Goal: Information Seeking & Learning: Learn about a topic

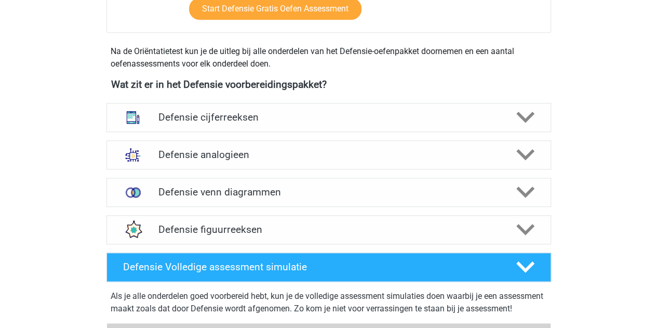
scroll to position [437, 0]
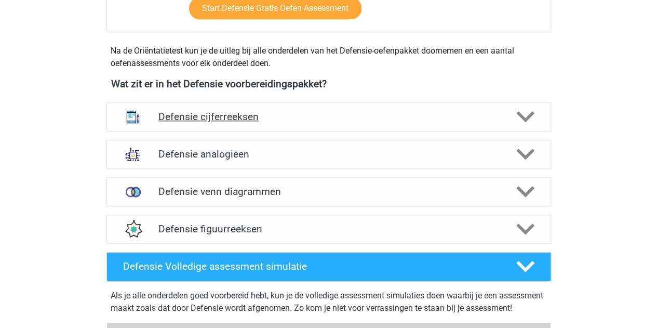
click at [210, 112] on h4 "Defensie cijferreeksen" at bounding box center [328, 117] width 340 height 12
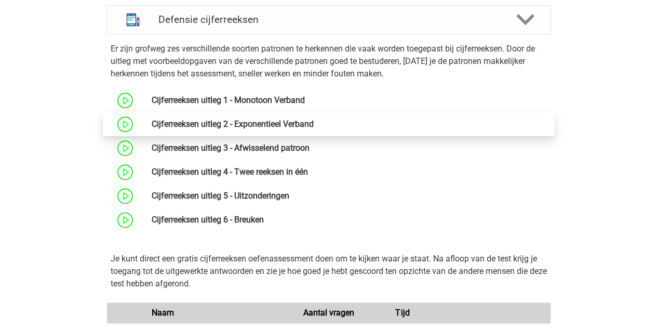
scroll to position [534, 0]
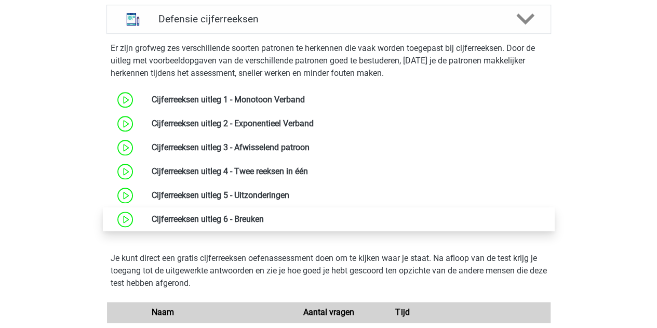
click at [264, 220] on link at bounding box center [264, 219] width 0 height 10
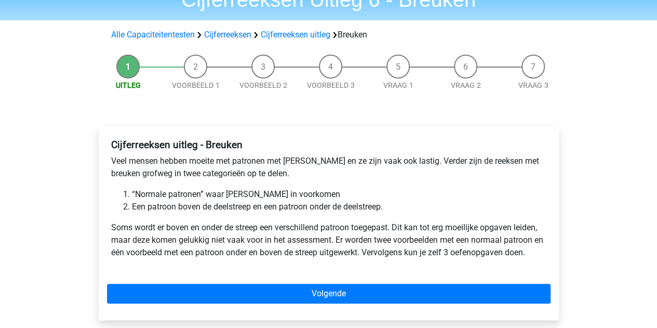
scroll to position [55, 0]
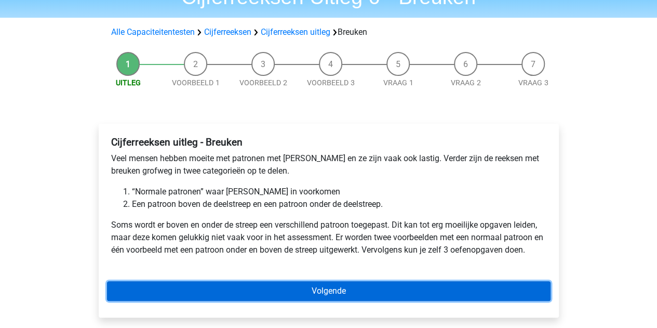
click at [271, 289] on link "Volgende" at bounding box center [328, 291] width 443 height 20
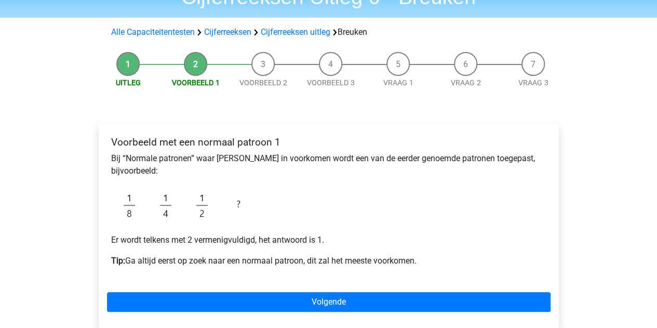
scroll to position [62, 0]
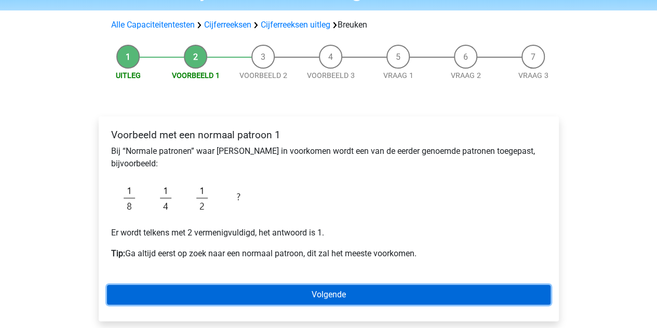
click at [302, 295] on link "Volgende" at bounding box center [328, 294] width 443 height 20
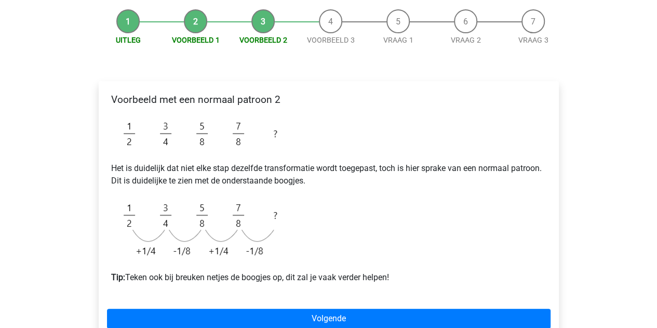
scroll to position [99, 0]
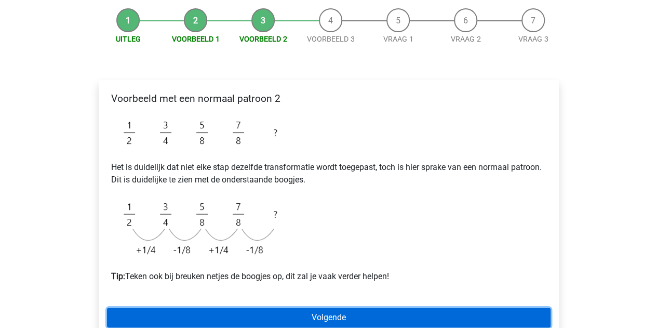
click at [283, 309] on link "Volgende" at bounding box center [328, 317] width 443 height 20
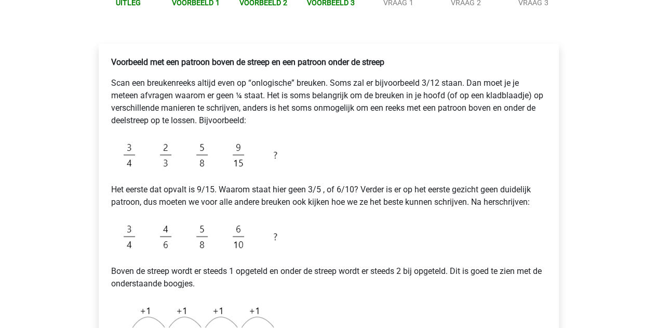
scroll to position [134, 0]
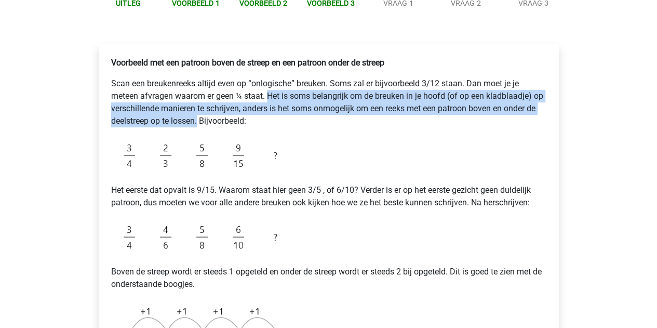
drag, startPoint x: 268, startPoint y: 94, endPoint x: 198, endPoint y: 122, distance: 75.0
click at [198, 122] on p "Scan een breukenreeks altijd even op “onlogische” breuken. Soms zal er bijvoorb…" at bounding box center [328, 102] width 435 height 50
copy p "Het is soms belangrijk om de breuken in je hoofd (of op een kladblaadje) op ver…"
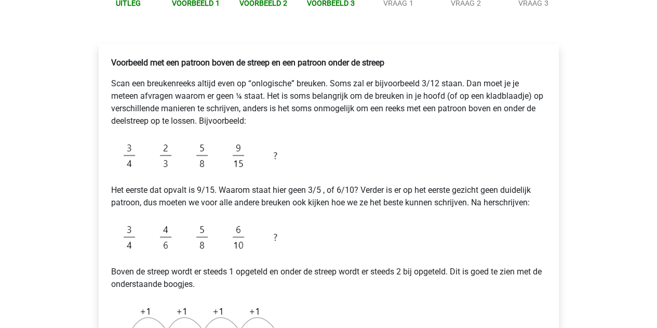
click at [241, 195] on p "Het eerste dat opvalt is 9/15. Waarom staat hier geen 3/5 , of 6/10? Verder is …" at bounding box center [328, 196] width 435 height 25
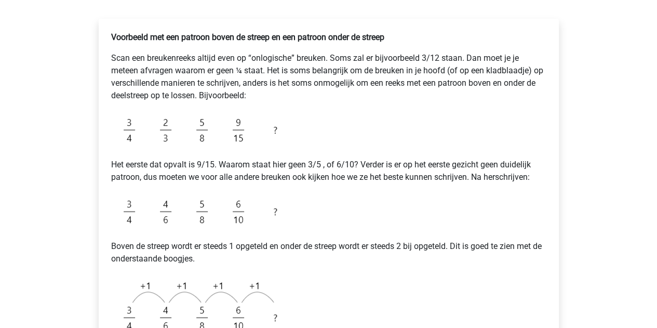
scroll to position [0, 0]
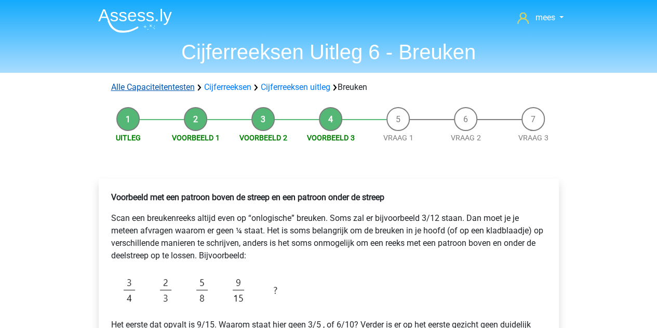
click at [170, 90] on link "Alle Capaciteitentesten" at bounding box center [153, 87] width 84 height 10
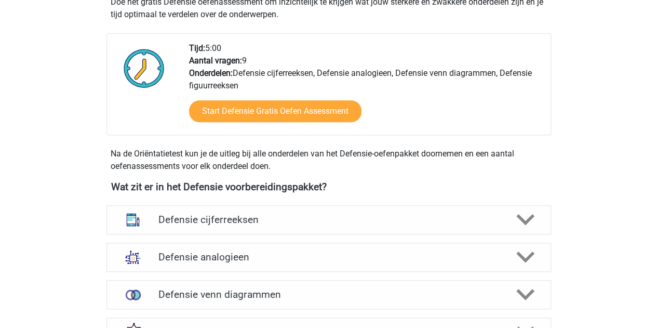
scroll to position [470, 0]
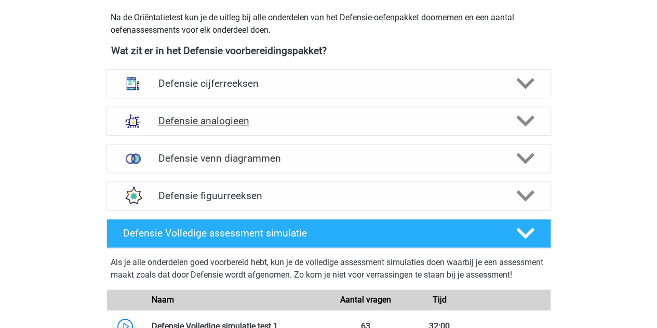
click at [252, 123] on h4 "Defensie analogieen" at bounding box center [328, 121] width 340 height 12
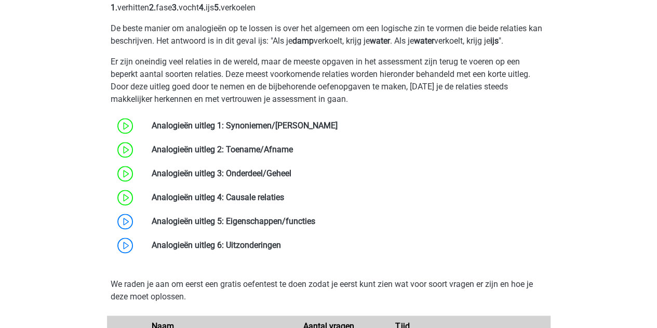
scroll to position [663, 0]
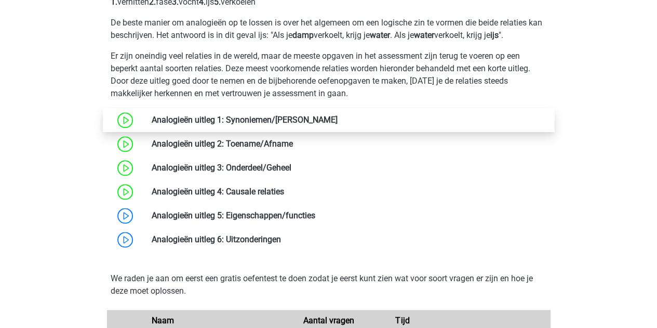
click at [337, 115] on link at bounding box center [337, 120] width 0 height 10
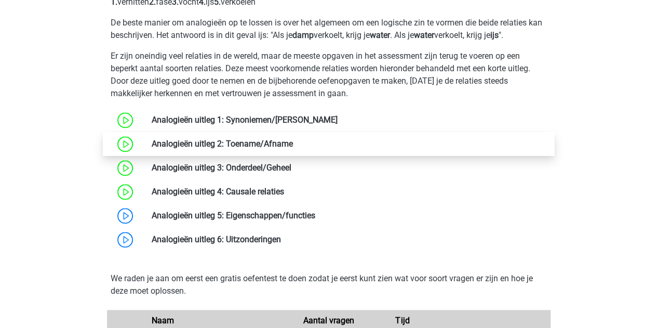
click at [293, 139] on link at bounding box center [293, 144] width 0 height 10
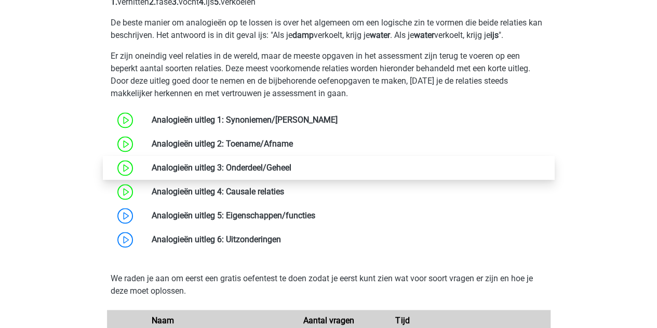
click at [291, 169] on link at bounding box center [291, 167] width 0 height 10
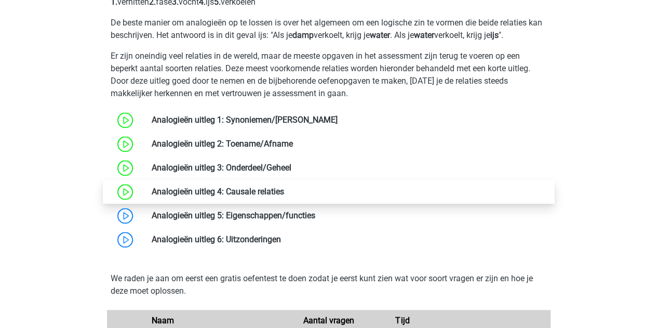
click at [284, 191] on link at bounding box center [284, 191] width 0 height 10
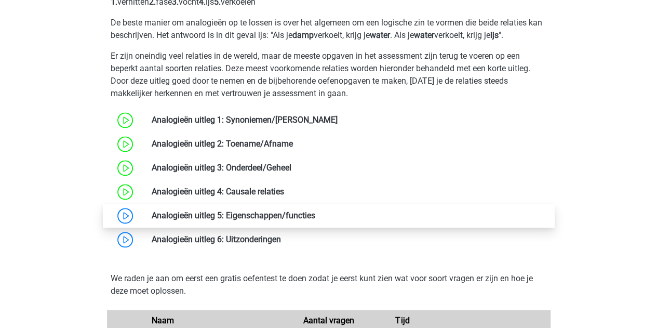
click at [315, 216] on link at bounding box center [315, 215] width 0 height 10
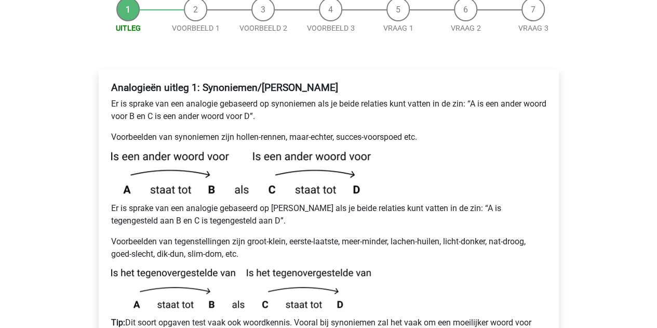
scroll to position [106, 0]
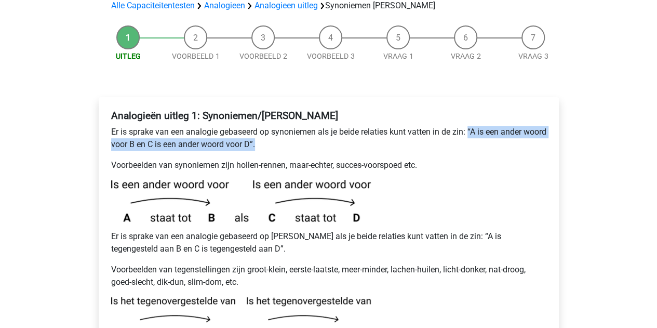
drag, startPoint x: 469, startPoint y: 105, endPoint x: 301, endPoint y: 120, distance: 169.4
click at [301, 126] on p "Er is sprake van een analogie gebaseerd op synoniemen als je beide relaties kun…" at bounding box center [328, 138] width 435 height 25
copy p "“A is een ander woord voor B en C is een ander woord voor D”."
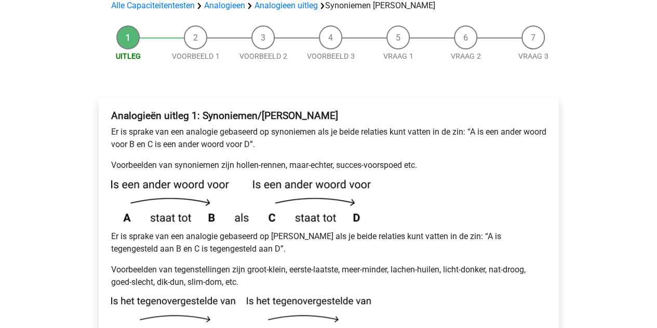
click at [251, 230] on p "Er is sprake van een analogie gebaseerd op antoniem als je beide relaties kunt …" at bounding box center [328, 242] width 435 height 25
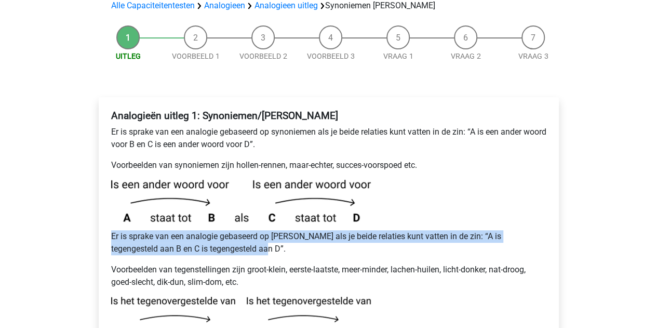
drag, startPoint x: 109, startPoint y: 209, endPoint x: 251, endPoint y: 225, distance: 143.1
click at [251, 225] on div "Analogieën uitleg 1: Synoniemen/Antoniemen Er is sprake van een analogie gebase…" at bounding box center [328, 243] width 443 height 276
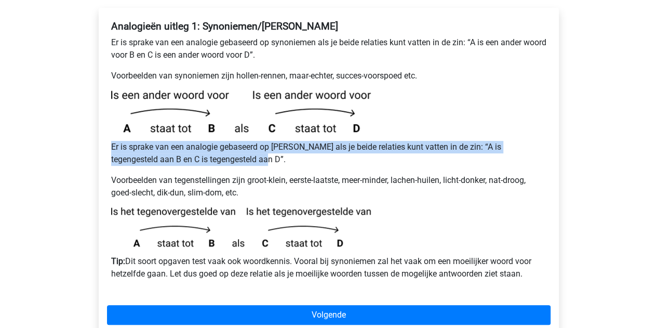
scroll to position [196, 0]
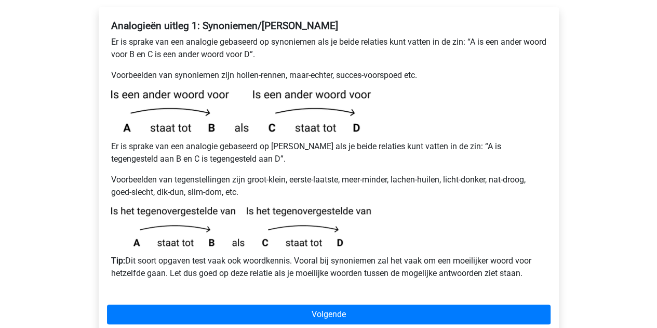
click at [320, 181] on div "Analogieën uitleg 1: Synoniemen/Antoniemen Er is sprake van een analogie gebase…" at bounding box center [328, 154] width 443 height 276
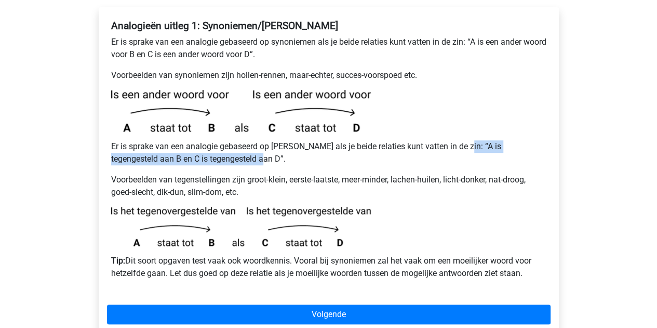
drag, startPoint x: 460, startPoint y: 121, endPoint x: 219, endPoint y: 132, distance: 241.6
click at [219, 140] on p "Er is sprake van een analogie gebaseerd op antoniem als je beide relaties kunt …" at bounding box center [328, 152] width 435 height 25
copy p "A is tegengesteld aan B en C is tegengesteld aan D”"
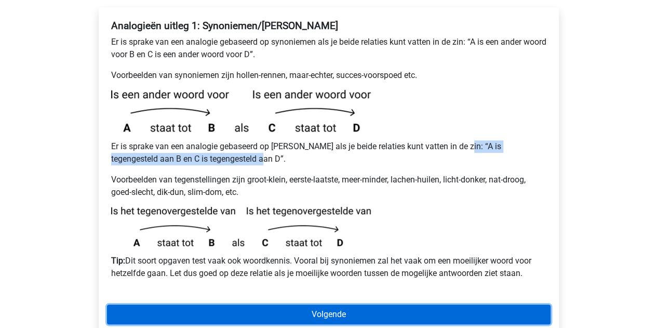
click at [320, 304] on link "Volgende" at bounding box center [328, 314] width 443 height 20
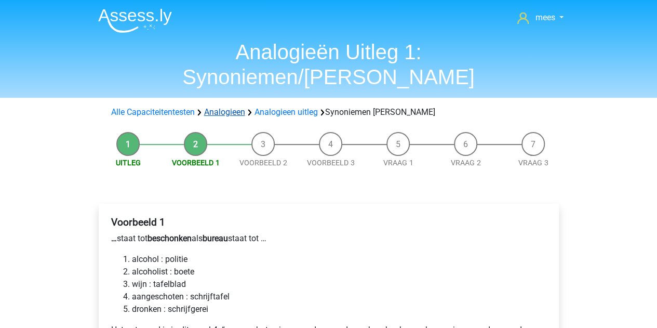
click at [237, 107] on link "Analogieen" at bounding box center [224, 112] width 41 height 10
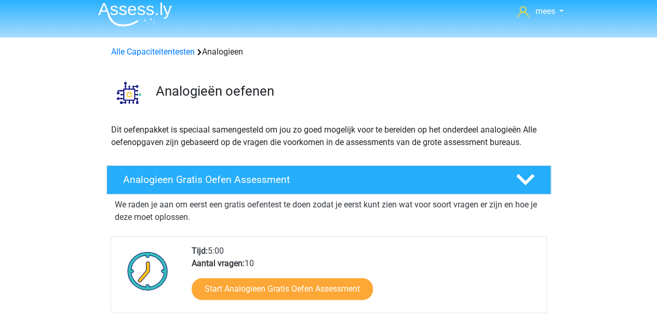
scroll to position [10, 0]
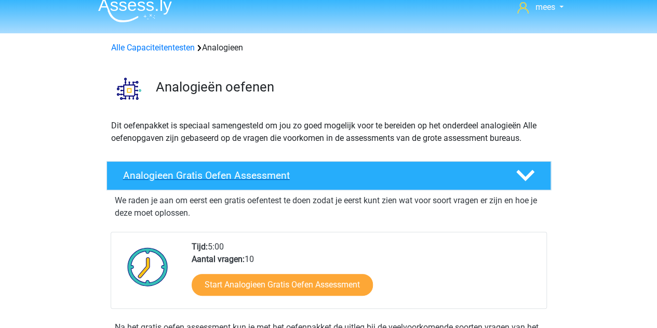
click at [272, 177] on h4 "Analogieen Gratis Oefen Assessment" at bounding box center [311, 175] width 376 height 12
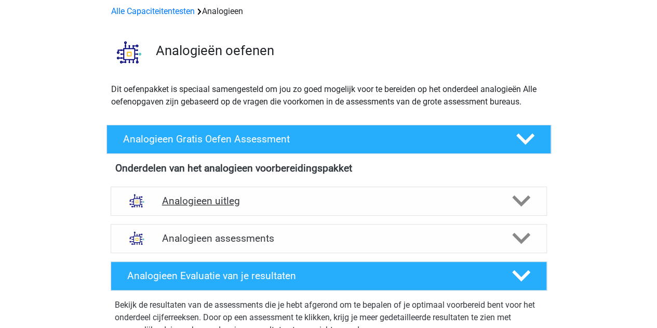
click at [221, 208] on div "Analogieen uitleg" at bounding box center [329, 200] width 436 height 29
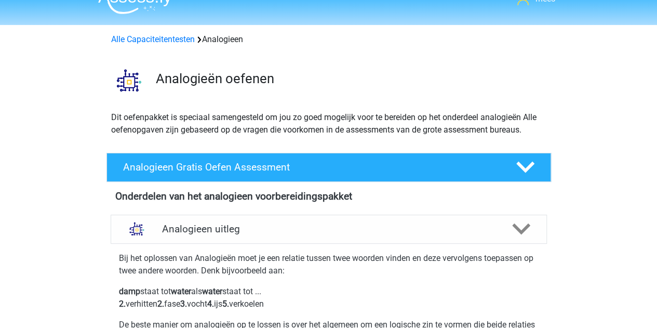
scroll to position [0, 0]
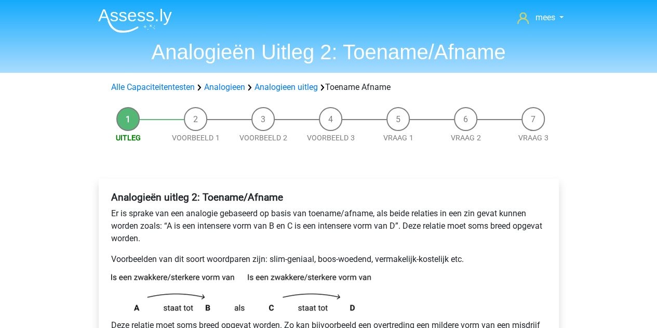
scroll to position [114, 0]
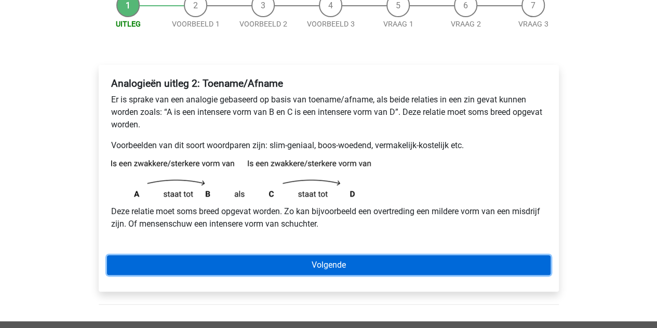
click at [282, 264] on link "Volgende" at bounding box center [328, 265] width 443 height 20
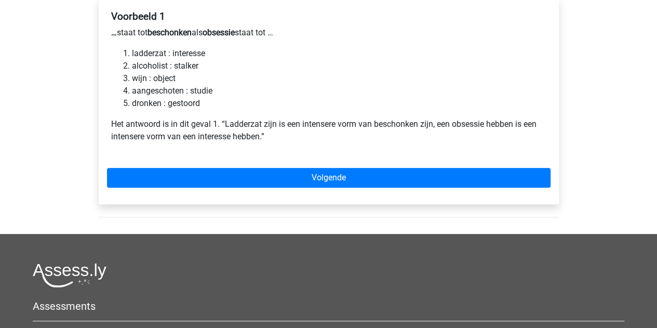
scroll to position [186, 0]
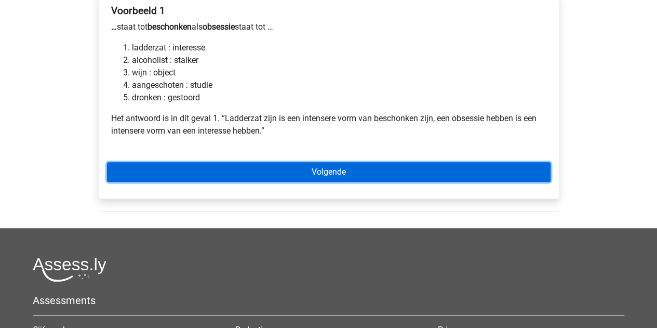
click at [251, 180] on link "Volgende" at bounding box center [328, 172] width 443 height 20
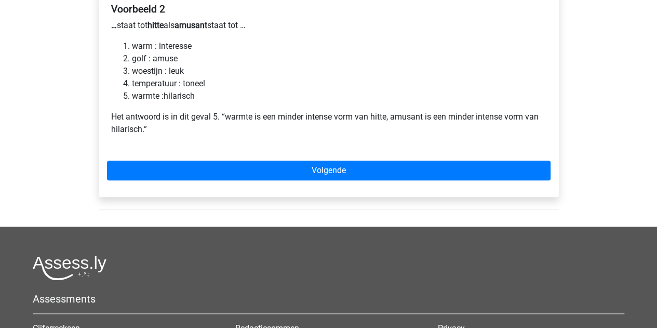
scroll to position [191, 0]
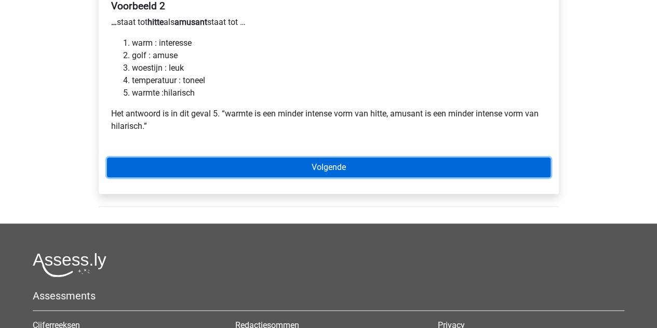
click at [237, 164] on link "Volgende" at bounding box center [328, 167] width 443 height 20
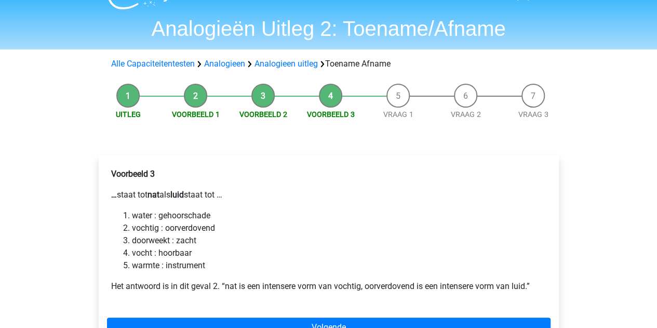
scroll to position [10, 0]
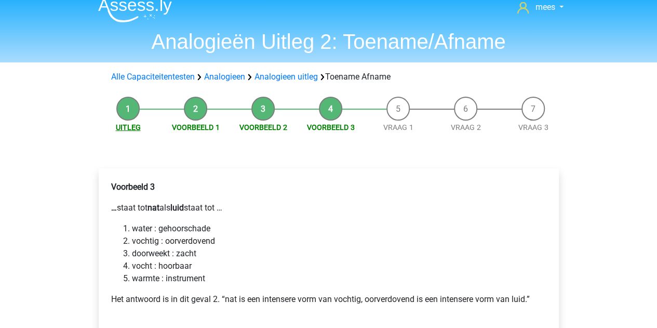
click at [130, 125] on link "Uitleg" at bounding box center [128, 127] width 25 height 8
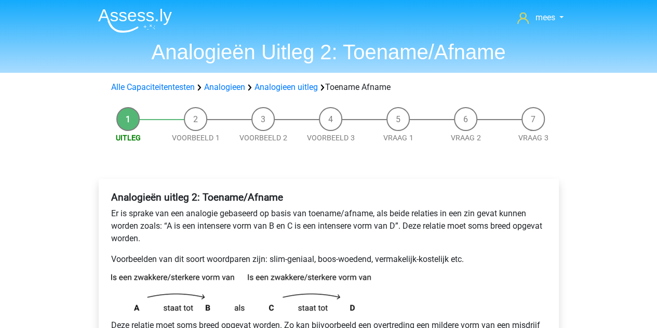
scroll to position [117, 0]
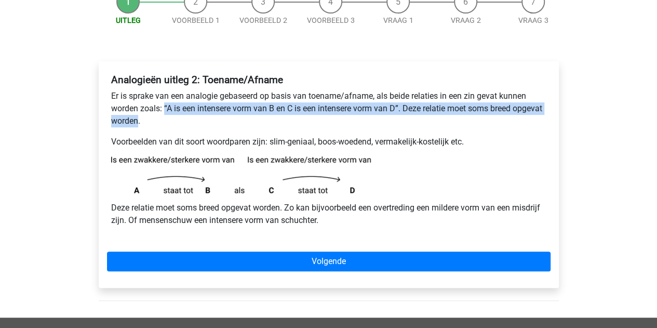
drag, startPoint x: 164, startPoint y: 107, endPoint x: 168, endPoint y: 121, distance: 14.1
click at [168, 121] on p "Er is sprake van een analogie gebaseerd op basis van toename/afname, als beide …" at bounding box center [328, 108] width 435 height 37
copy p "“A is een intensere vorm van B en C is een intensere vorm van D”. Deze relatie …"
click at [256, 184] on img at bounding box center [241, 174] width 260 height 37
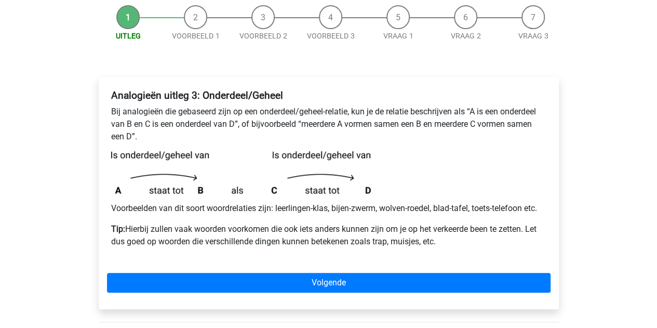
scroll to position [101, 0]
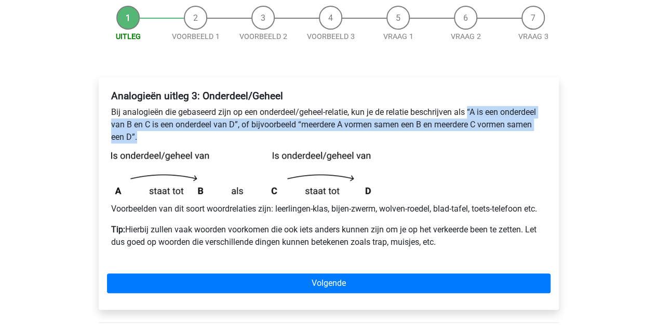
drag, startPoint x: 470, startPoint y: 110, endPoint x: 435, endPoint y: 137, distance: 44.0
click at [435, 137] on p "Bij analogieën die gebaseerd zijn op een onderdeel/geheel-relatie, kun je de re…" at bounding box center [328, 124] width 435 height 37
copy p "“A is een onderdeel van B en C is een onderdeel van D”, of bijvoorbeeld “meerde…"
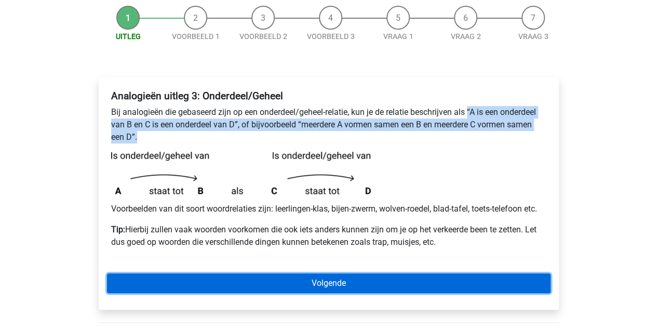
click at [285, 279] on link "Volgende" at bounding box center [328, 283] width 443 height 20
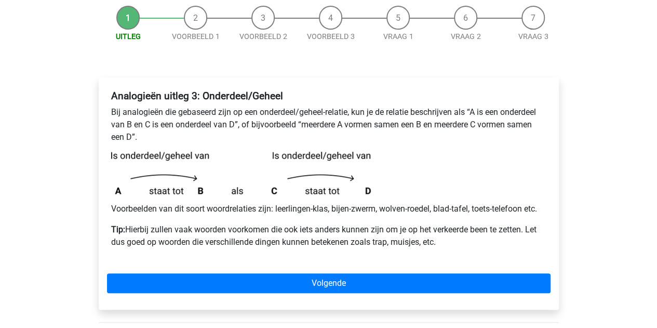
click at [418, 214] on p "Voorbeelden van dit soort woordrelaties zijn: leerlingen-klas, bijen-zwerm, wol…" at bounding box center [328, 208] width 435 height 12
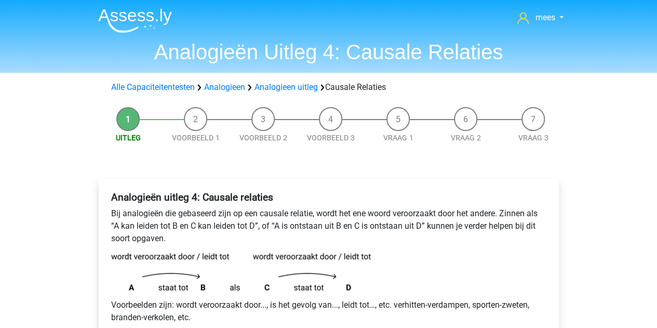
scroll to position [88, 0]
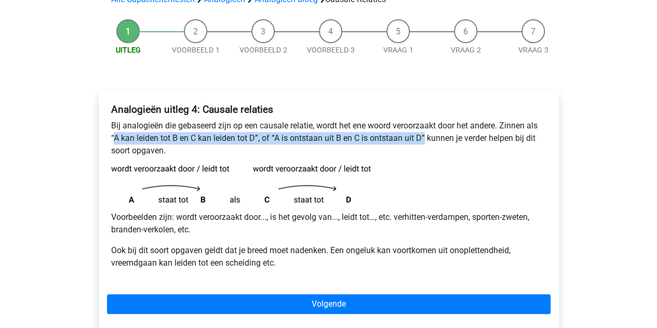
drag, startPoint x: 112, startPoint y: 137, endPoint x: 423, endPoint y: 140, distance: 311.0
click at [423, 140] on p "Bij analogieën die gebaseerd zijn op een causale relatie, wordt het ene woord v…" at bounding box center [328, 137] width 435 height 37
copy p "A kan leiden tot B en C kan leiden tot D”, of “A is ontstaan uit B en C is onts…"
click at [276, 197] on img at bounding box center [241, 183] width 260 height 37
click at [221, 168] on img at bounding box center [241, 183] width 260 height 37
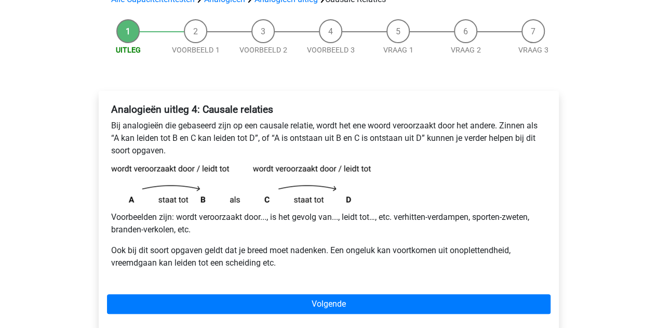
click at [185, 111] on b "Analogieën uitleg 4: Causale relaties" at bounding box center [192, 109] width 162 height 12
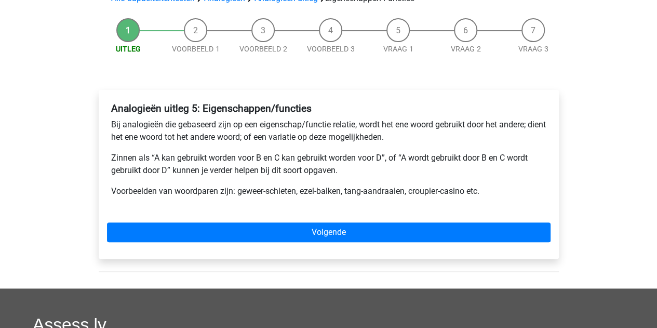
scroll to position [88, 0]
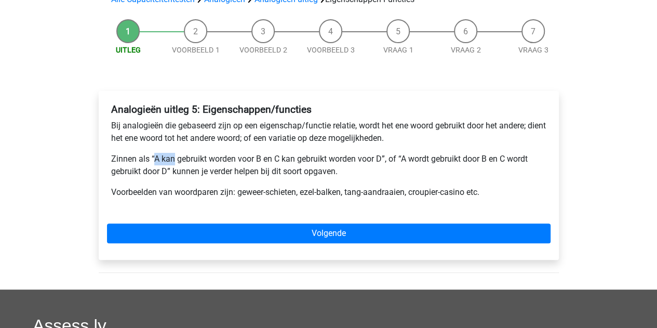
drag, startPoint x: 155, startPoint y: 157, endPoint x: 172, endPoint y: 158, distance: 17.2
click at [172, 158] on p "Zinnen als “A kan gebruikt worden voor B en C kan gebruikt worden voor D”, of “…" at bounding box center [328, 165] width 435 height 25
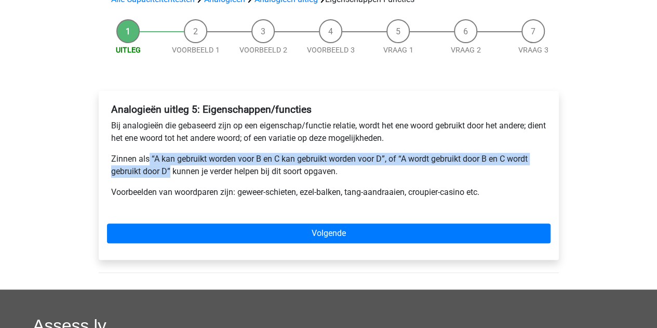
drag, startPoint x: 150, startPoint y: 157, endPoint x: 170, endPoint y: 170, distance: 24.2
click at [170, 170] on p "Zinnen als “A kan gebruikt worden voor B en C kan gebruikt worden voor D”, of “…" at bounding box center [328, 165] width 435 height 25
copy p "“A kan gebruikt worden voor B en C kan gebruikt worden voor D”, of “A wordt geb…"
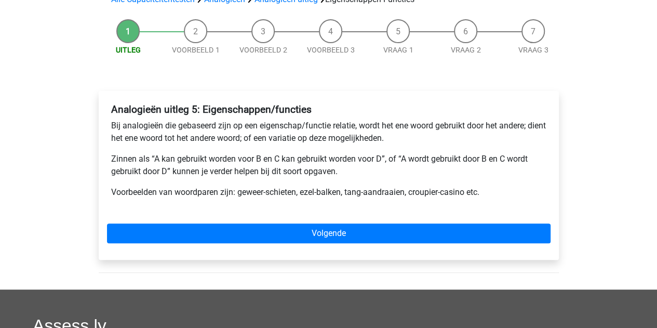
click at [298, 197] on p "Voorbeelden van woordparen zijn: geweer-schieten, ezel-balken, tang-aandraaien,…" at bounding box center [328, 192] width 435 height 12
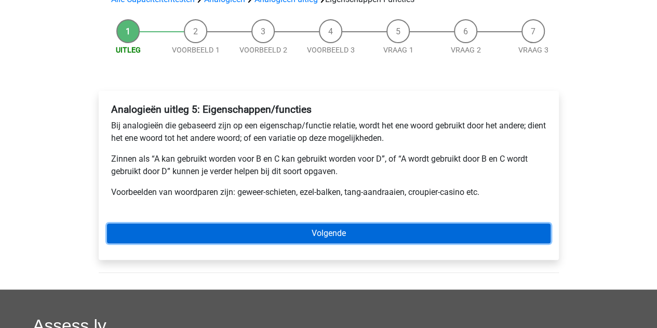
click at [295, 229] on link "Volgende" at bounding box center [328, 233] width 443 height 20
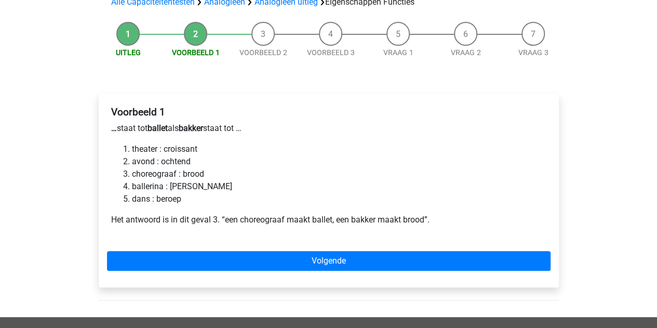
scroll to position [86, 0]
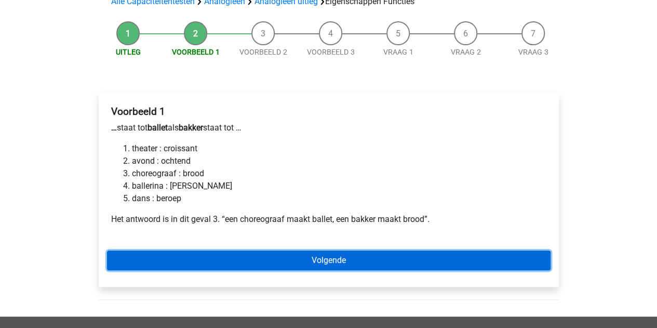
click at [253, 260] on link "Volgende" at bounding box center [328, 260] width 443 height 20
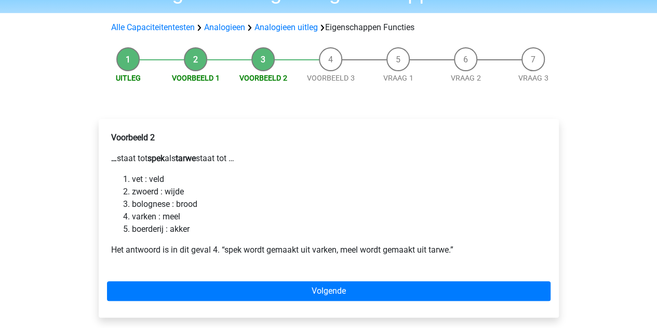
scroll to position [60, 0]
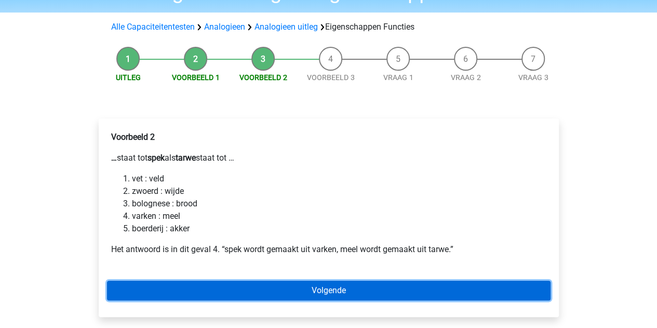
click at [266, 294] on link "Volgende" at bounding box center [328, 290] width 443 height 20
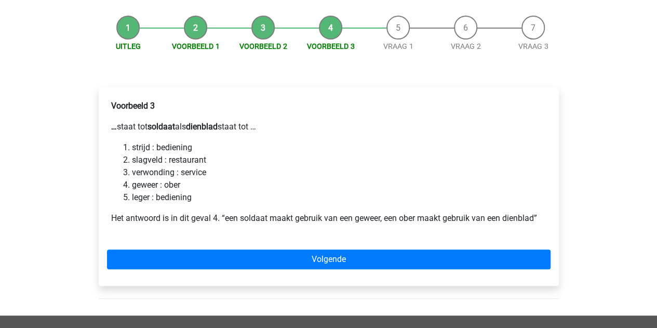
scroll to position [92, 0]
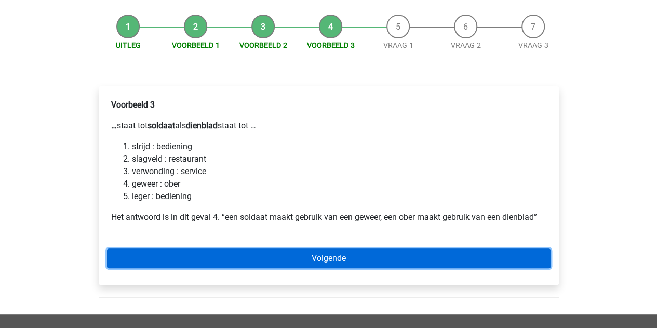
click at [223, 265] on link "Volgende" at bounding box center [328, 258] width 443 height 20
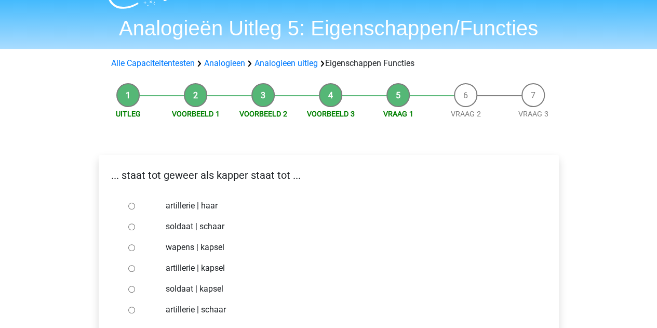
scroll to position [28, 0]
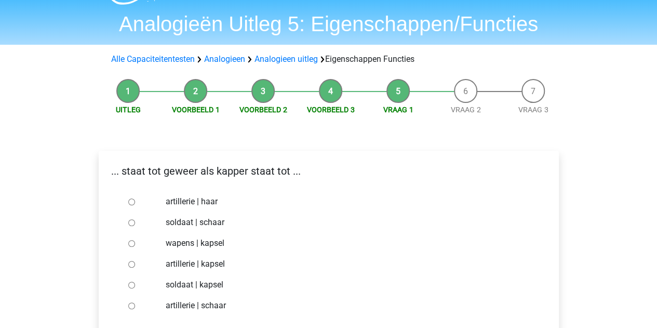
click at [131, 222] on input "soldaat | schaar" at bounding box center [131, 222] width 7 height 7
radio input "true"
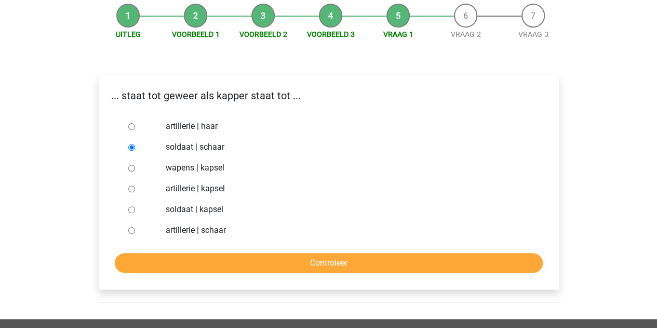
scroll to position [110, 0]
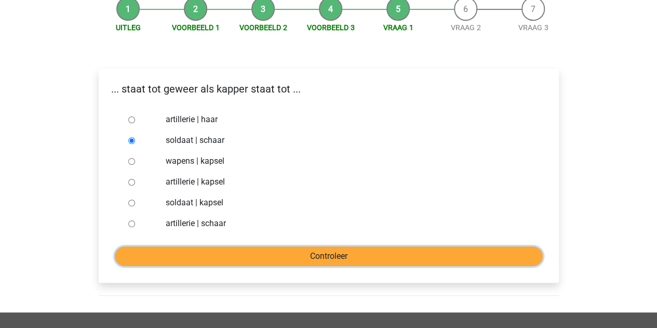
click at [200, 247] on input "Controleer" at bounding box center [329, 256] width 428 height 20
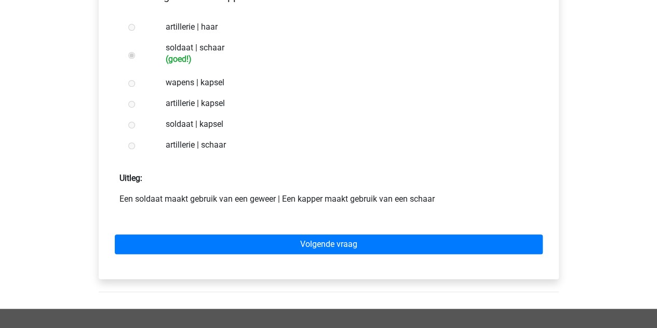
scroll to position [203, 0]
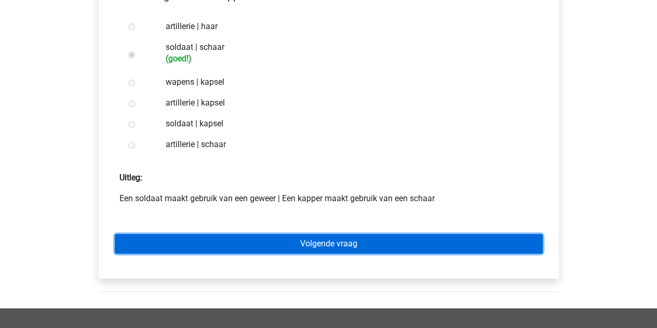
click at [188, 247] on link "Volgende vraag" at bounding box center [329, 244] width 428 height 20
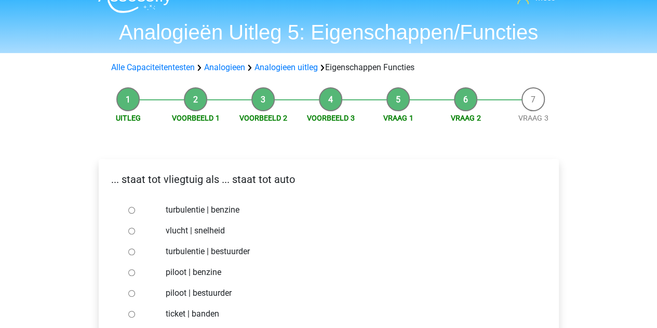
scroll to position [19, 0]
click at [129, 293] on input "piloot | bestuurder" at bounding box center [131, 293] width 7 height 7
radio input "true"
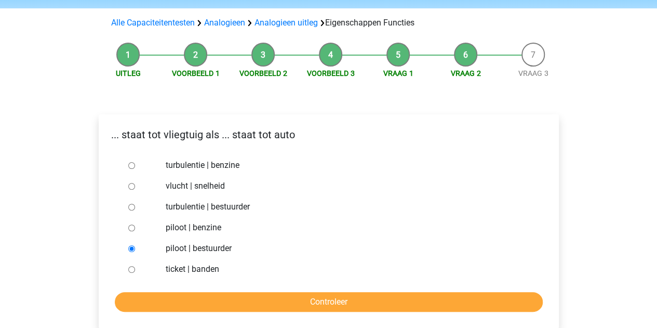
scroll to position [65, 0]
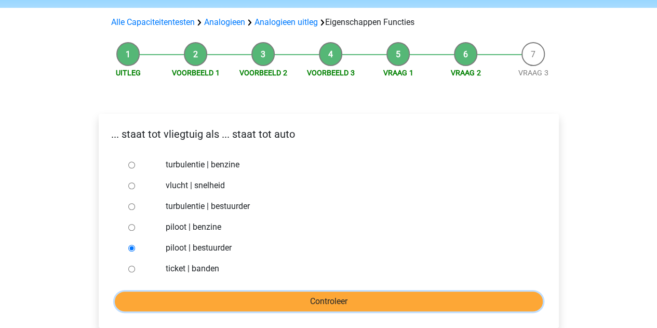
click at [194, 301] on input "Controleer" at bounding box center [329, 301] width 428 height 20
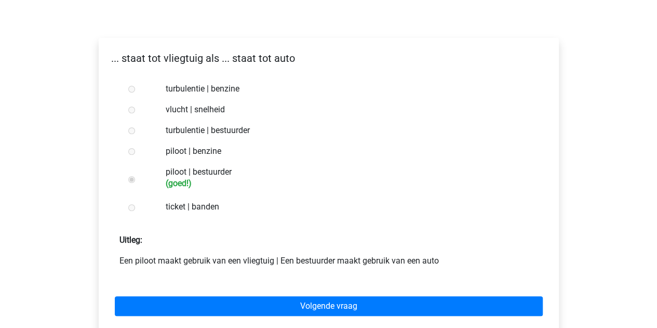
scroll to position [141, 0]
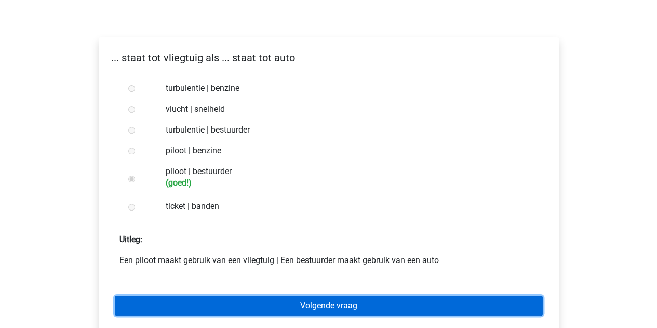
click at [178, 309] on link "Volgende vraag" at bounding box center [329, 305] width 428 height 20
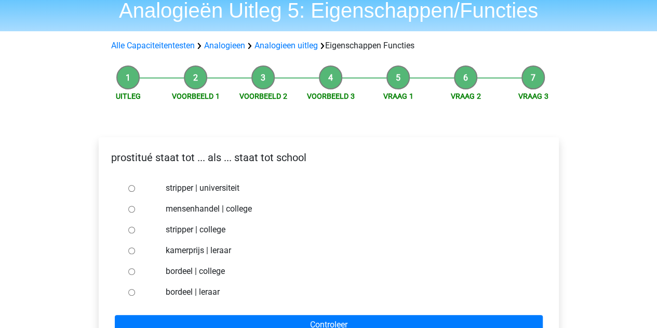
scroll to position [43, 0]
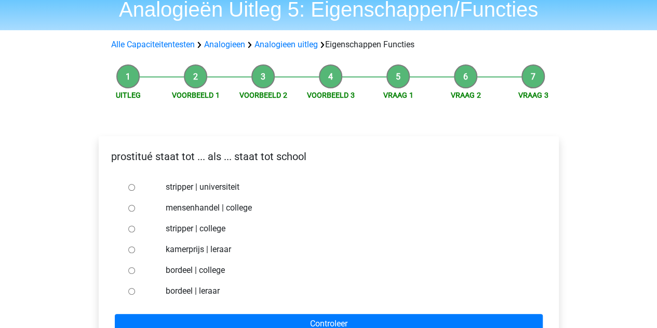
click at [132, 290] on input "bordeel | leraar" at bounding box center [131, 291] width 7 height 7
radio input "true"
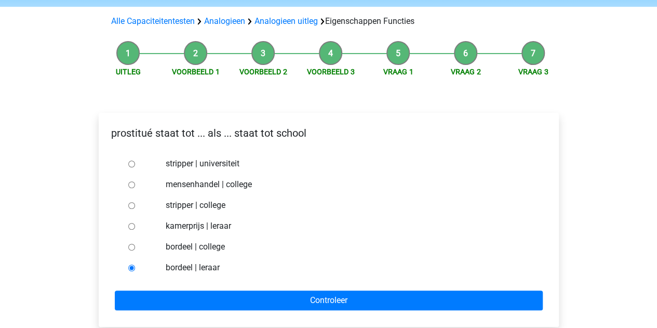
scroll to position [66, 0]
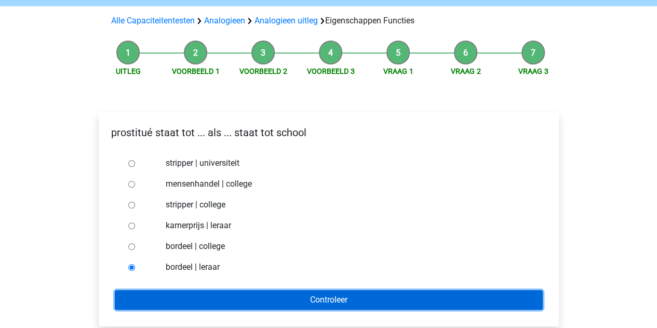
click at [158, 296] on input "Controleer" at bounding box center [329, 300] width 428 height 20
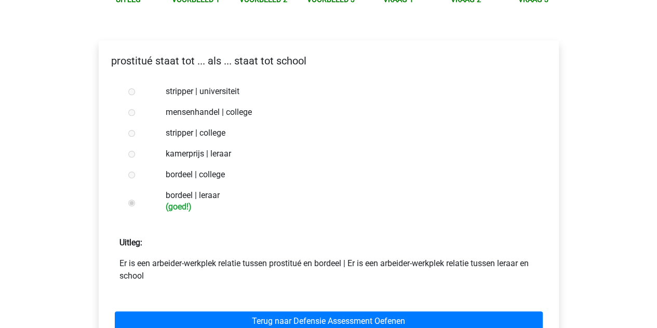
scroll to position [182, 0]
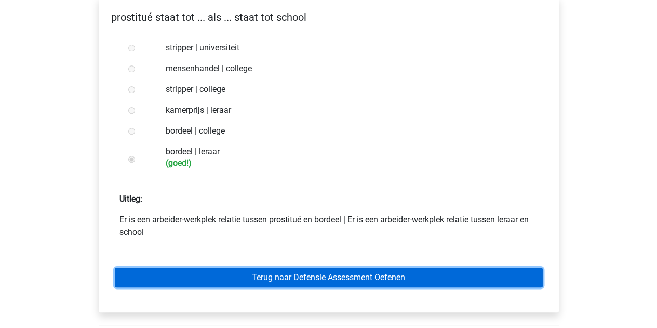
click at [194, 277] on link "Terug naar Defensie Assessment Oefenen" at bounding box center [329, 277] width 428 height 20
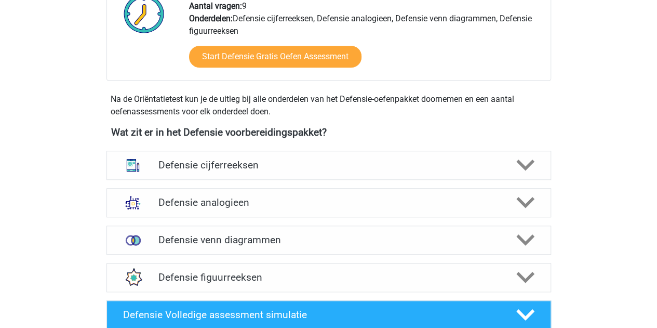
scroll to position [389, 0]
click at [202, 199] on h4 "Defensie analogieen" at bounding box center [328, 202] width 340 height 12
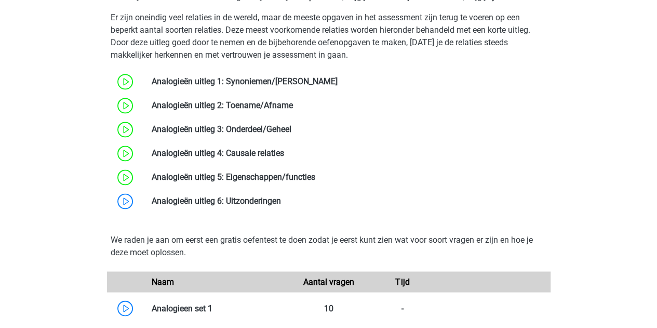
scroll to position [702, 0]
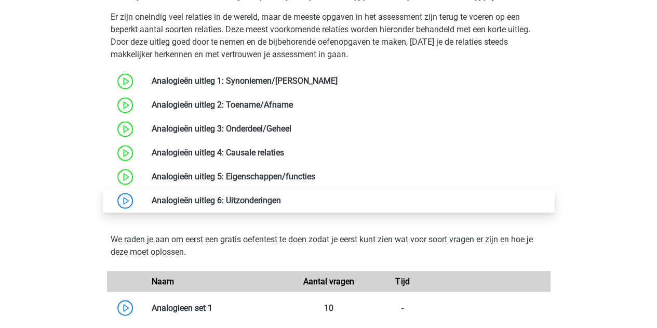
click at [281, 195] on link at bounding box center [281, 200] width 0 height 10
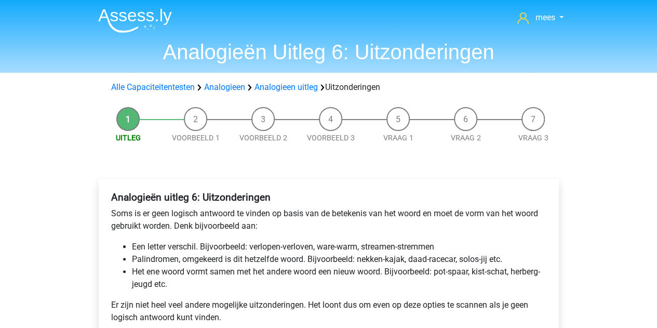
scroll to position [82, 0]
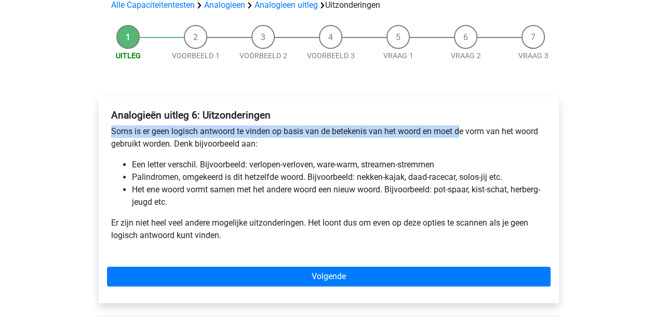
drag, startPoint x: 110, startPoint y: 130, endPoint x: 461, endPoint y: 134, distance: 350.9
click at [461, 134] on div "Analogieën uitleg 6: Uitzonderingen Soms is er geen logisch antwoord te vinden …" at bounding box center [328, 179] width 443 height 149
click at [461, 134] on p "Soms is er geen logisch antwoord te vinden op basis van de betekenis van het wo…" at bounding box center [328, 137] width 435 height 25
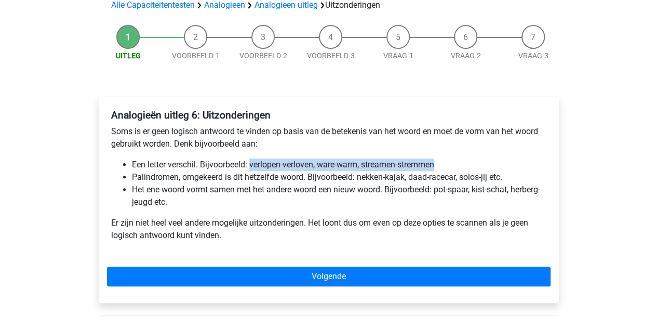
drag, startPoint x: 252, startPoint y: 165, endPoint x: 437, endPoint y: 162, distance: 185.3
click at [437, 162] on li "Een letter verschil. Bijvoorbeeld: verlopen-verloven, ware-warm, streamen-strem…" at bounding box center [339, 164] width 414 height 12
copy li "verlopen-verloven, ware-warm, streamen-stremmen"
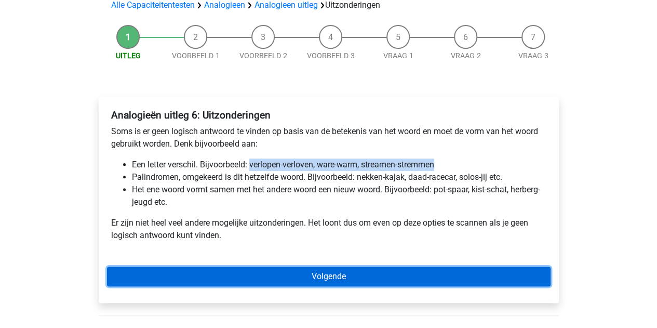
click at [245, 280] on link "Volgende" at bounding box center [328, 276] width 443 height 20
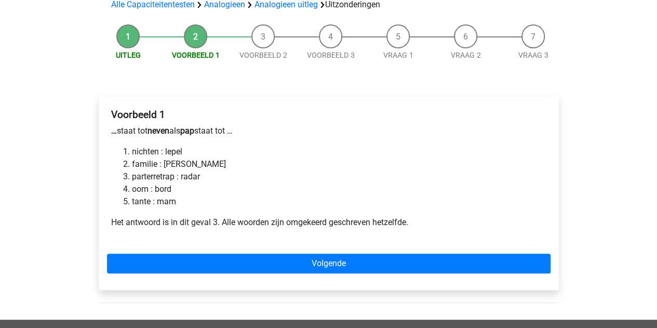
scroll to position [83, 0]
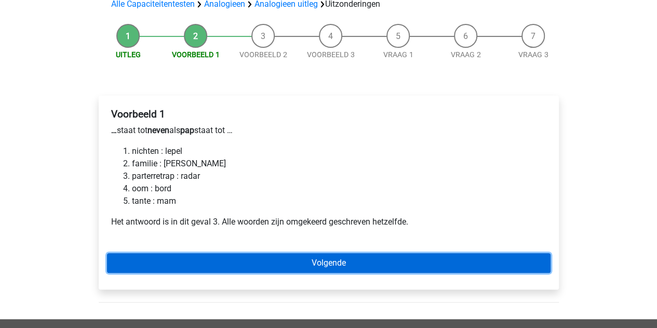
click at [211, 259] on link "Volgende" at bounding box center [328, 263] width 443 height 20
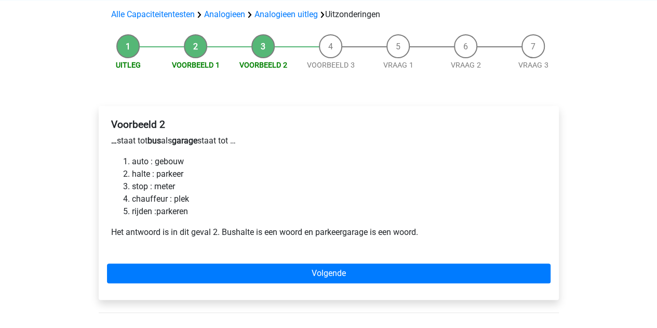
scroll to position [74, 0]
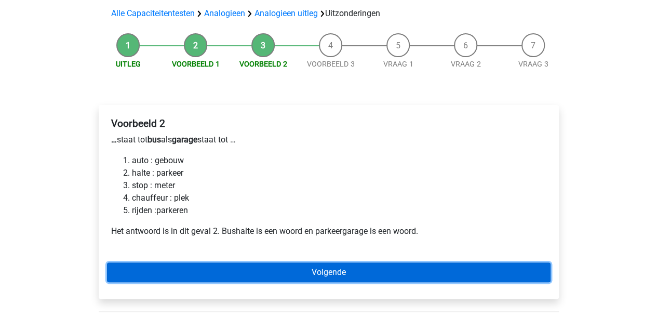
click at [220, 269] on link "Volgende" at bounding box center [328, 272] width 443 height 20
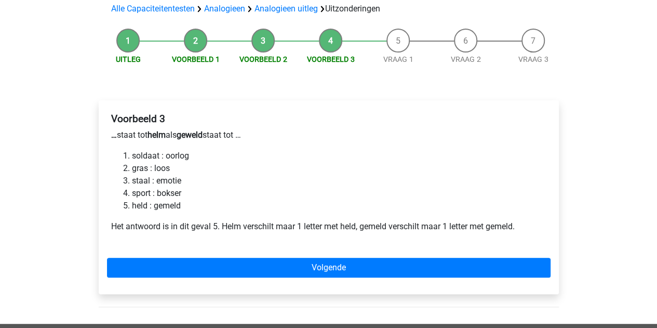
scroll to position [89, 0]
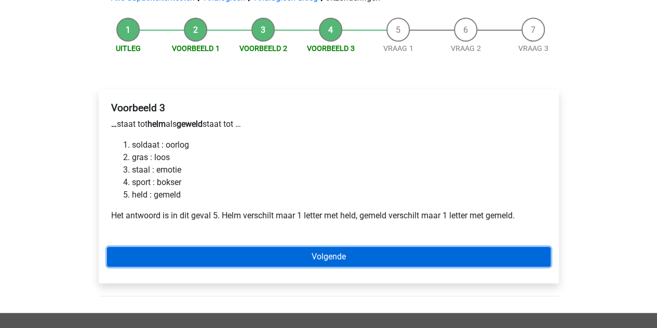
click at [273, 253] on link "Volgende" at bounding box center [328, 257] width 443 height 20
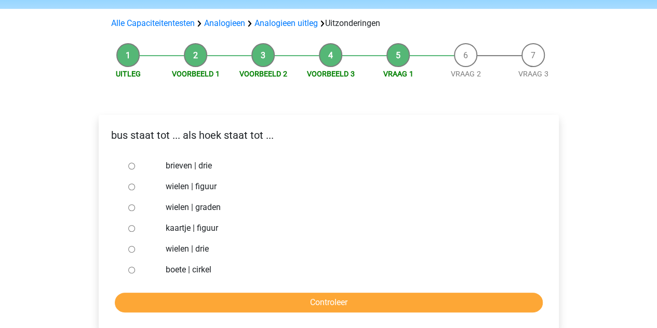
scroll to position [64, 0]
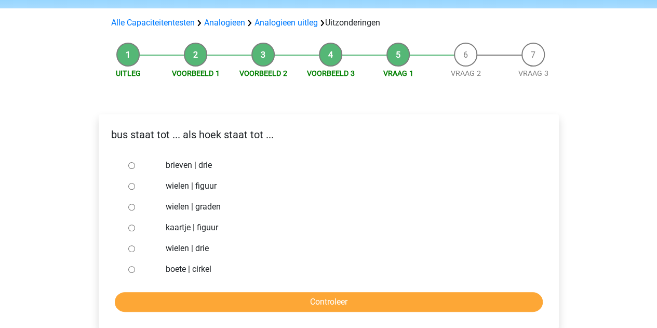
click at [128, 170] on div at bounding box center [141, 165] width 34 height 21
click at [131, 165] on input "brieven | drie" at bounding box center [131, 165] width 7 height 7
radio input "true"
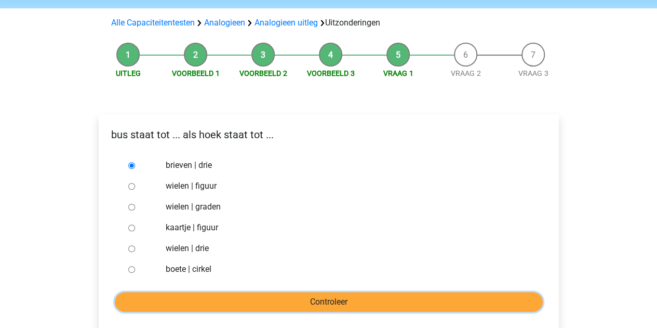
click at [196, 293] on input "Controleer" at bounding box center [329, 302] width 428 height 20
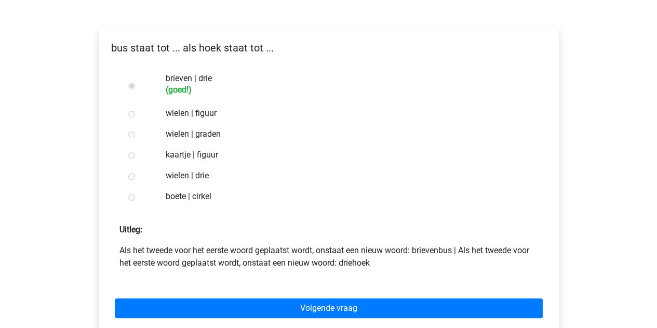
scroll to position [188, 0]
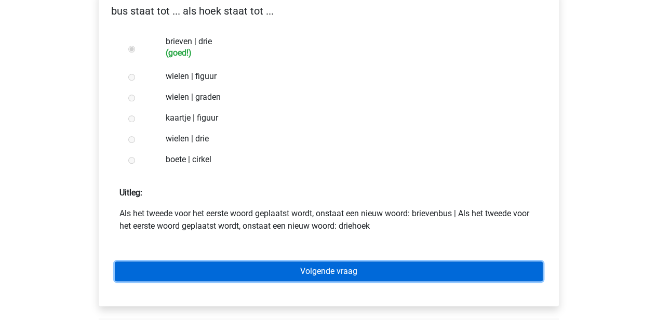
click at [188, 270] on link "Volgende vraag" at bounding box center [329, 271] width 428 height 20
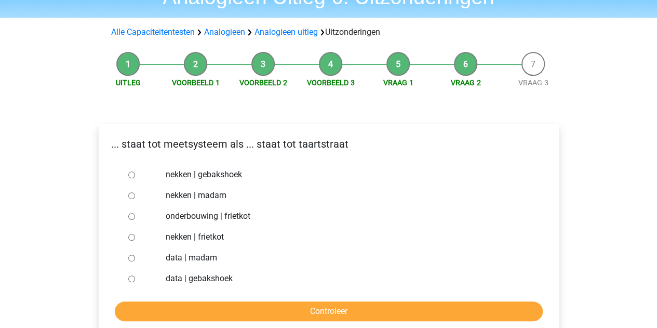
scroll to position [56, 0]
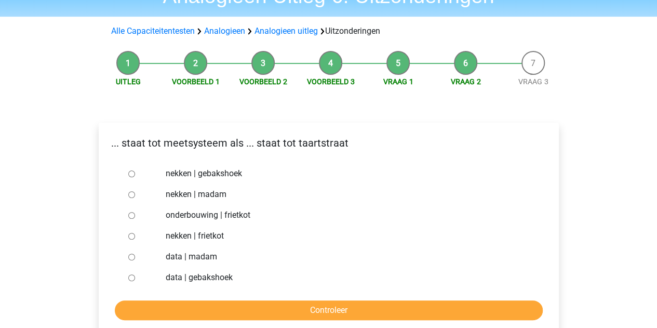
click at [130, 195] on input "nekken | madam" at bounding box center [131, 194] width 7 height 7
radio input "true"
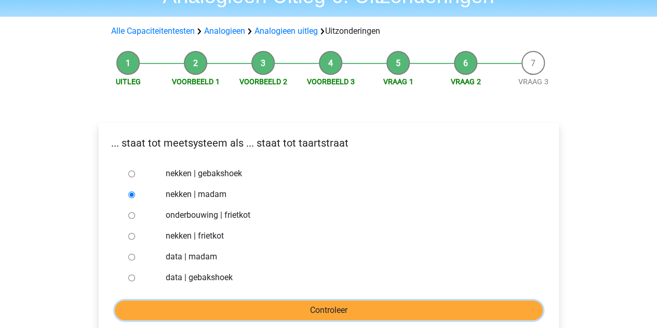
click at [224, 306] on input "Controleer" at bounding box center [329, 310] width 428 height 20
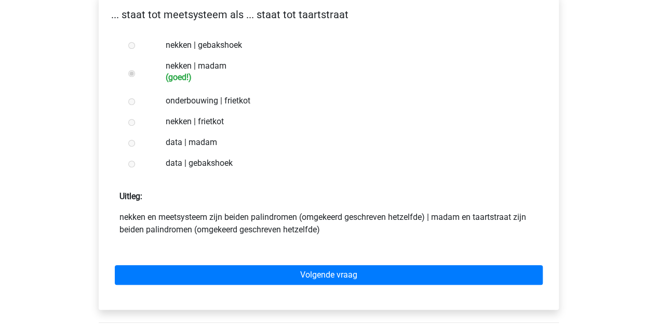
scroll to position [185, 0]
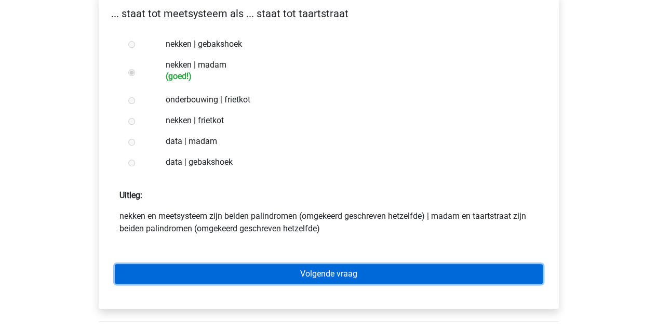
click at [200, 268] on link "Volgende vraag" at bounding box center [329, 274] width 428 height 20
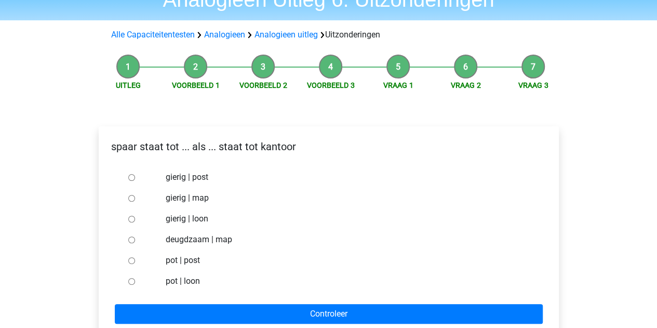
scroll to position [53, 0]
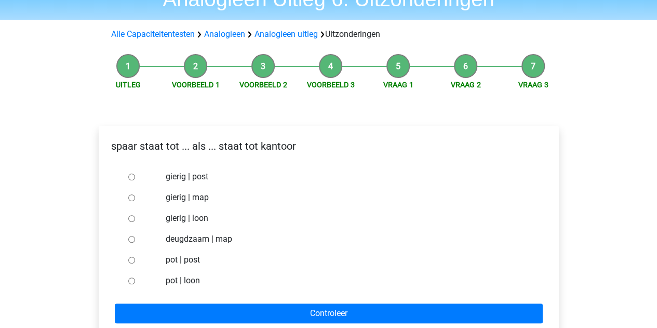
click at [128, 259] on input "pot | post" at bounding box center [131, 259] width 7 height 7
radio input "true"
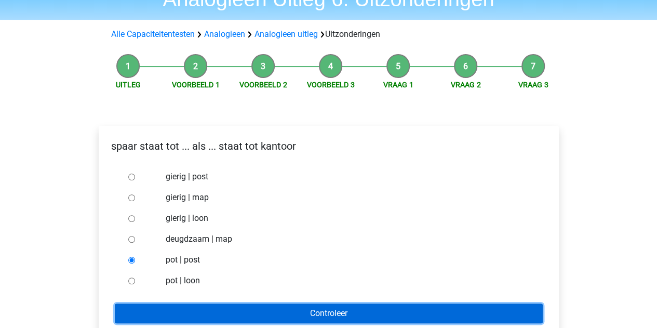
click at [199, 316] on input "Controleer" at bounding box center [329, 313] width 428 height 20
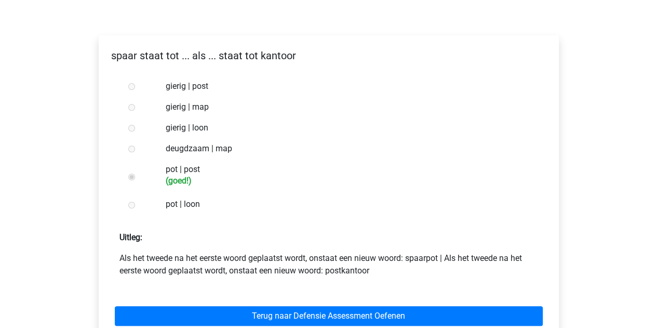
scroll to position [144, 0]
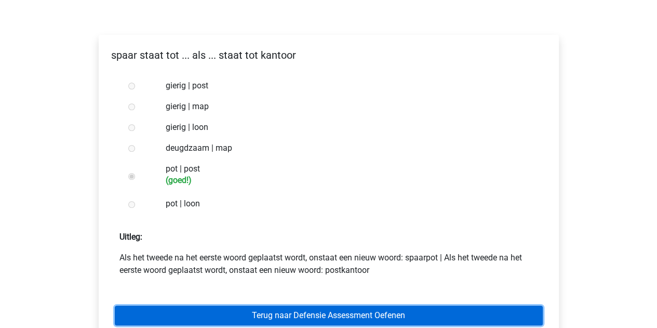
click at [189, 312] on link "Terug naar Defensie Assessment Oefenen" at bounding box center [329, 315] width 428 height 20
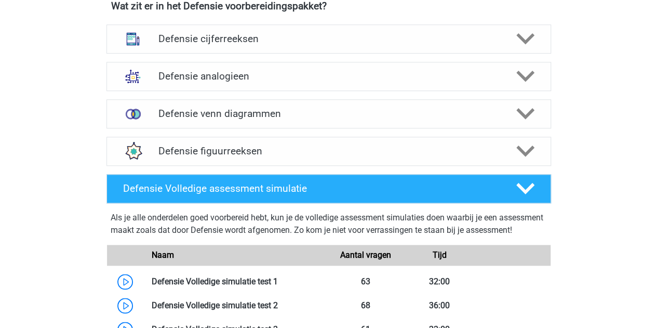
scroll to position [493, 0]
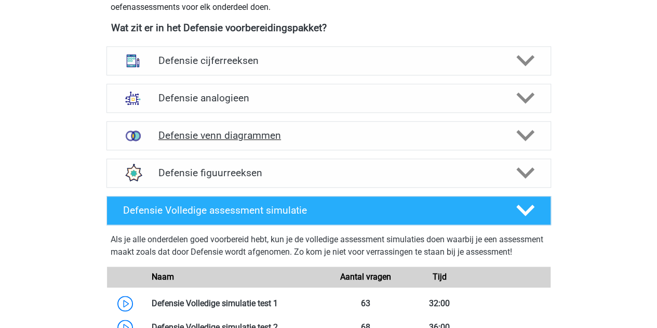
click at [222, 143] on div "Defensie venn diagrammen" at bounding box center [328, 135] width 444 height 29
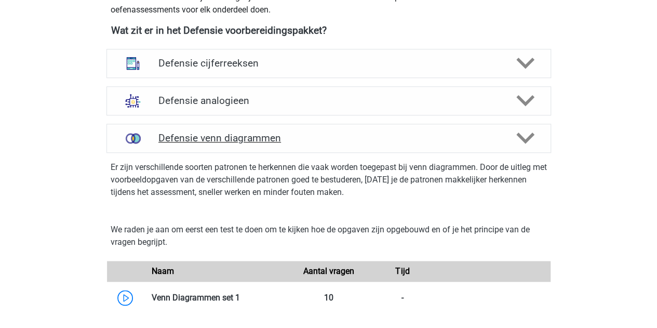
scroll to position [490, 0]
click at [242, 142] on h4 "Defensie venn diagrammen" at bounding box center [328, 138] width 340 height 12
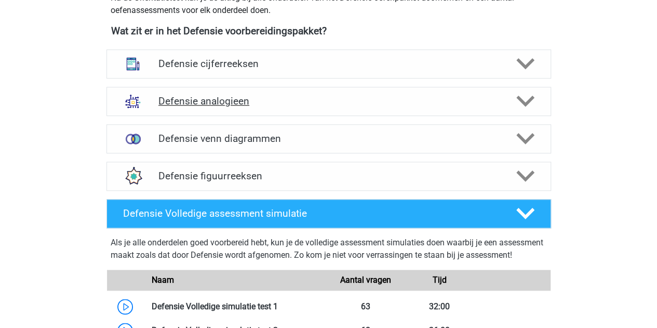
click at [218, 103] on h4 "Defensie analogieen" at bounding box center [328, 101] width 340 height 12
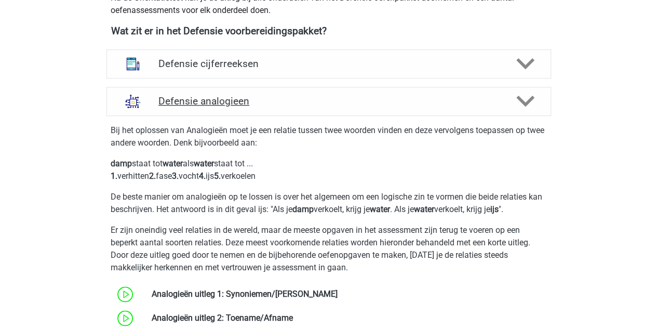
click at [218, 102] on h4 "Defensie analogieen" at bounding box center [328, 101] width 340 height 12
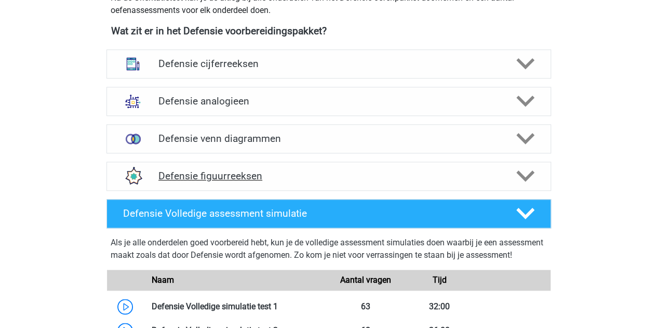
click at [211, 178] on h4 "Defensie figuurreeksen" at bounding box center [328, 176] width 340 height 12
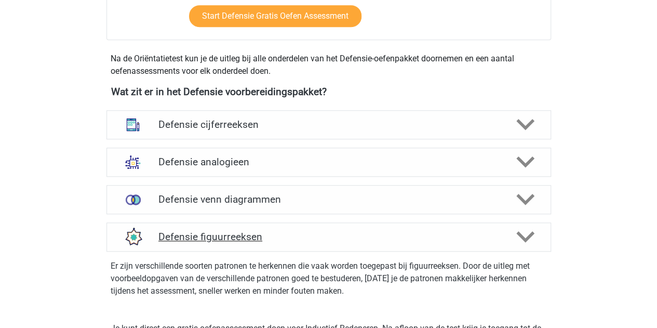
scroll to position [428, 0]
click at [215, 231] on h4 "Defensie figuurreeksen" at bounding box center [328, 237] width 340 height 12
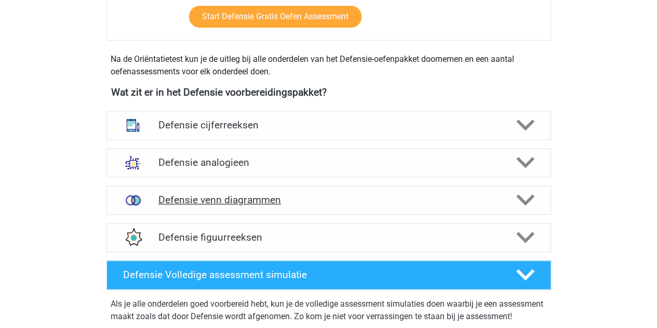
click at [241, 197] on h4 "Defensie venn diagrammen" at bounding box center [328, 200] width 340 height 12
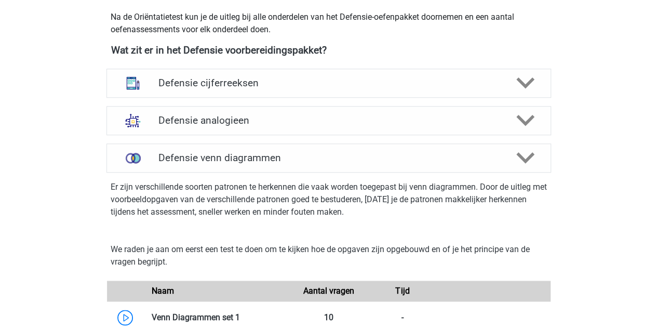
scroll to position [473, 0]
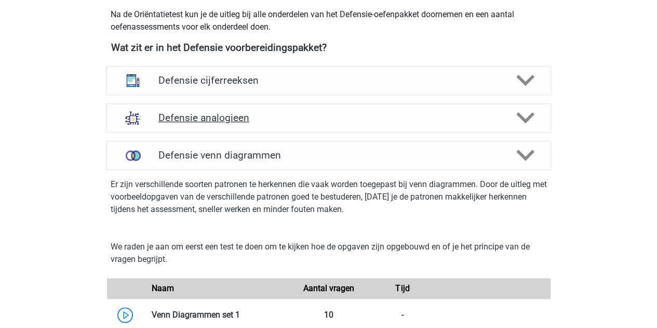
click at [203, 117] on h4 "Defensie analogieen" at bounding box center [328, 118] width 340 height 12
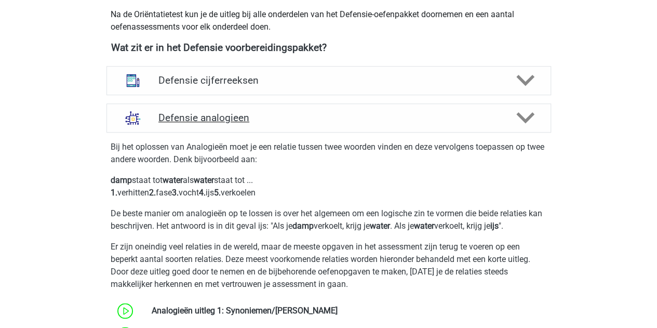
click at [203, 117] on h4 "Defensie analogieen" at bounding box center [328, 118] width 340 height 12
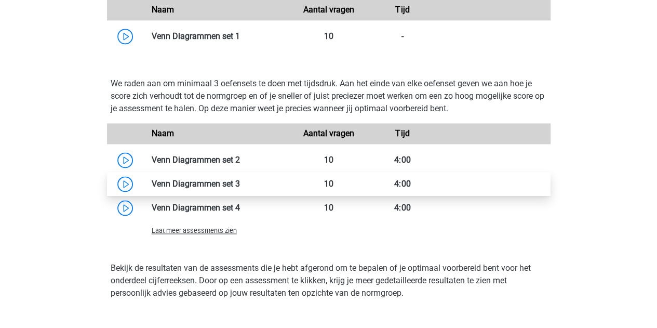
scroll to position [756, 0]
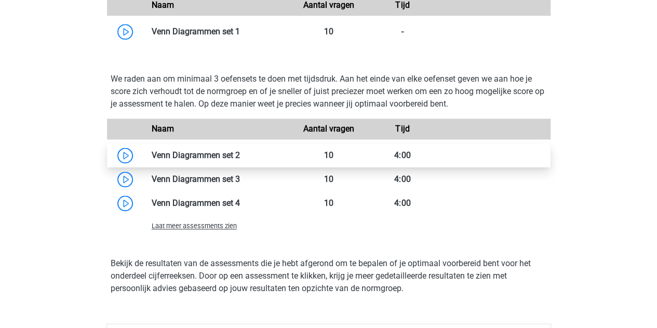
click at [240, 158] on link at bounding box center [240, 155] width 0 height 10
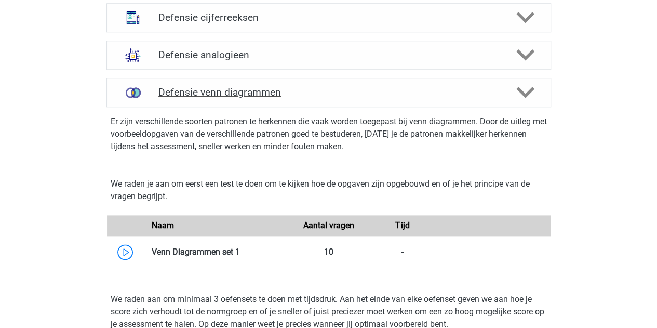
click at [203, 101] on div "Defensie venn diagrammen" at bounding box center [328, 92] width 444 height 29
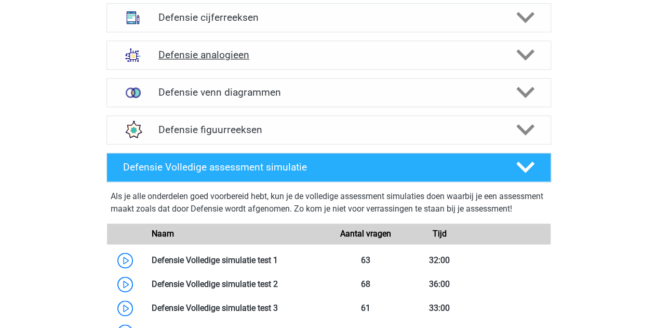
click at [194, 55] on h4 "Defensie analogieen" at bounding box center [328, 55] width 340 height 12
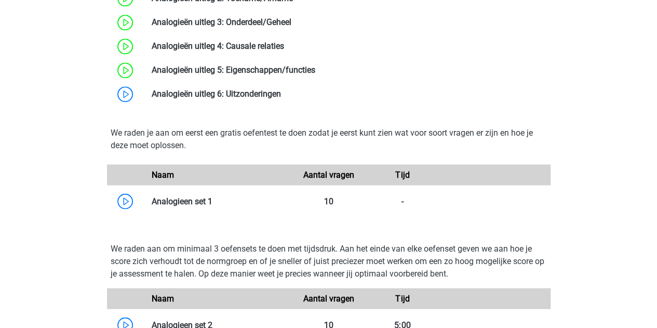
scroll to position [816, 0]
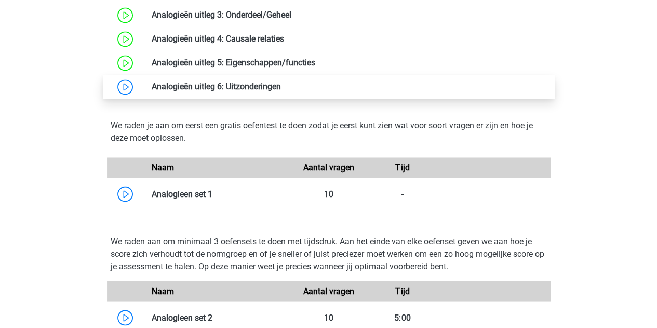
click at [281, 81] on link at bounding box center [281, 86] width 0 height 10
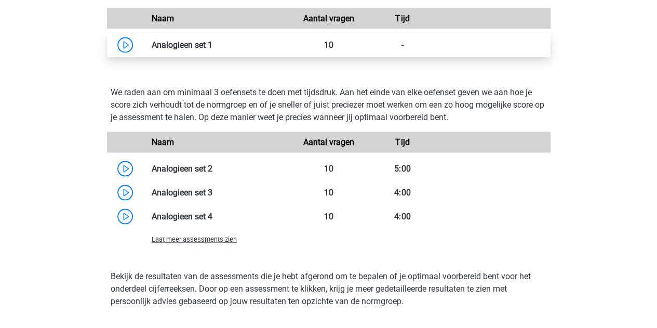
scroll to position [964, 0]
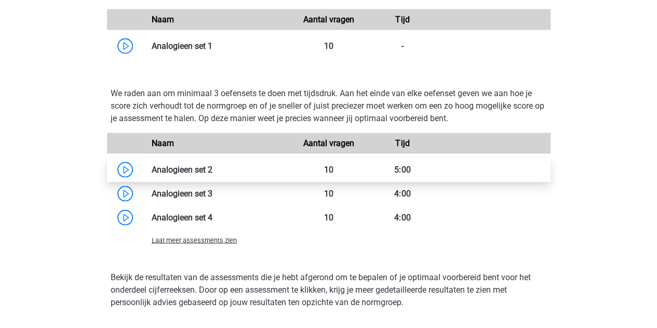
click at [212, 171] on link at bounding box center [212, 169] width 0 height 10
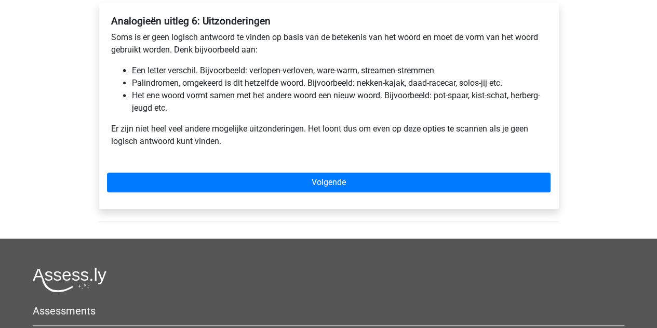
scroll to position [176, 0]
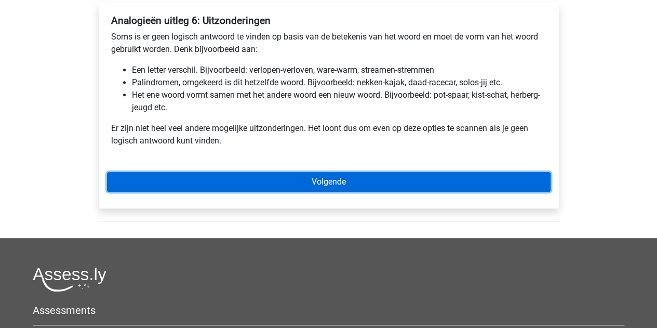
click at [273, 180] on link "Volgende" at bounding box center [328, 182] width 443 height 20
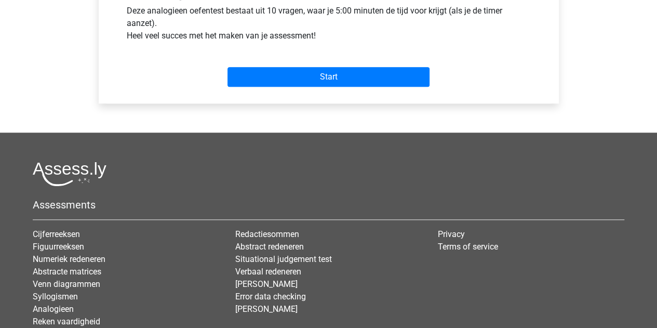
scroll to position [439, 0]
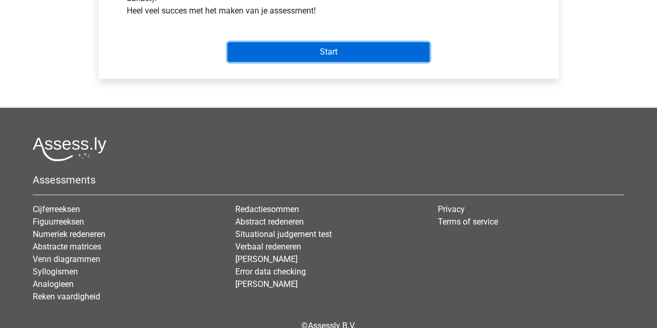
click at [275, 46] on input "Start" at bounding box center [328, 52] width 202 height 20
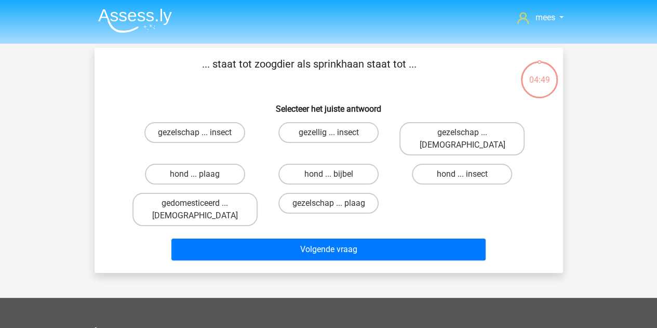
click at [473, 159] on div "hond ... insect" at bounding box center [461, 173] width 133 height 29
click at [470, 164] on label "hond ... insect" at bounding box center [462, 174] width 100 height 21
click at [469, 174] on input "hond ... insect" at bounding box center [465, 177] width 7 height 7
radio input "true"
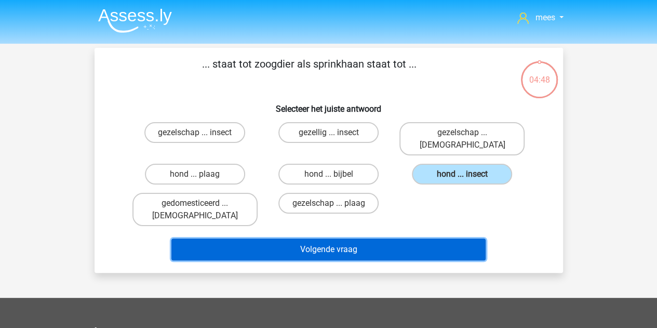
click at [356, 238] on button "Volgende vraag" at bounding box center [328, 249] width 314 height 22
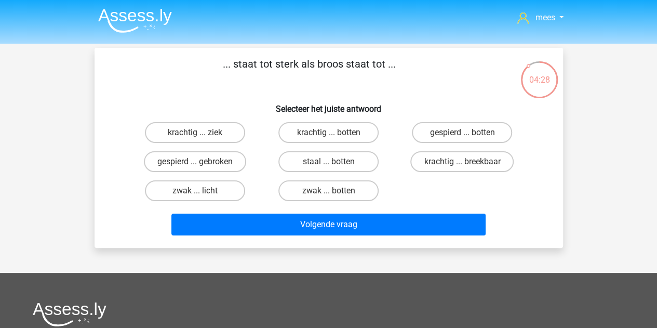
click at [435, 173] on div "krachtig ... breekbaar" at bounding box center [461, 161] width 133 height 29
click at [426, 167] on label "krachtig ... breekbaar" at bounding box center [461, 161] width 103 height 21
click at [462, 167] on input "krachtig ... breekbaar" at bounding box center [465, 164] width 7 height 7
radio input "true"
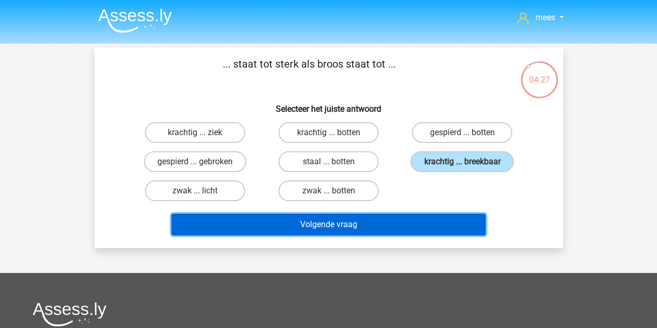
click at [351, 220] on button "Volgende vraag" at bounding box center [328, 224] width 314 height 22
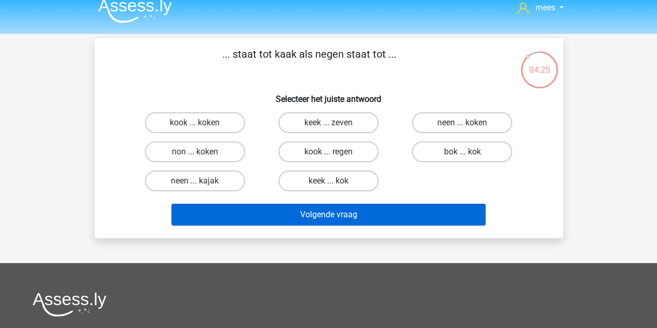
scroll to position [9, 0]
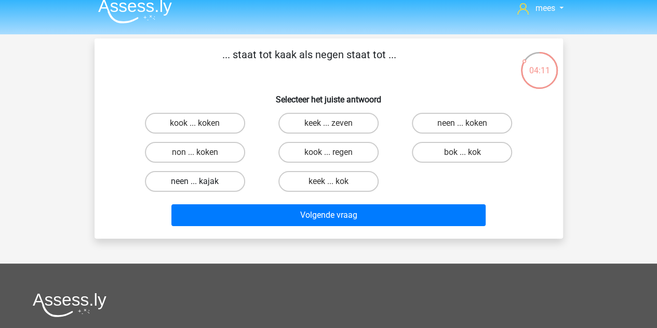
click at [219, 176] on label "neen ... kajak" at bounding box center [195, 181] width 100 height 21
click at [201, 181] on input "neen ... kajak" at bounding box center [198, 184] width 7 height 7
radio input "true"
click at [314, 181] on label "keek ... kok" at bounding box center [328, 181] width 100 height 21
click at [328, 181] on input "keek ... kok" at bounding box center [331, 184] width 7 height 7
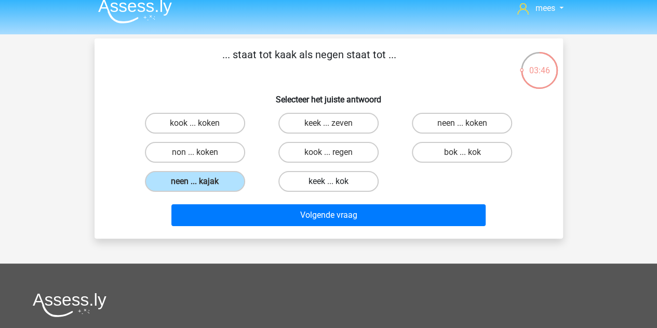
radio input "true"
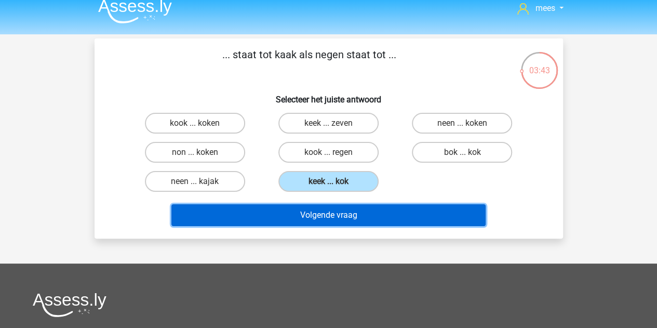
click at [314, 219] on button "Volgende vraag" at bounding box center [328, 215] width 314 height 22
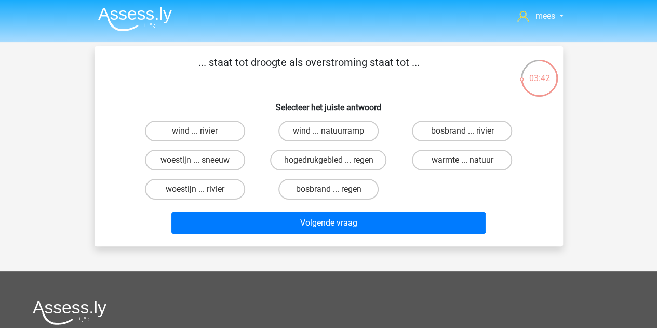
scroll to position [1, 0]
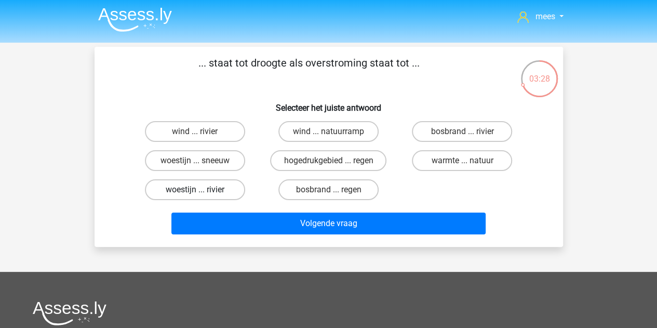
click at [202, 195] on label "woestijn ... rivier" at bounding box center [195, 189] width 100 height 21
click at [201, 195] on input "woestijn ... rivier" at bounding box center [198, 192] width 7 height 7
radio input "true"
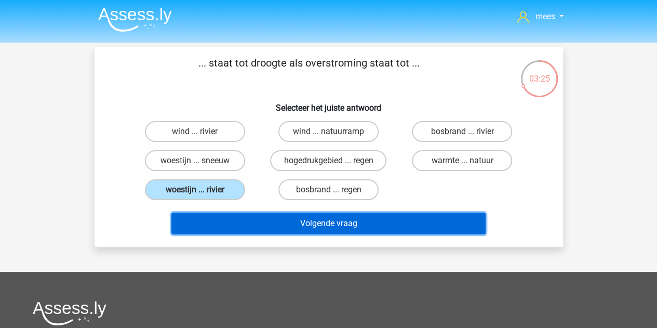
click at [274, 222] on button "Volgende vraag" at bounding box center [328, 223] width 314 height 22
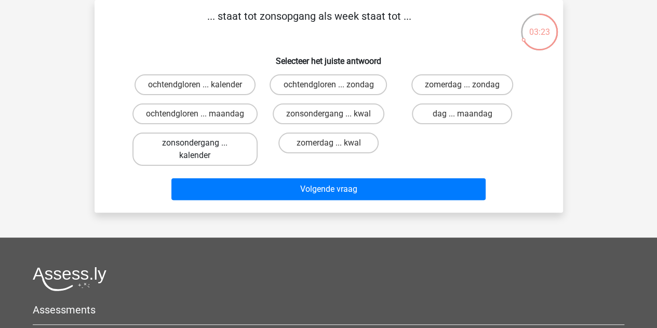
scroll to position [0, 0]
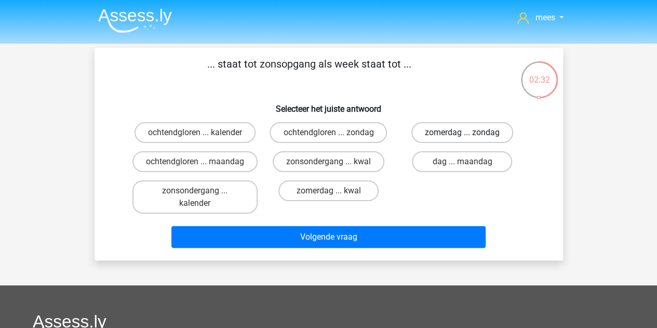
click at [457, 134] on label "zomerdag ... zondag" at bounding box center [462, 132] width 102 height 21
click at [462, 134] on input "zomerdag ... zondag" at bounding box center [465, 135] width 7 height 7
radio input "true"
click at [221, 211] on label "zonsondergang ... kalender" at bounding box center [194, 196] width 125 height 33
click at [201, 197] on input "zonsondergang ... kalender" at bounding box center [198, 194] width 7 height 7
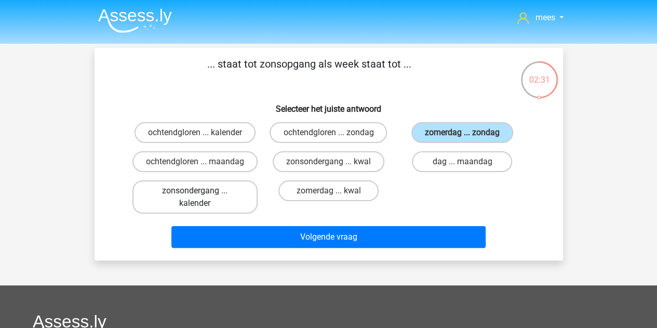
radio input "true"
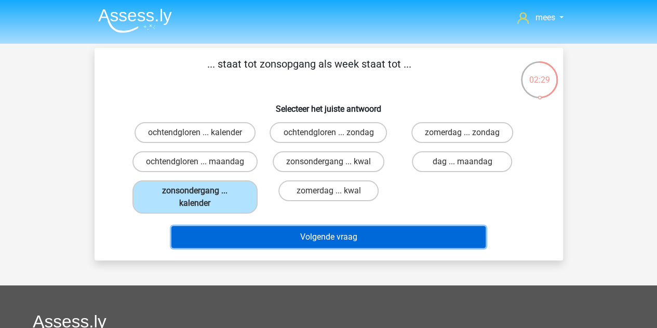
click at [266, 248] on button "Volgende vraag" at bounding box center [328, 237] width 314 height 22
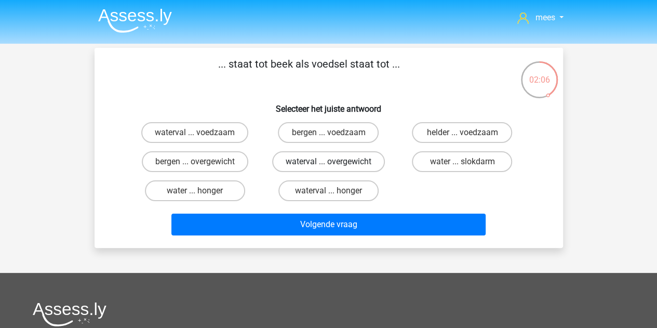
click at [316, 162] on label "waterval ... overgewicht" at bounding box center [328, 161] width 113 height 21
click at [328, 162] on input "waterval ... overgewicht" at bounding box center [331, 164] width 7 height 7
radio input "true"
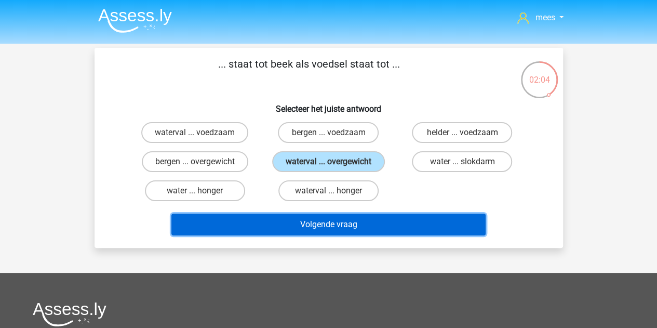
click at [306, 216] on button "Volgende vraag" at bounding box center [328, 224] width 314 height 22
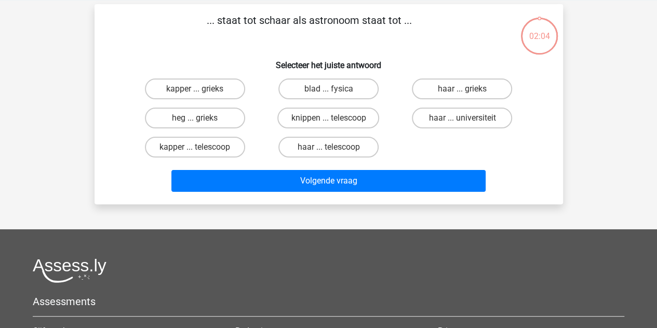
scroll to position [48, 0]
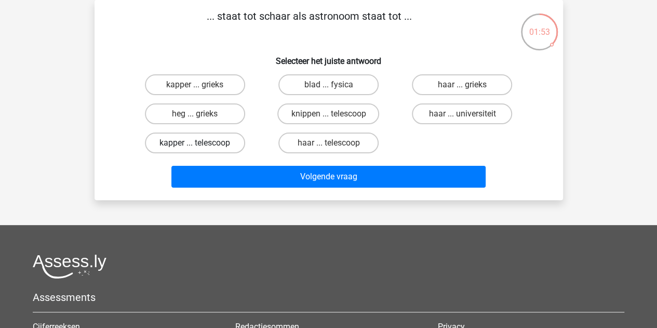
click at [201, 147] on label "kapper ... telescoop" at bounding box center [195, 142] width 100 height 21
click at [201, 147] on input "kapper ... telescoop" at bounding box center [198, 146] width 7 height 7
radio input "true"
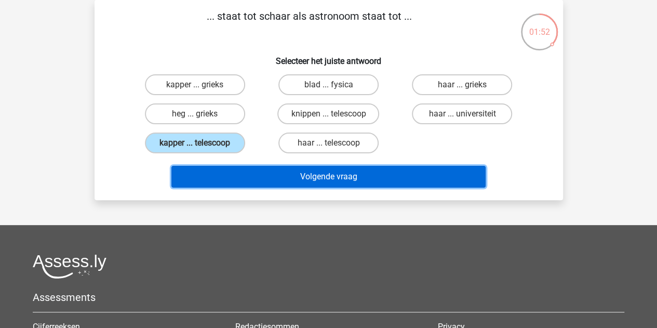
click at [324, 179] on button "Volgende vraag" at bounding box center [328, 177] width 314 height 22
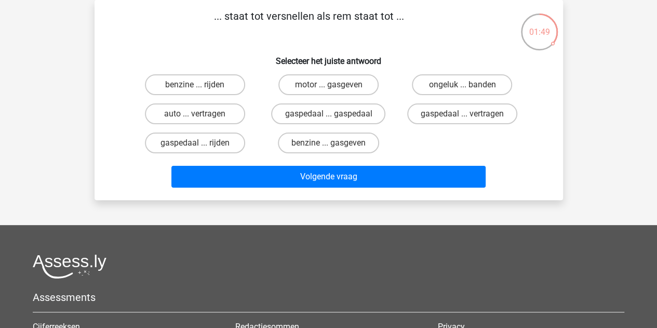
scroll to position [6, 0]
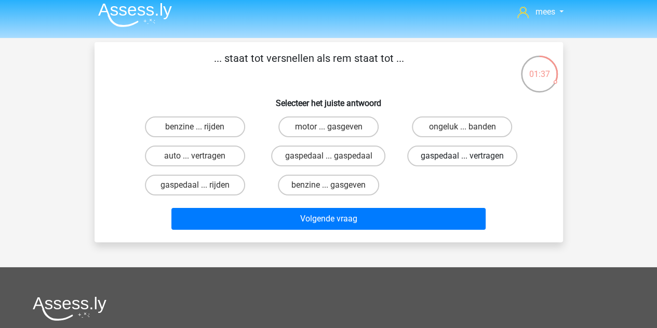
click at [457, 160] on label "gaspedaal ... vertragen" at bounding box center [462, 155] width 110 height 21
click at [462, 160] on input "gaspedaal ... vertragen" at bounding box center [465, 159] width 7 height 7
radio input "true"
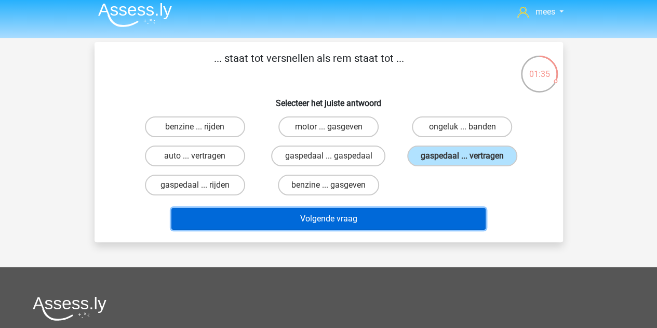
click at [406, 225] on button "Volgende vraag" at bounding box center [328, 219] width 314 height 22
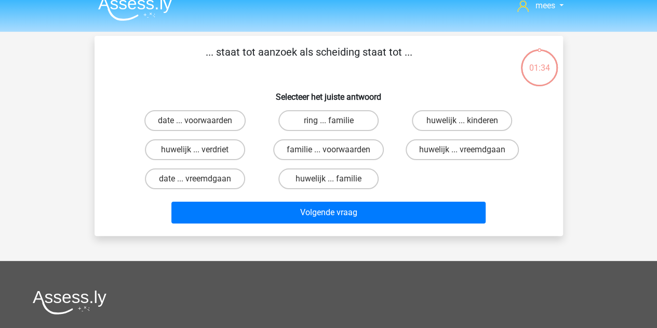
scroll to position [11, 0]
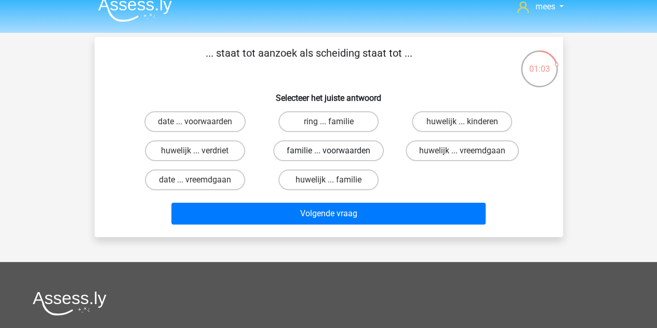
click at [316, 155] on label "familie ... voorwaarden" at bounding box center [328, 150] width 111 height 21
click at [328, 155] on input "familie ... voorwaarden" at bounding box center [331, 154] width 7 height 7
radio input "true"
click at [343, 119] on label "ring ... familie" at bounding box center [328, 121] width 100 height 21
click at [335, 121] on input "ring ... familie" at bounding box center [331, 124] width 7 height 7
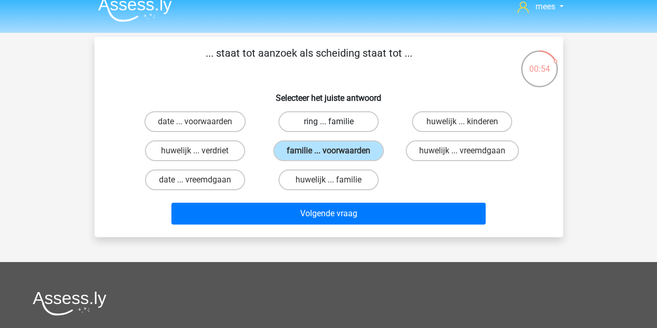
radio input "true"
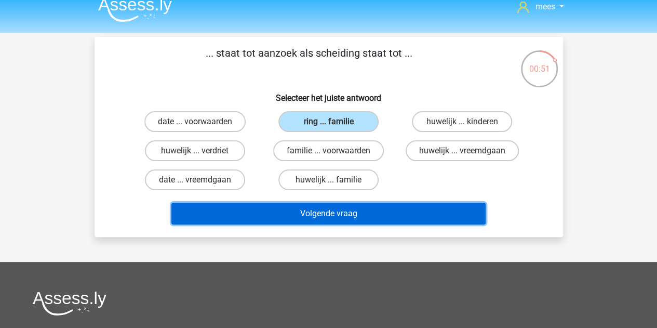
click at [334, 216] on button "Volgende vraag" at bounding box center [328, 213] width 314 height 22
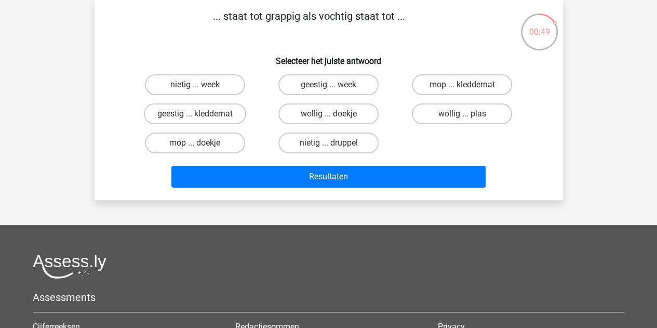
scroll to position [12, 0]
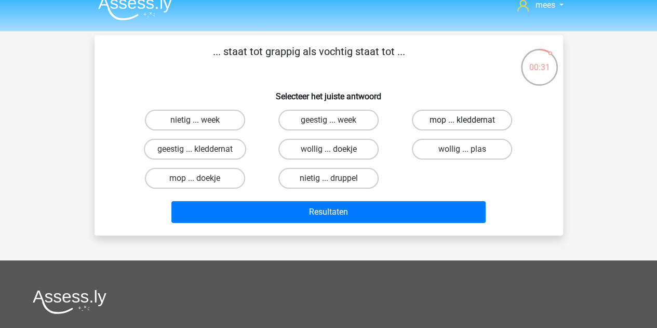
click at [440, 120] on label "mop ... kleddernat" at bounding box center [462, 120] width 100 height 21
click at [462, 120] on input "mop ... kleddernat" at bounding box center [465, 123] width 7 height 7
radio input "true"
click at [176, 151] on label "geestig ... kleddernat" at bounding box center [195, 149] width 102 height 21
click at [195, 151] on input "geestig ... kleddernat" at bounding box center [198, 152] width 7 height 7
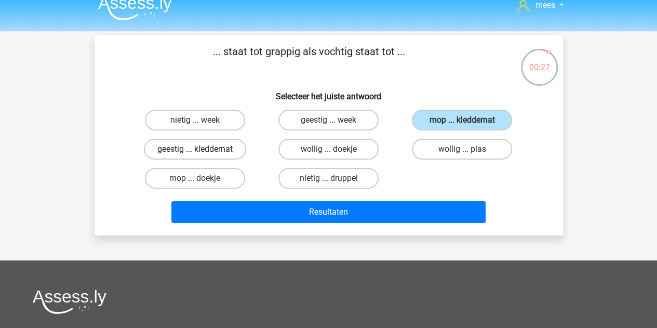
radio input "true"
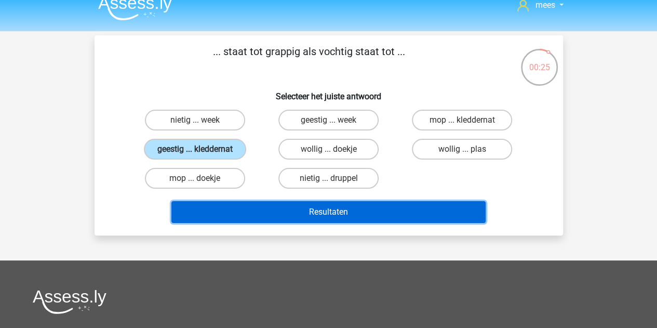
click at [240, 208] on button "Resultaten" at bounding box center [328, 212] width 314 height 22
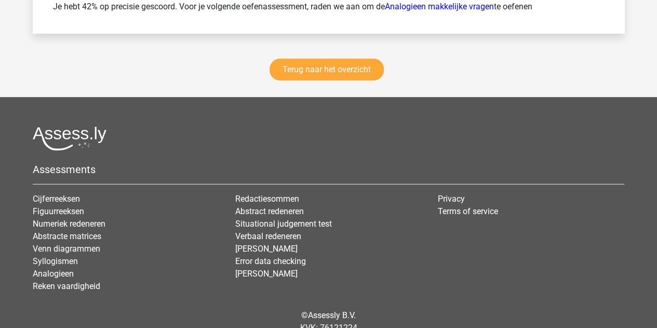
scroll to position [1569, 0]
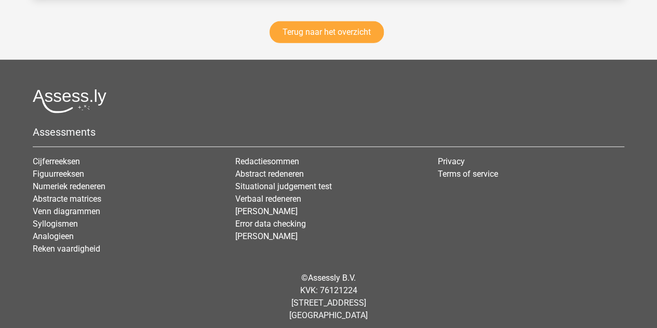
click at [326, 37] on div "Terug naar het overzicht" at bounding box center [329, 34] width 592 height 51
click at [316, 29] on link "Terug naar het overzicht" at bounding box center [326, 32] width 114 height 22
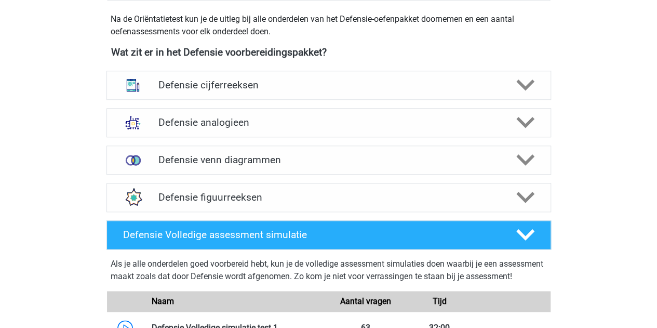
scroll to position [469, 0]
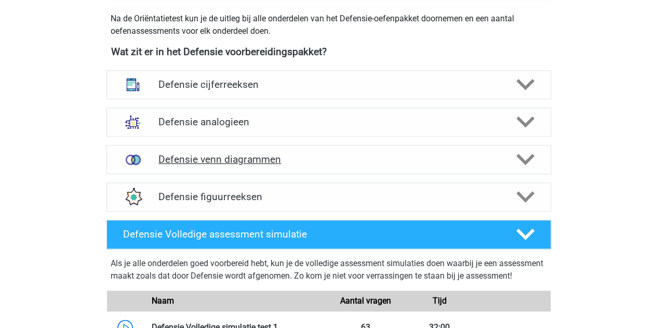
click at [248, 160] on h4 "Defensie venn diagrammen" at bounding box center [328, 159] width 340 height 12
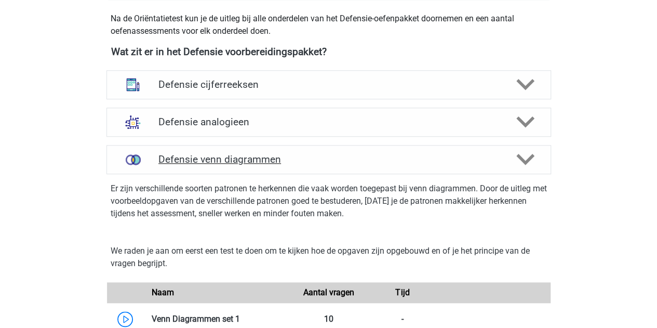
click at [244, 158] on h4 "Defensie venn diagrammen" at bounding box center [328, 159] width 340 height 12
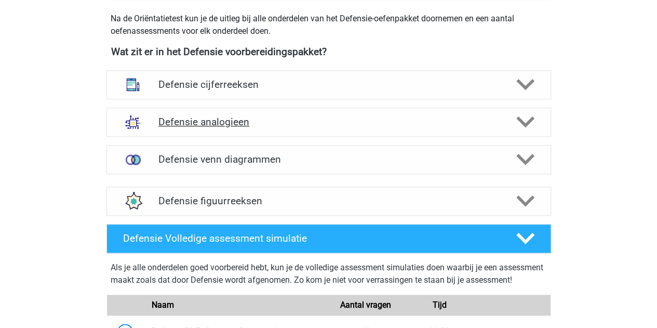
click at [221, 122] on h4 "Defensie analogieen" at bounding box center [328, 122] width 340 height 12
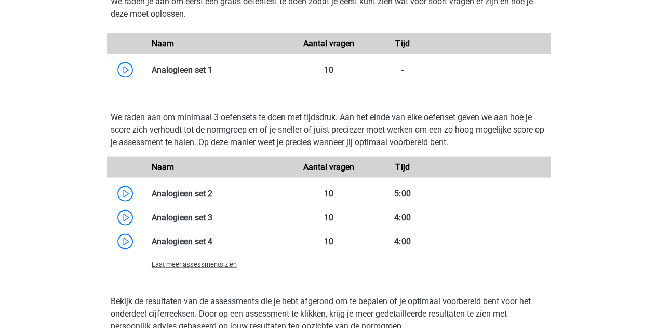
scroll to position [944, 0]
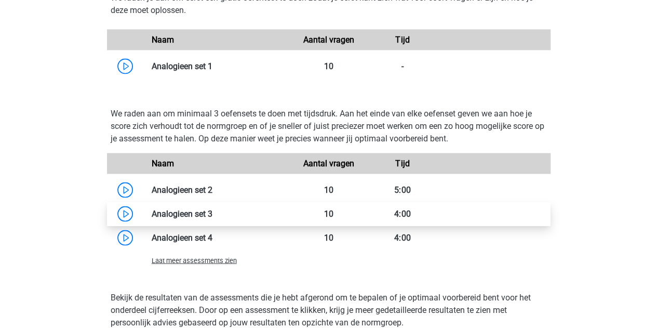
click at [212, 211] on link at bounding box center [212, 213] width 0 height 10
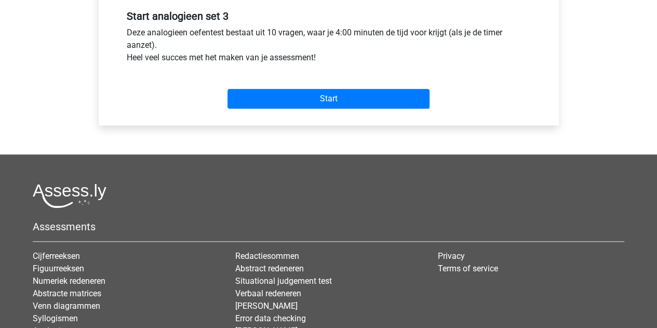
scroll to position [395, 0]
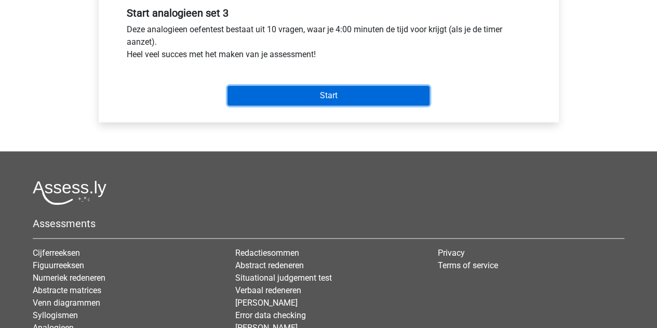
click at [306, 94] on input "Start" at bounding box center [328, 96] width 202 height 20
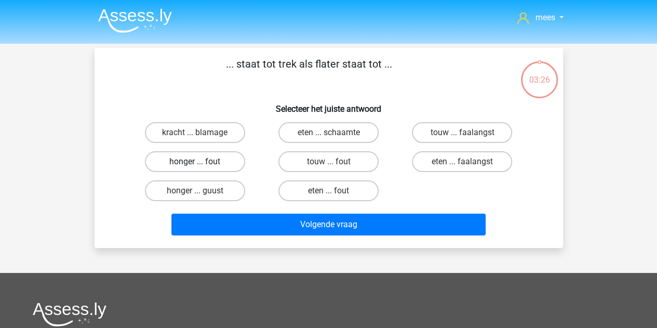
click at [193, 165] on label "honger ... fout" at bounding box center [195, 161] width 100 height 21
click at [195, 165] on input "honger ... fout" at bounding box center [198, 164] width 7 height 7
radio input "true"
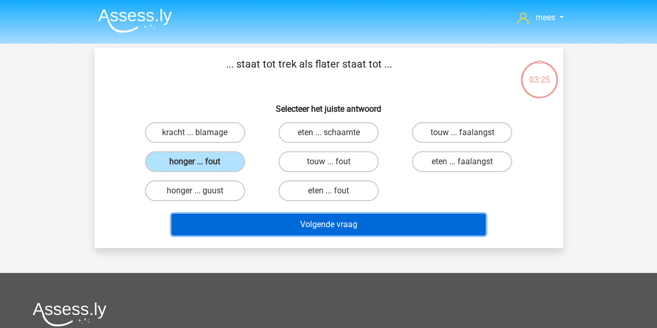
click at [257, 222] on button "Volgende vraag" at bounding box center [328, 224] width 314 height 22
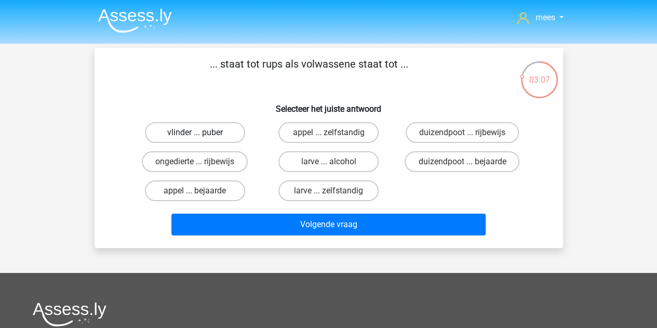
click at [220, 131] on label "vlinder ... puber" at bounding box center [195, 132] width 100 height 21
click at [201, 132] on input "vlinder ... puber" at bounding box center [198, 135] width 7 height 7
radio input "true"
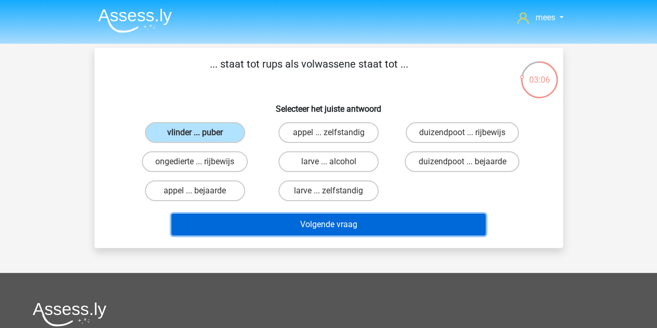
click at [292, 219] on button "Volgende vraag" at bounding box center [328, 224] width 314 height 22
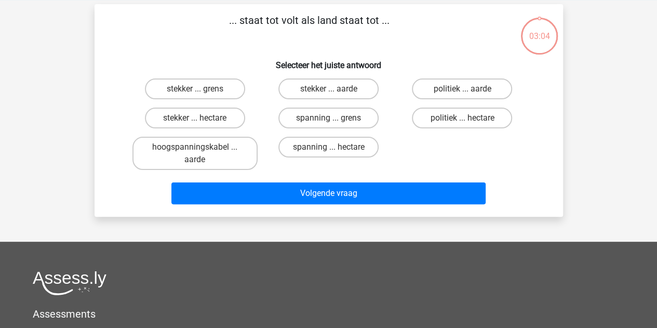
scroll to position [48, 0]
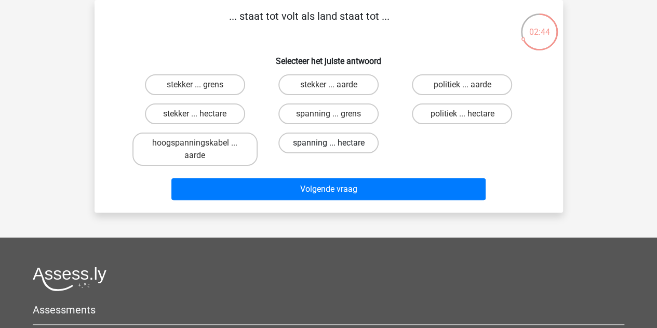
click at [337, 143] on label "spanning ... hectare" at bounding box center [328, 142] width 100 height 21
click at [335, 143] on input "spanning ... hectare" at bounding box center [331, 146] width 7 height 7
radio input "true"
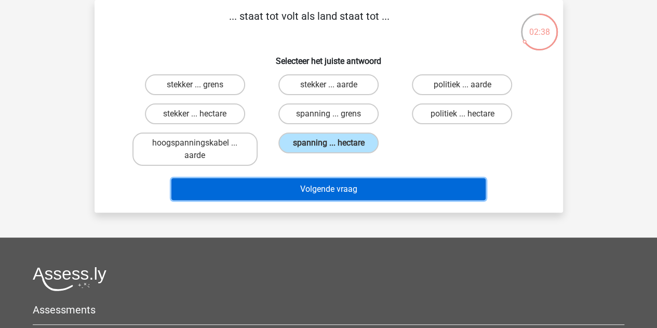
click at [310, 189] on button "Volgende vraag" at bounding box center [328, 189] width 314 height 22
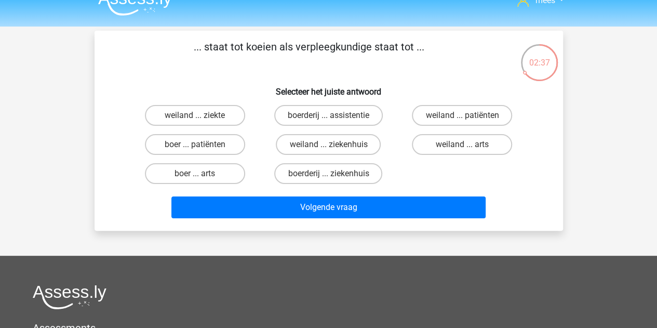
scroll to position [17, 0]
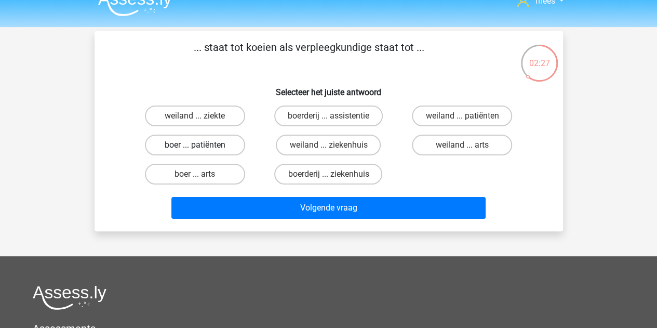
click at [199, 153] on label "boer ... patiënten" at bounding box center [195, 144] width 100 height 21
click at [199, 152] on input "boer ... patiënten" at bounding box center [198, 148] width 7 height 7
radio input "true"
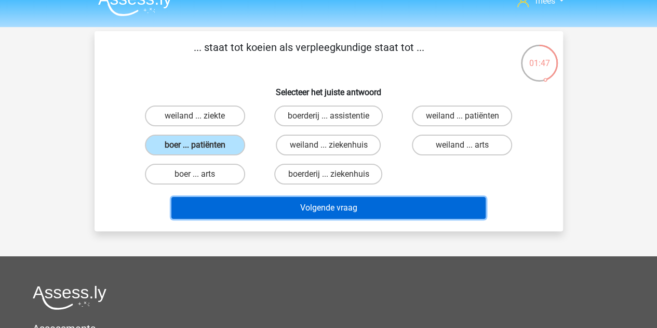
click at [315, 206] on button "Volgende vraag" at bounding box center [328, 208] width 314 height 22
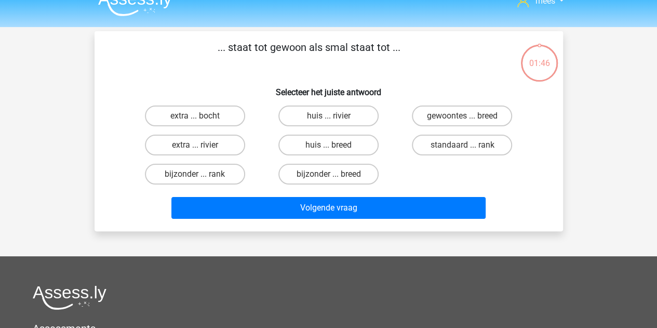
scroll to position [48, 0]
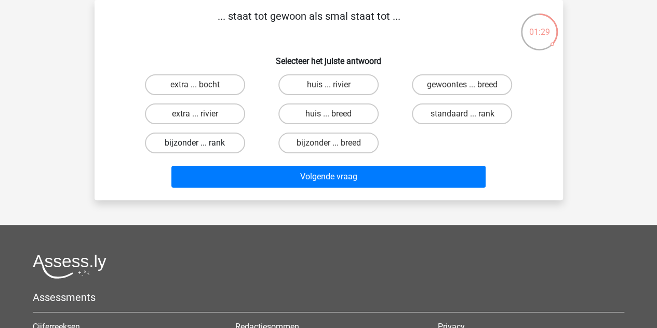
click at [202, 144] on label "bijzonder ... rank" at bounding box center [195, 142] width 100 height 21
click at [201, 144] on input "bijzonder ... rank" at bounding box center [198, 146] width 7 height 7
radio input "true"
click at [306, 144] on label "bijzonder ... breed" at bounding box center [328, 142] width 100 height 21
click at [328, 144] on input "bijzonder ... breed" at bounding box center [331, 146] width 7 height 7
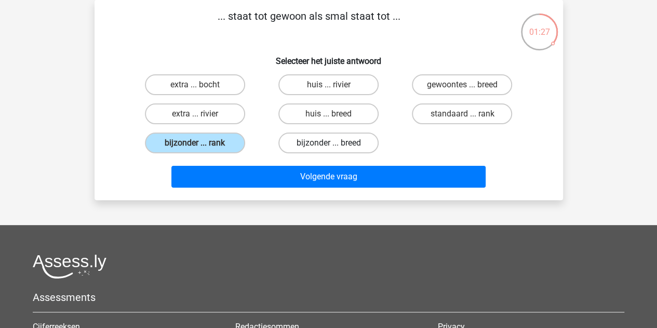
radio input "true"
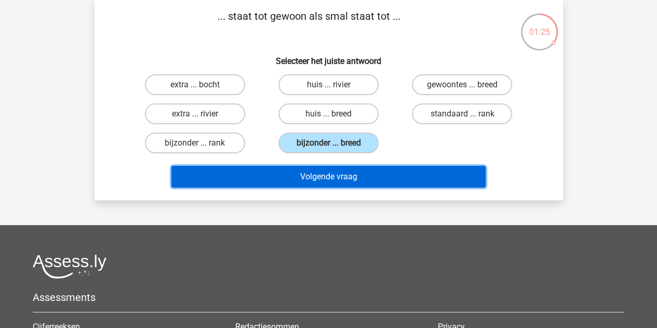
click at [317, 176] on button "Volgende vraag" at bounding box center [328, 177] width 314 height 22
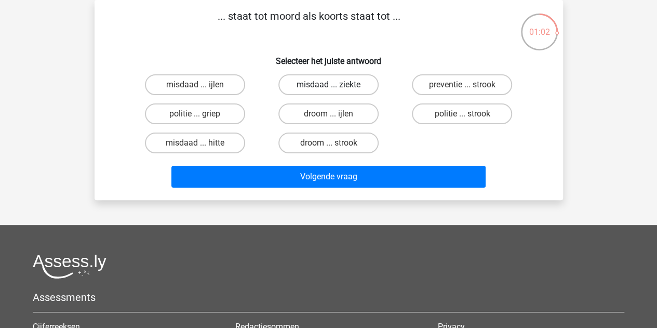
click at [306, 85] on label "misdaad ... ziekte" at bounding box center [328, 84] width 100 height 21
click at [328, 85] on input "misdaad ... ziekte" at bounding box center [331, 88] width 7 height 7
radio input "true"
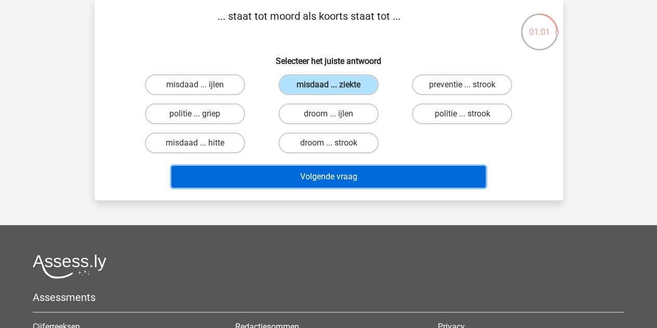
click at [352, 176] on button "Volgende vraag" at bounding box center [328, 177] width 314 height 22
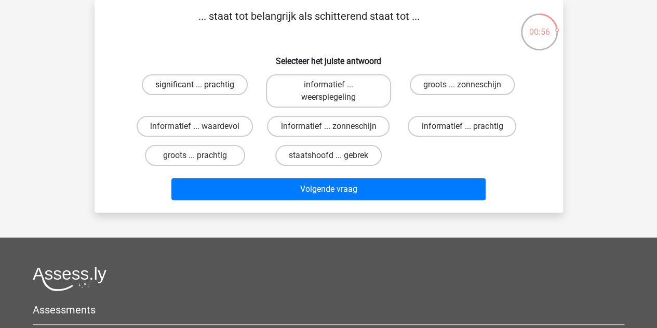
click at [193, 87] on label "significant ... prachtig" at bounding box center [195, 84] width 106 height 21
click at [195, 87] on input "significant ... prachtig" at bounding box center [198, 88] width 7 height 7
radio input "true"
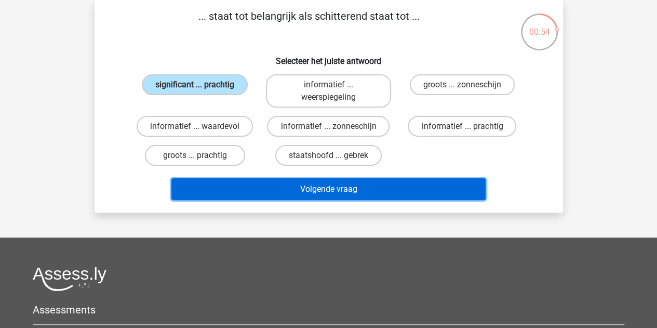
click at [281, 187] on button "Volgende vraag" at bounding box center [328, 189] width 314 height 22
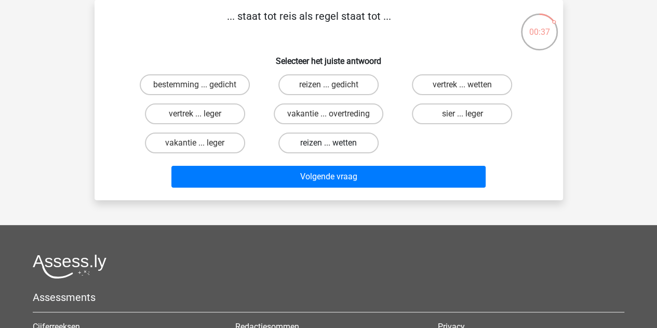
click at [334, 138] on label "reizen ... wetten" at bounding box center [328, 142] width 100 height 21
click at [334, 143] on input "reizen ... wetten" at bounding box center [331, 146] width 7 height 7
radio input "true"
click at [456, 87] on label "vertrek ... wetten" at bounding box center [462, 84] width 100 height 21
click at [462, 87] on input "vertrek ... wetten" at bounding box center [465, 88] width 7 height 7
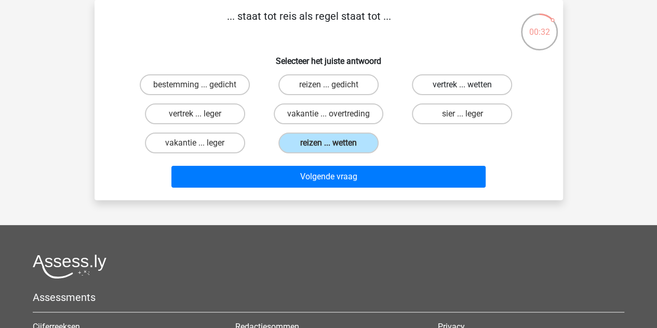
radio input "true"
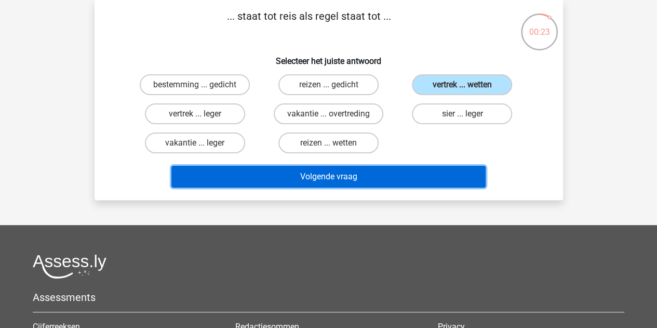
click at [338, 176] on button "Volgende vraag" at bounding box center [328, 177] width 314 height 22
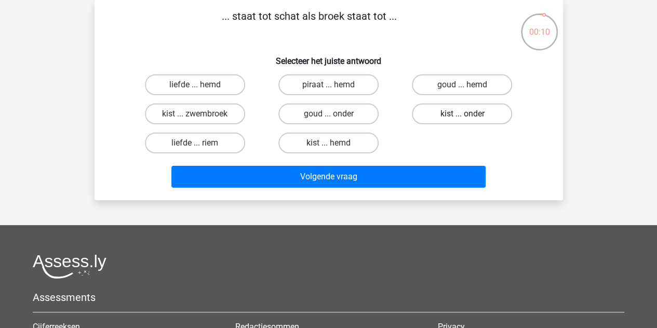
click at [437, 110] on label "kist ... onder" at bounding box center [462, 113] width 100 height 21
click at [462, 114] on input "kist ... onder" at bounding box center [465, 117] width 7 height 7
radio input "true"
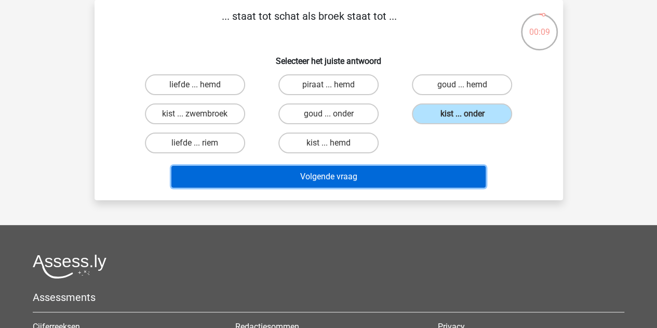
click at [335, 179] on button "Volgende vraag" at bounding box center [328, 177] width 314 height 22
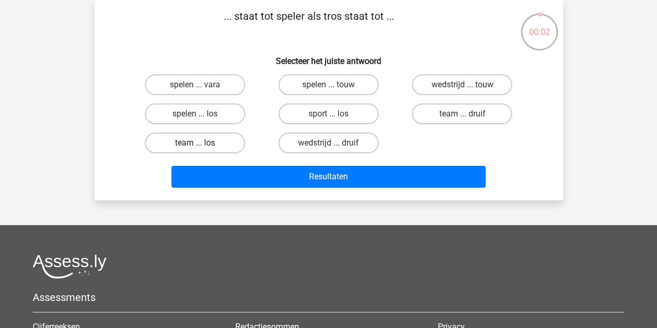
click at [220, 143] on label "team ... los" at bounding box center [195, 142] width 100 height 21
click at [201, 143] on input "team ... los" at bounding box center [198, 146] width 7 height 7
radio input "true"
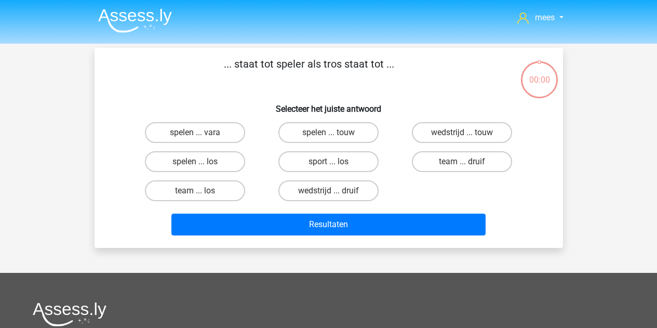
scroll to position [48, 0]
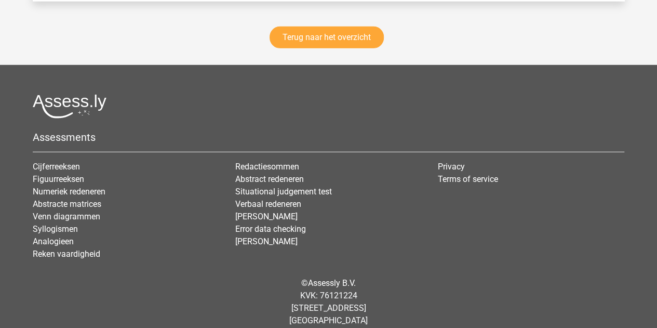
scroll to position [1560, 0]
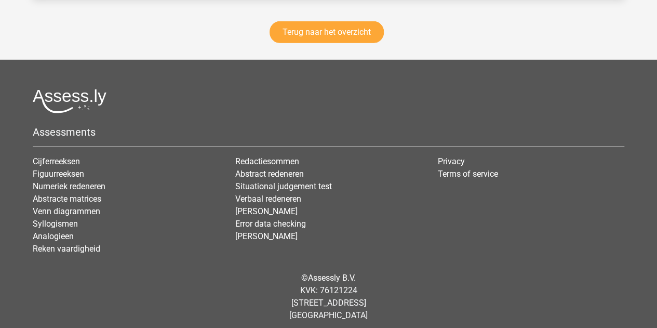
click at [327, 38] on div "Terug naar het overzicht" at bounding box center [329, 34] width 592 height 51
click at [312, 32] on link "Terug naar het overzicht" at bounding box center [326, 32] width 114 height 22
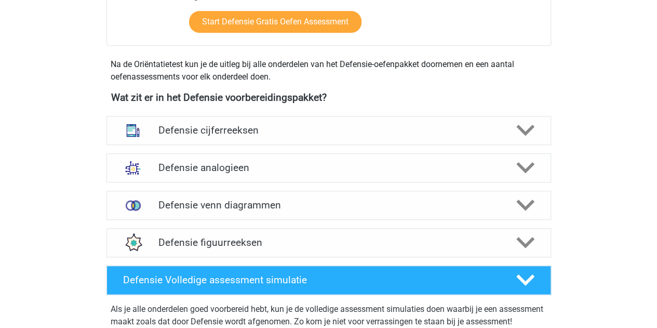
scroll to position [423, 0]
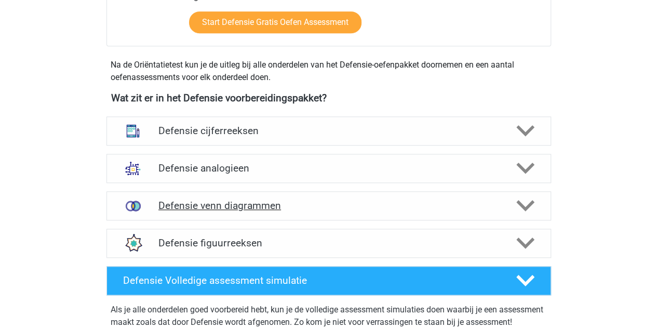
click at [270, 208] on h4 "Defensie venn diagrammen" at bounding box center [328, 205] width 340 height 12
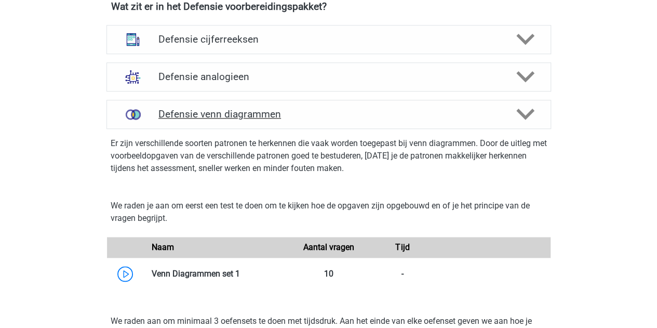
scroll to position [450, 0]
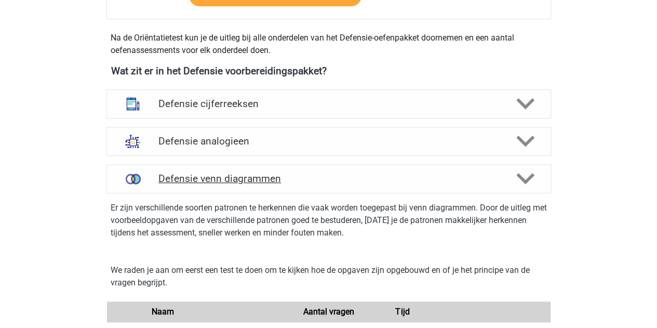
click at [238, 179] on h4 "Defensie venn diagrammen" at bounding box center [328, 178] width 340 height 12
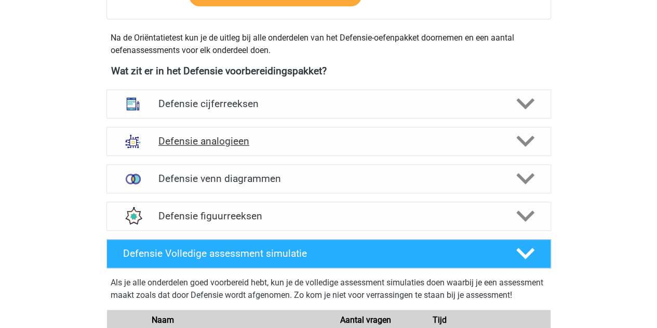
click at [203, 139] on h4 "Defensie analogieen" at bounding box center [328, 141] width 340 height 12
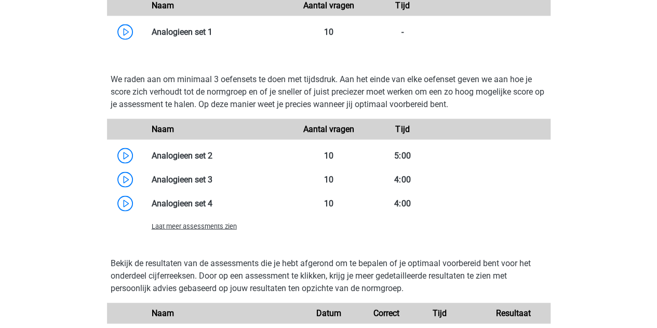
scroll to position [978, 0]
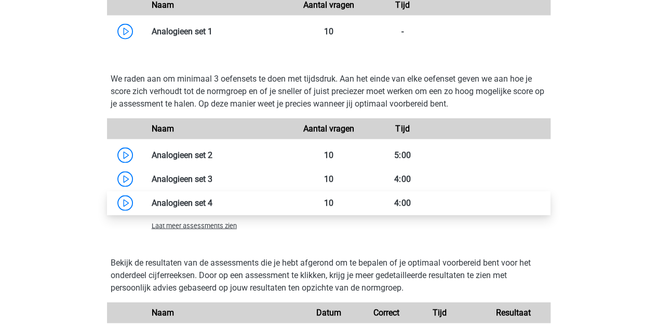
click at [212, 201] on link at bounding box center [212, 202] width 0 height 10
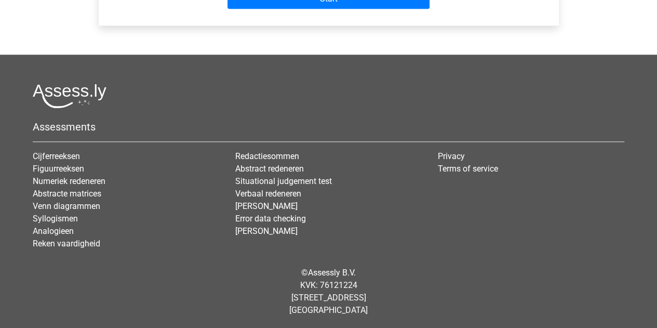
scroll to position [322, 0]
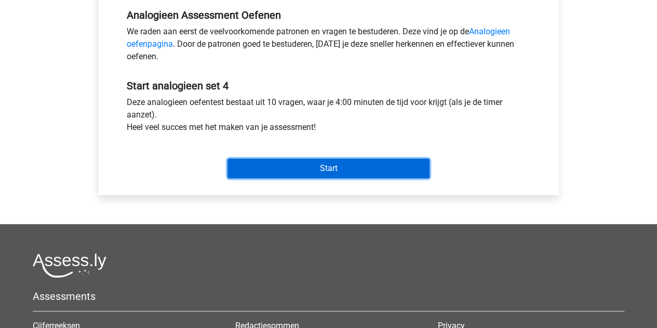
click at [306, 165] on input "Start" at bounding box center [328, 168] width 202 height 20
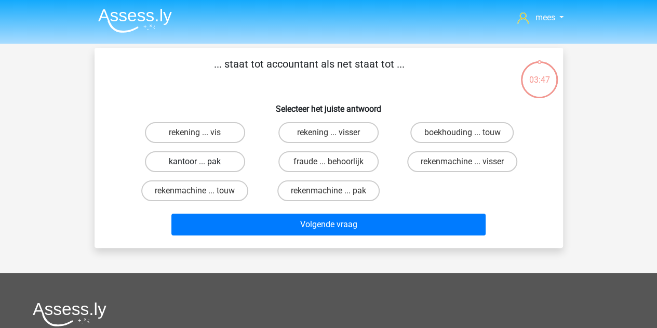
click at [211, 166] on label "kantoor ... pak" at bounding box center [195, 161] width 100 height 21
click at [201, 166] on input "kantoor ... pak" at bounding box center [198, 164] width 7 height 7
radio input "true"
click at [193, 129] on label "rekening ... vis" at bounding box center [195, 132] width 100 height 21
click at [195, 132] on input "rekening ... vis" at bounding box center [198, 135] width 7 height 7
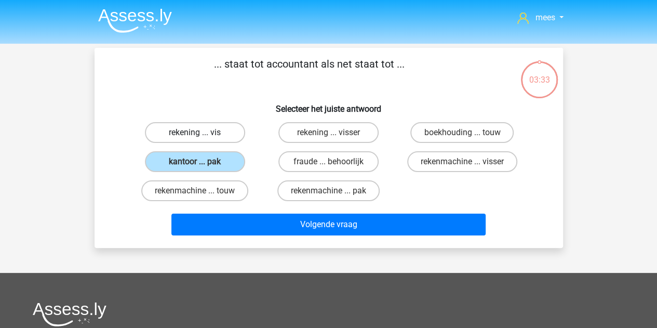
radio input "true"
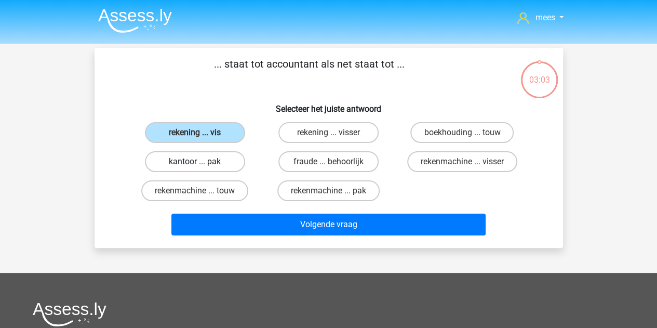
click at [209, 160] on label "kantoor ... pak" at bounding box center [195, 161] width 100 height 21
click at [201, 161] on input "kantoor ... pak" at bounding box center [198, 164] width 7 height 7
radio input "true"
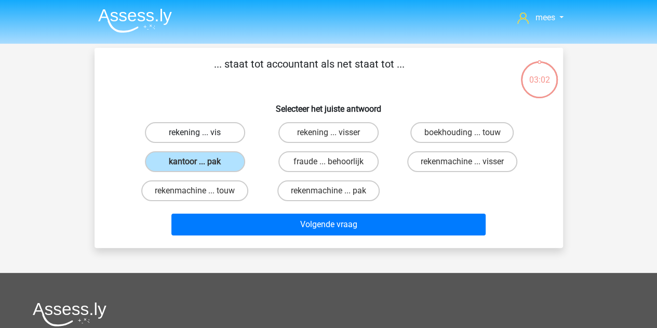
click at [187, 127] on label "rekening ... vis" at bounding box center [195, 132] width 100 height 21
click at [195, 132] on input "rekening ... vis" at bounding box center [198, 135] width 7 height 7
radio input "true"
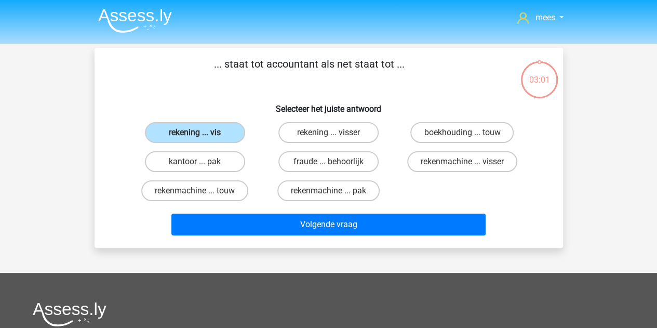
click at [240, 212] on div "Volgende vraag" at bounding box center [328, 222] width 435 height 34
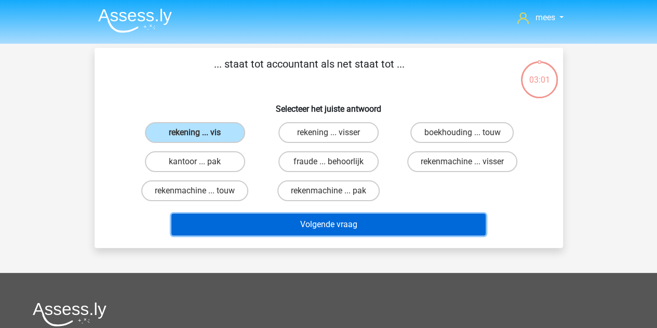
click at [246, 226] on button "Volgende vraag" at bounding box center [328, 224] width 314 height 22
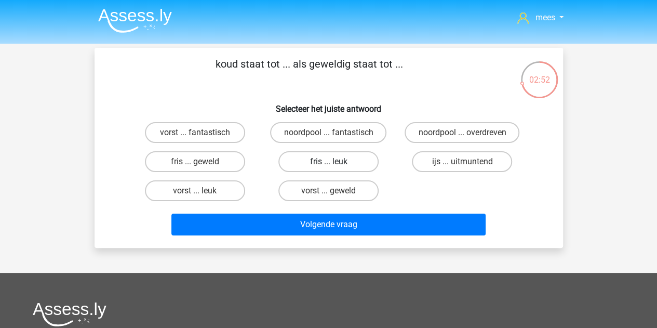
click at [316, 164] on label "fris ... leuk" at bounding box center [328, 161] width 100 height 21
click at [328, 164] on input "fris ... leuk" at bounding box center [331, 164] width 7 height 7
radio input "true"
click at [295, 212] on div "Volgende vraag" at bounding box center [328, 222] width 435 height 34
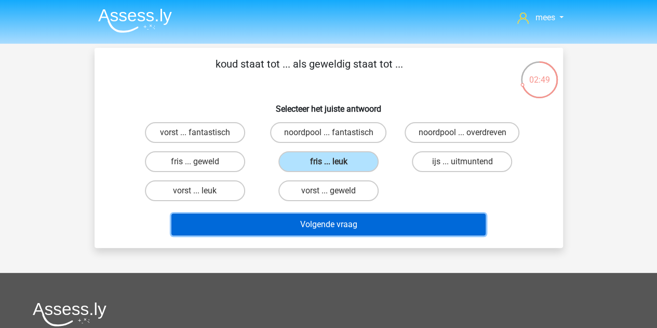
click at [288, 219] on button "Volgende vraag" at bounding box center [328, 224] width 314 height 22
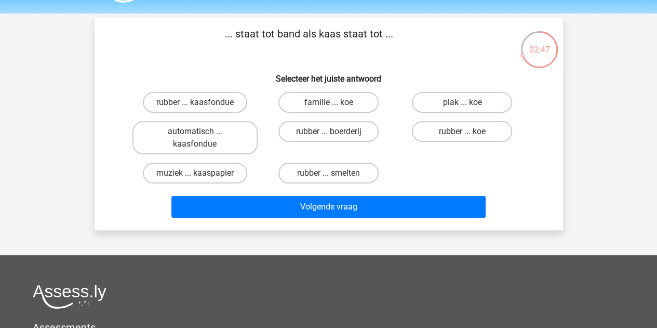
scroll to position [29, 0]
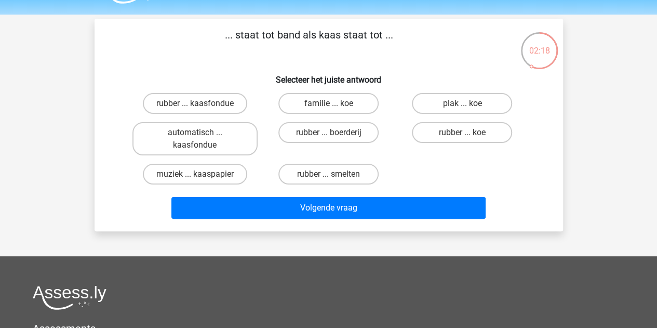
click at [219, 116] on div "rubber ... kaasfondue" at bounding box center [194, 103] width 133 height 29
click at [197, 101] on label "rubber ... kaasfondue" at bounding box center [195, 103] width 104 height 21
click at [197, 103] on input "rubber ... kaasfondue" at bounding box center [198, 106] width 7 height 7
radio input "true"
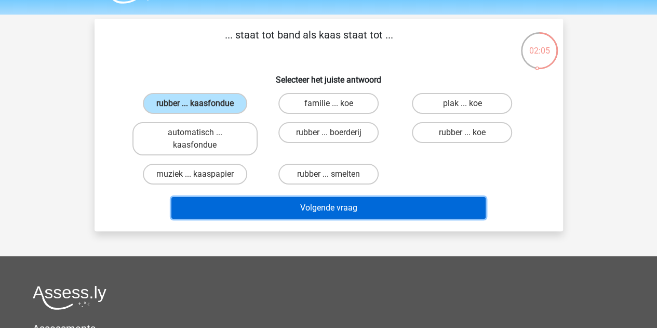
click at [324, 201] on button "Volgende vraag" at bounding box center [328, 208] width 314 height 22
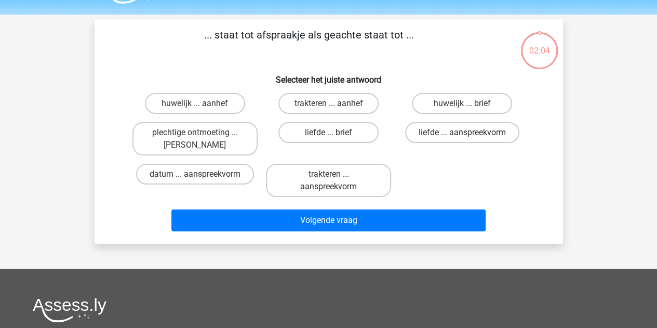
scroll to position [48, 0]
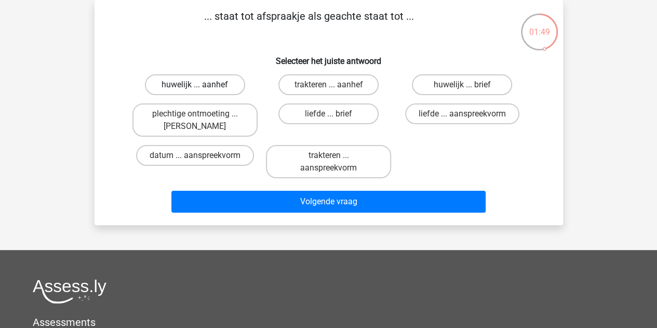
click at [228, 89] on label "huwelijk ... aanhef" at bounding box center [195, 84] width 100 height 21
click at [201, 89] on input "huwelijk ... aanhef" at bounding box center [198, 88] width 7 height 7
radio input "true"
click at [208, 120] on label "plechtige ontmoeting ... hoi" at bounding box center [194, 119] width 125 height 33
click at [201, 120] on input "plechtige ontmoeting ... hoi" at bounding box center [198, 117] width 7 height 7
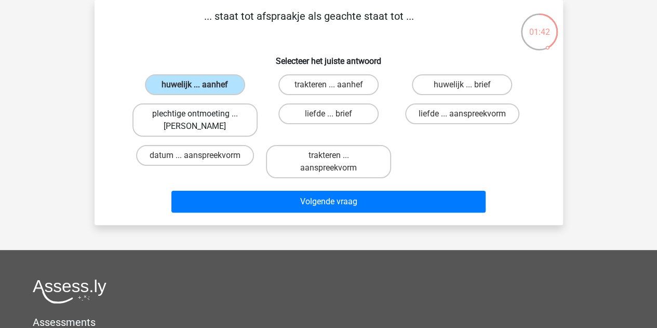
radio input "true"
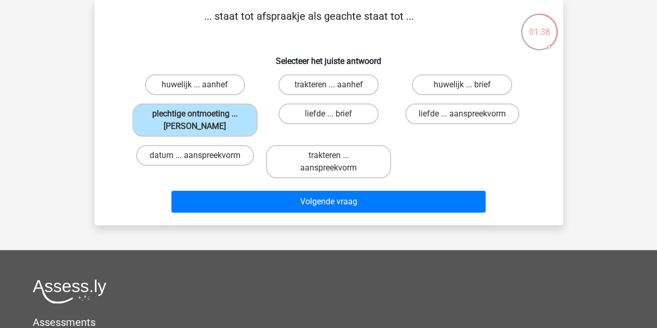
click at [328, 158] on input "trakteren ... aanspreekvorm" at bounding box center [331, 158] width 7 height 7
radio input "true"
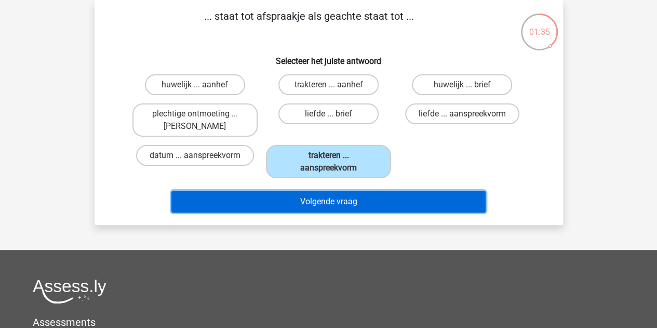
click at [331, 202] on button "Volgende vraag" at bounding box center [328, 202] width 314 height 22
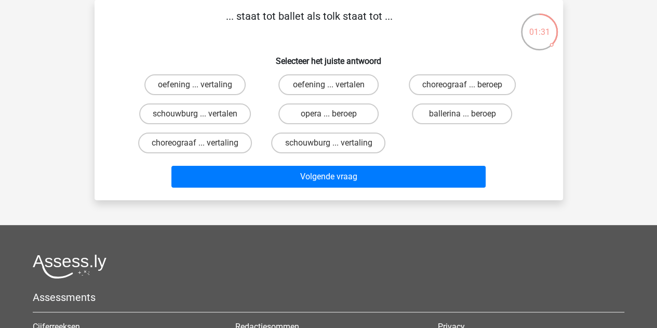
click at [196, 144] on input "choreograaf ... vertaling" at bounding box center [198, 146] width 7 height 7
radio input "true"
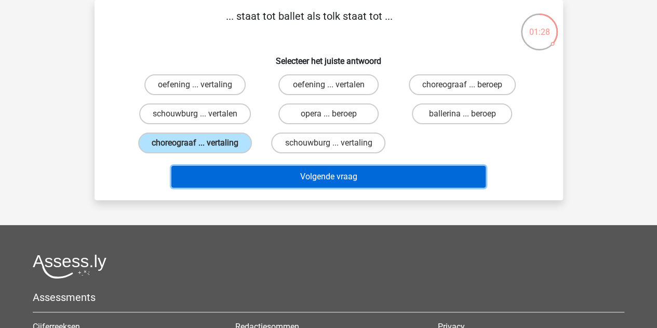
click at [255, 173] on button "Volgende vraag" at bounding box center [328, 177] width 314 height 22
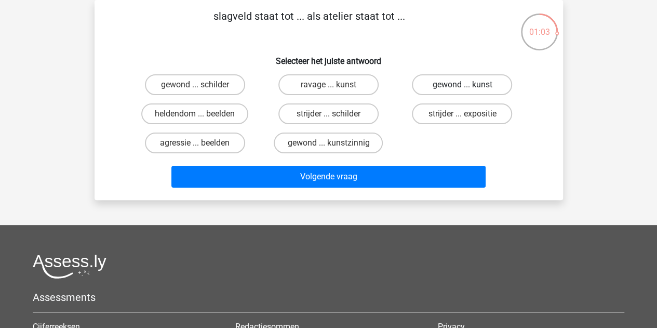
click at [433, 85] on label "gewond ... kunst" at bounding box center [462, 84] width 100 height 21
click at [462, 85] on input "gewond ... kunst" at bounding box center [465, 88] width 7 height 7
radio input "true"
click at [322, 164] on div "Volgende vraag" at bounding box center [328, 174] width 435 height 34
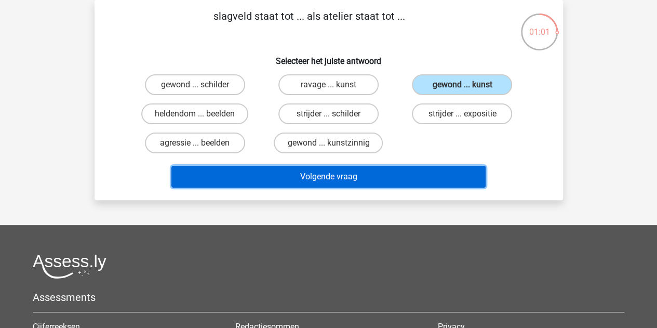
click at [306, 175] on button "Volgende vraag" at bounding box center [328, 177] width 314 height 22
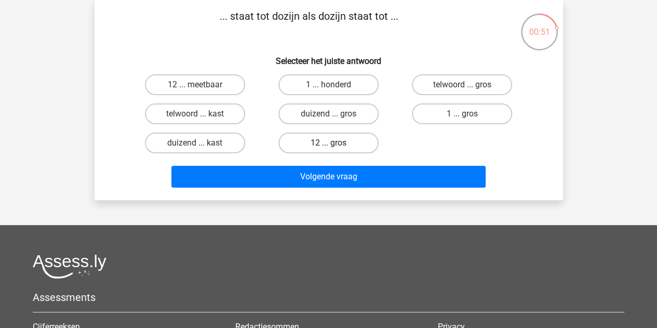
click at [332, 140] on label "12 ... gros" at bounding box center [328, 142] width 100 height 21
click at [332, 143] on input "12 ... gros" at bounding box center [331, 146] width 7 height 7
radio input "true"
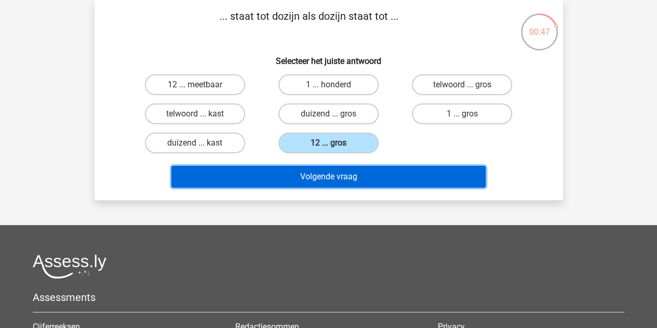
drag, startPoint x: 278, startPoint y: 180, endPoint x: 286, endPoint y: 220, distance: 40.1
click at [286, 220] on div "mees mazeb247@gmail.com Nederlands English" at bounding box center [328, 225] width 657 height 547
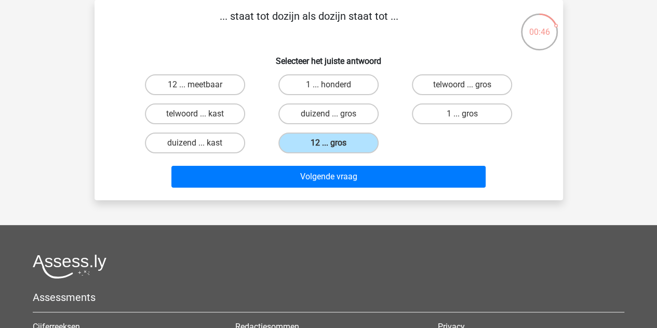
click at [286, 220] on div "mees mazeb247@gmail.com Nederlands English" at bounding box center [328, 225] width 657 height 547
click at [445, 85] on label "telwoord ... gros" at bounding box center [462, 84] width 100 height 21
click at [462, 85] on input "telwoord ... gros" at bounding box center [465, 88] width 7 height 7
radio input "true"
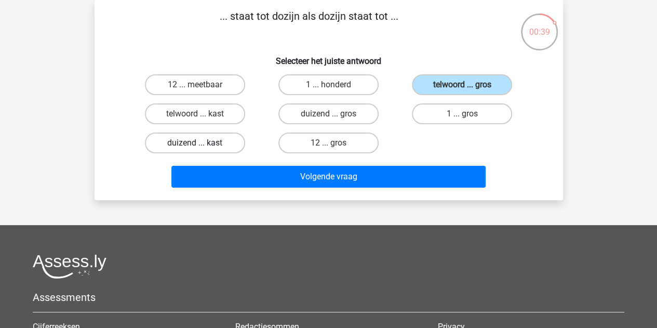
click at [214, 144] on label "duizend ... kast" at bounding box center [195, 142] width 100 height 21
click at [201, 144] on input "duizend ... kast" at bounding box center [198, 146] width 7 height 7
radio input "true"
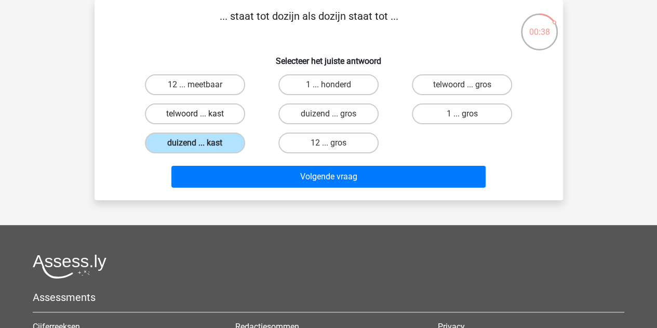
click at [203, 117] on label "telwoord ... kast" at bounding box center [195, 113] width 100 height 21
click at [201, 117] on input "telwoord ... kast" at bounding box center [198, 117] width 7 height 7
radio input "true"
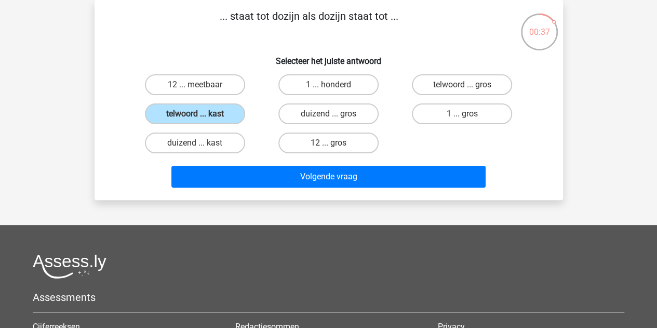
click at [251, 193] on div "... staat tot dozijn als dozijn staat tot ... Selecteer het juiste antwoord 12 …" at bounding box center [328, 100] width 468 height 200
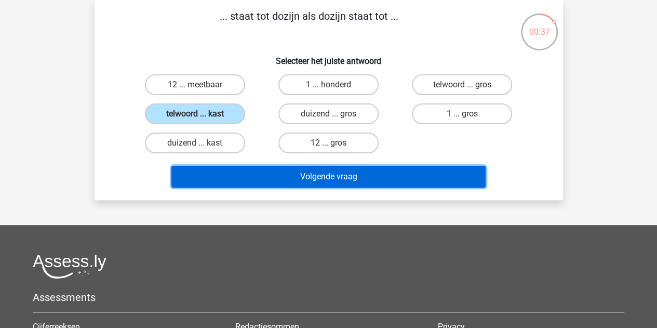
click at [233, 176] on button "Volgende vraag" at bounding box center [328, 177] width 314 height 22
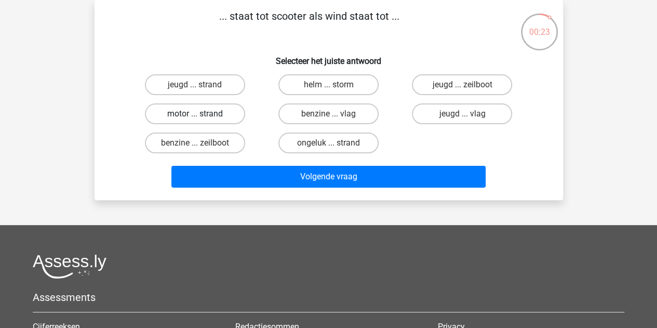
click at [225, 111] on label "motor ... strand" at bounding box center [195, 113] width 100 height 21
click at [201, 114] on input "motor ... strand" at bounding box center [198, 117] width 7 height 7
radio input "true"
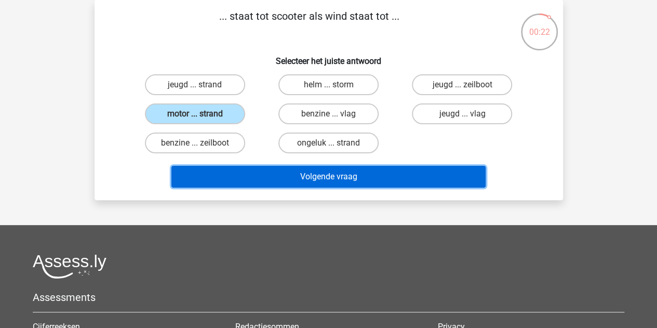
click at [254, 174] on button "Volgende vraag" at bounding box center [328, 177] width 314 height 22
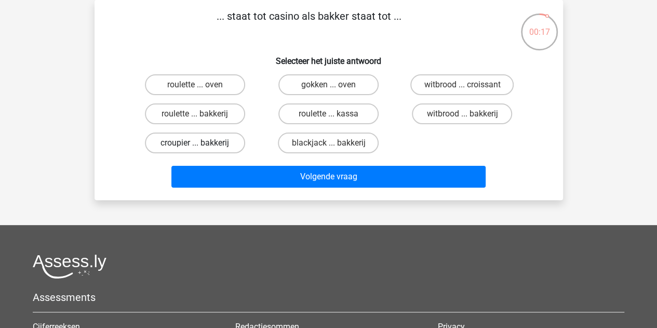
click at [216, 147] on label "croupier ... bakkerij" at bounding box center [195, 142] width 100 height 21
click at [201, 147] on input "croupier ... bakkerij" at bounding box center [198, 146] width 7 height 7
radio input "true"
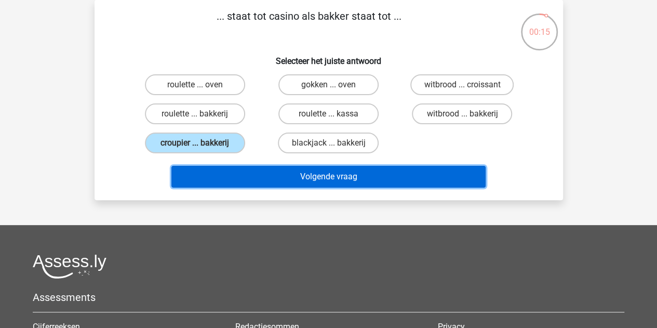
click at [280, 173] on button "Volgende vraag" at bounding box center [328, 177] width 314 height 22
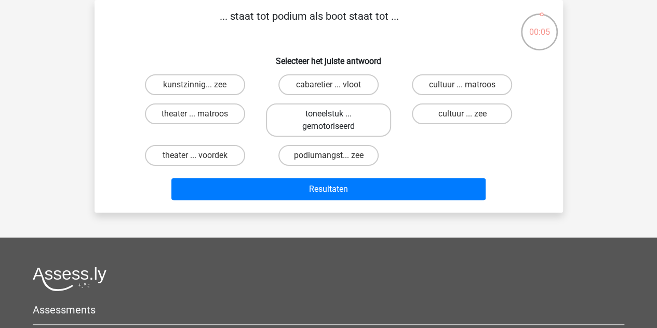
click at [322, 120] on label "toneelstuk ... gemotoriseerd" at bounding box center [328, 119] width 125 height 33
click at [328, 120] on input "toneelstuk ... gemotoriseerd" at bounding box center [331, 117] width 7 height 7
radio input "true"
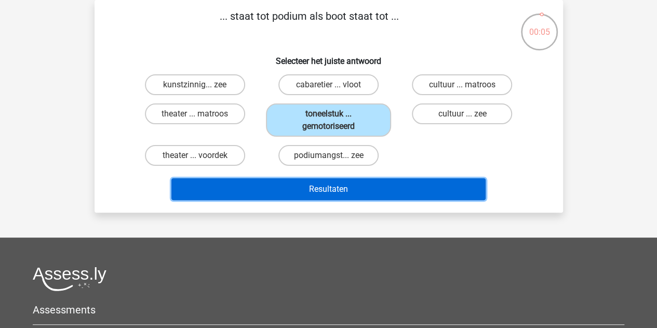
click at [325, 187] on button "Resultaten" at bounding box center [328, 189] width 314 height 22
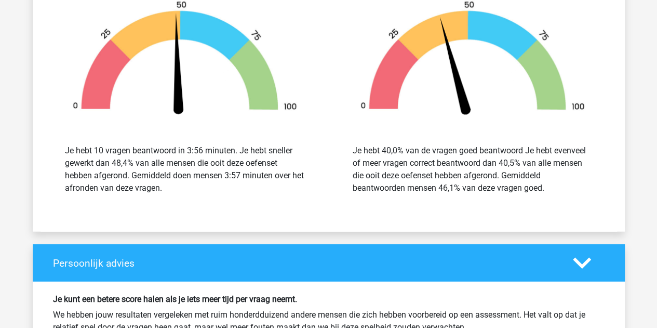
scroll to position [1569, 0]
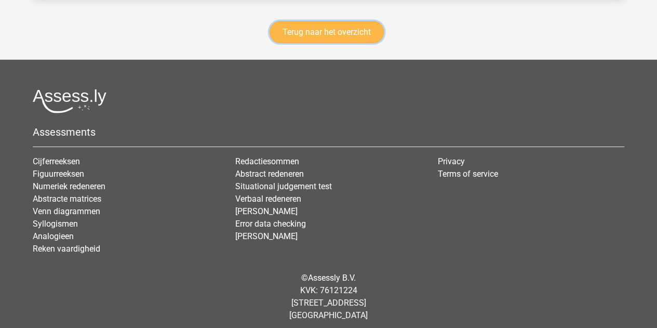
click at [281, 26] on link "Terug naar het overzicht" at bounding box center [326, 32] width 114 height 22
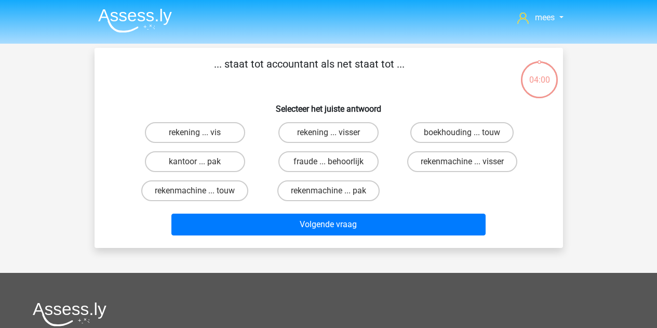
scroll to position [48, 0]
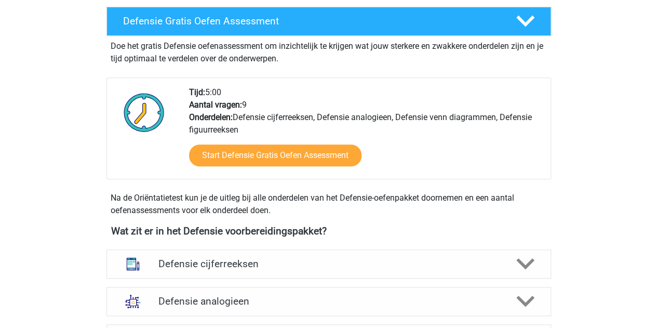
scroll to position [508, 0]
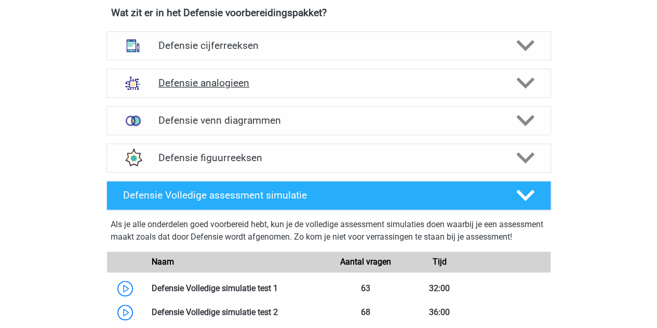
click at [225, 75] on div "Defensie analogieen" at bounding box center [328, 83] width 444 height 29
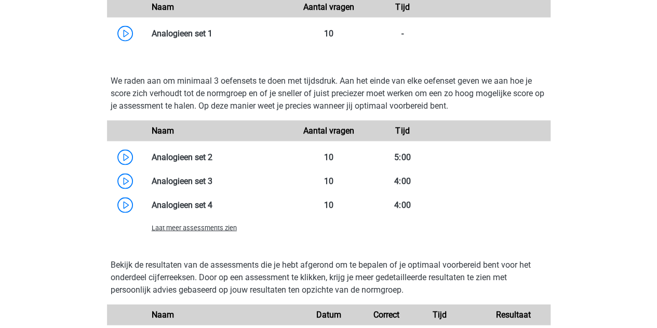
scroll to position [977, 0]
click at [202, 225] on span "Laat meer assessments zien" at bounding box center [194, 227] width 85 height 8
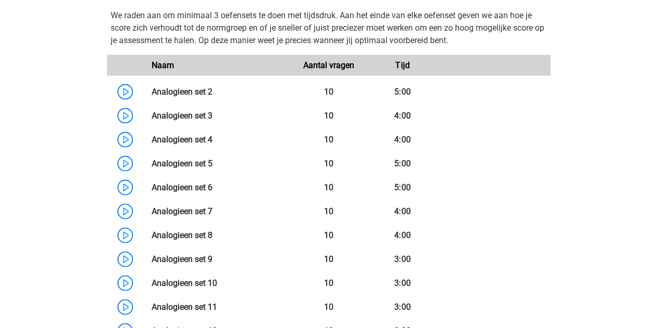
scroll to position [1042, 0]
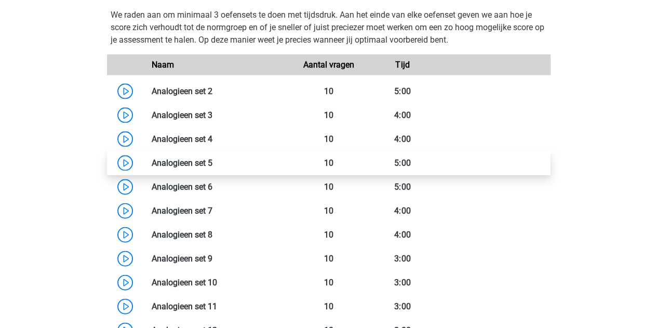
click at [212, 161] on link at bounding box center [212, 163] width 0 height 10
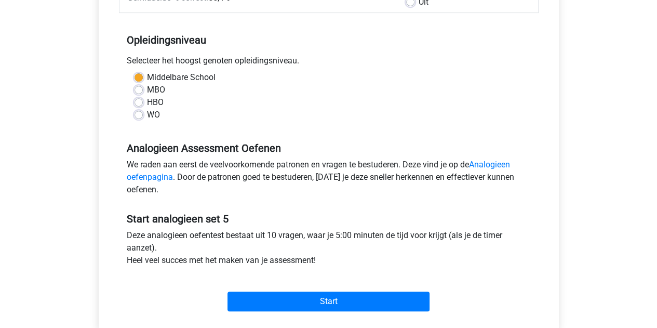
scroll to position [302, 0]
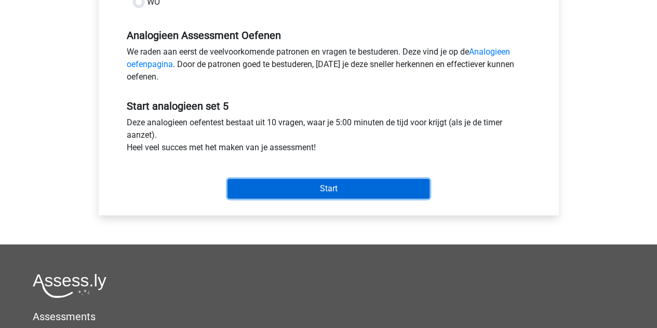
click at [255, 193] on input "Start" at bounding box center [328, 189] width 202 height 20
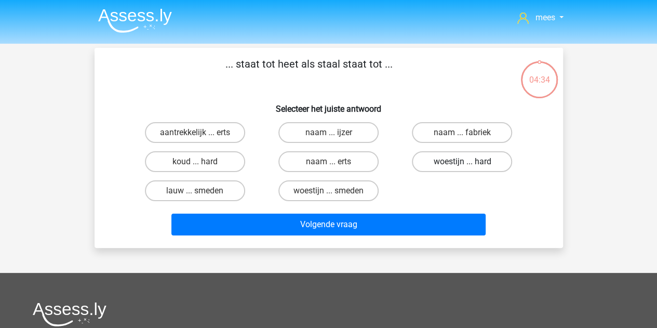
click at [441, 153] on label "woestijn ... hard" at bounding box center [462, 161] width 100 height 21
click at [462, 161] on input "woestijn ... hard" at bounding box center [465, 164] width 7 height 7
radio input "true"
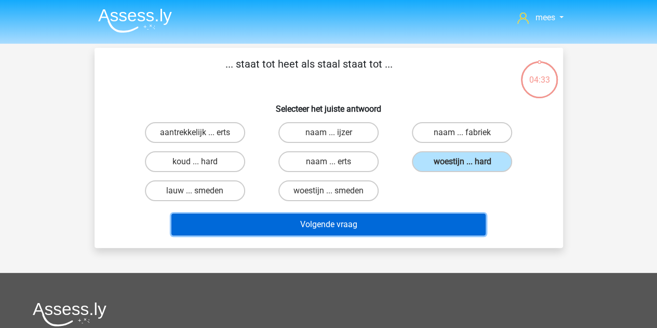
click at [338, 227] on button "Volgende vraag" at bounding box center [328, 224] width 314 height 22
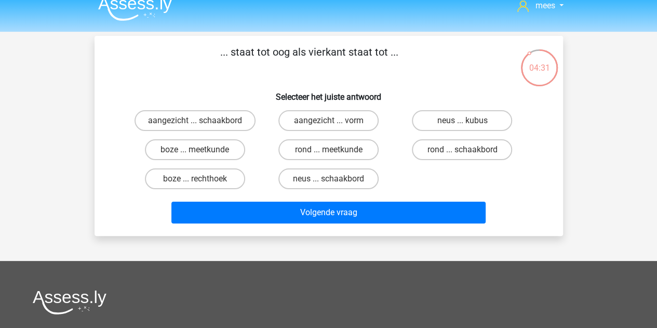
scroll to position [11, 0]
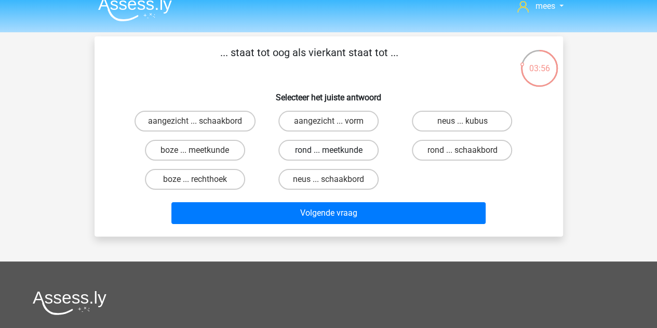
click at [309, 152] on label "rond ... meetkunde" at bounding box center [328, 150] width 100 height 21
click at [328, 152] on input "rond ... meetkunde" at bounding box center [331, 153] width 7 height 7
radio input "true"
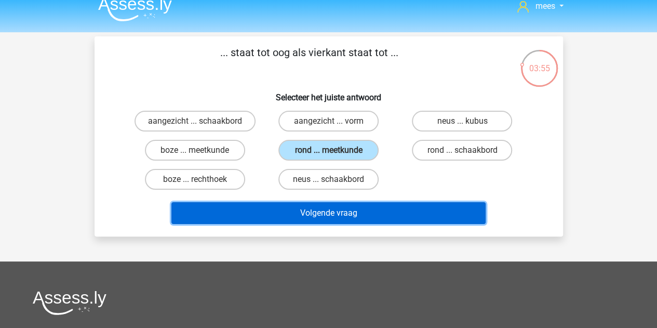
click at [341, 219] on button "Volgende vraag" at bounding box center [328, 213] width 314 height 22
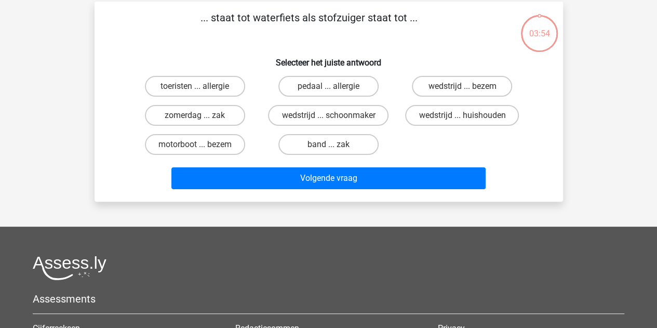
scroll to position [48, 0]
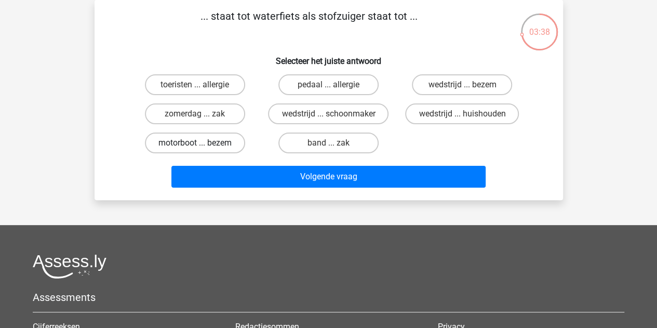
click at [203, 146] on label "motorboot ... bezem" at bounding box center [195, 142] width 100 height 21
click at [201, 146] on input "motorboot ... bezem" at bounding box center [198, 146] width 7 height 7
radio input "true"
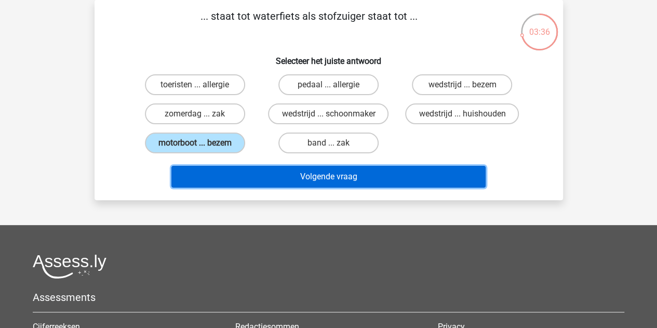
click at [256, 175] on button "Volgende vraag" at bounding box center [328, 177] width 314 height 22
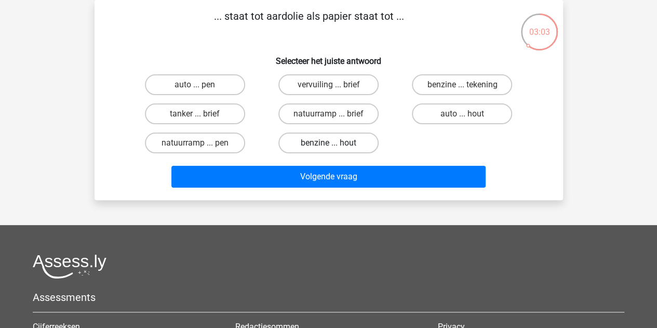
click at [366, 151] on label "benzine ... hout" at bounding box center [328, 142] width 100 height 21
click at [335, 150] on input "benzine ... hout" at bounding box center [331, 146] width 7 height 7
radio input "true"
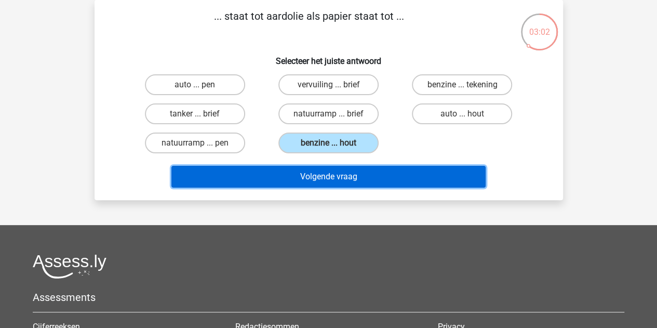
click at [348, 174] on button "Volgende vraag" at bounding box center [328, 177] width 314 height 22
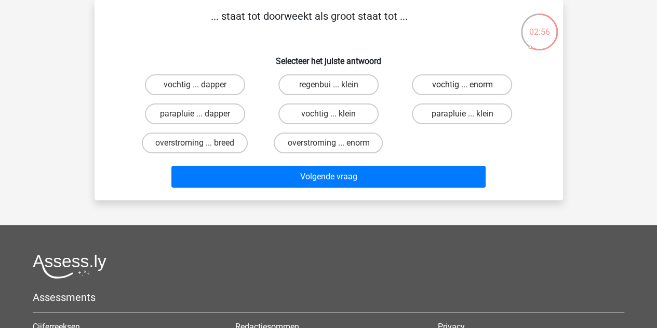
click at [453, 81] on label "vochtig ... enorm" at bounding box center [462, 84] width 100 height 21
click at [462, 85] on input "vochtig ... enorm" at bounding box center [465, 88] width 7 height 7
radio input "true"
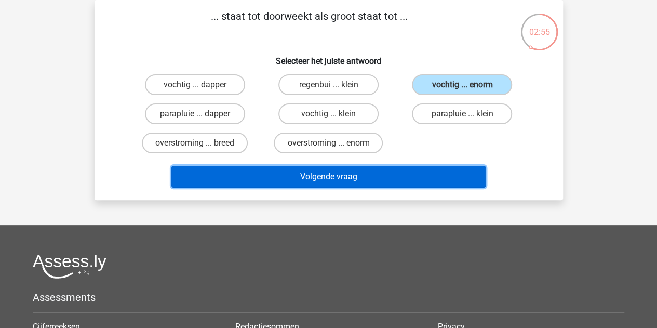
click at [346, 181] on button "Volgende vraag" at bounding box center [328, 177] width 314 height 22
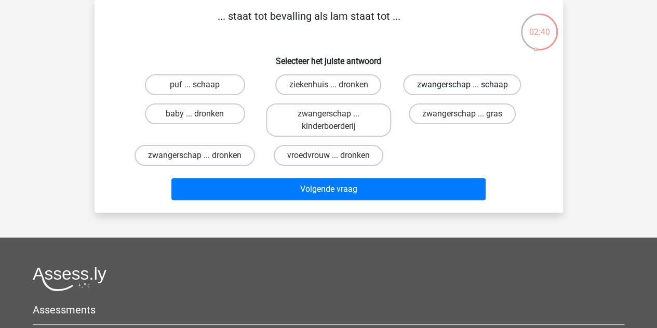
click at [427, 86] on label "zwangerschap ... schaap" at bounding box center [462, 84] width 118 height 21
click at [462, 86] on input "zwangerschap ... schaap" at bounding box center [465, 88] width 7 height 7
radio input "true"
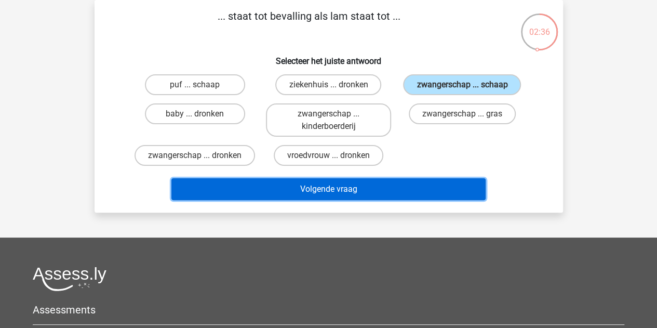
click at [330, 185] on button "Volgende vraag" at bounding box center [328, 189] width 314 height 22
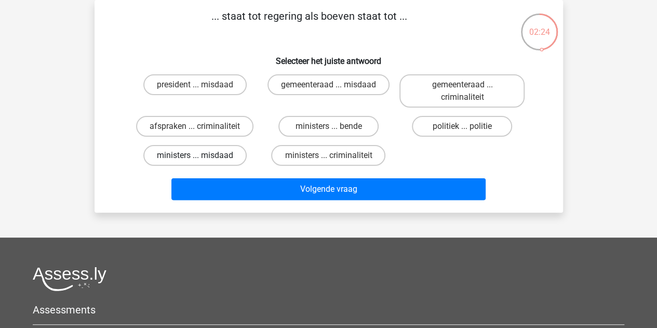
click at [220, 157] on label "ministers ... misdaad" at bounding box center [194, 155] width 103 height 21
click at [201, 157] on input "ministers ... misdaad" at bounding box center [198, 158] width 7 height 7
radio input "true"
click at [454, 123] on label "politiek ... politie" at bounding box center [462, 126] width 100 height 21
click at [462, 126] on input "politiek ... politie" at bounding box center [465, 129] width 7 height 7
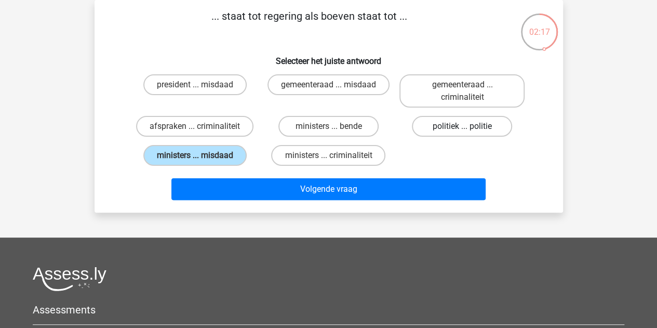
radio input "true"
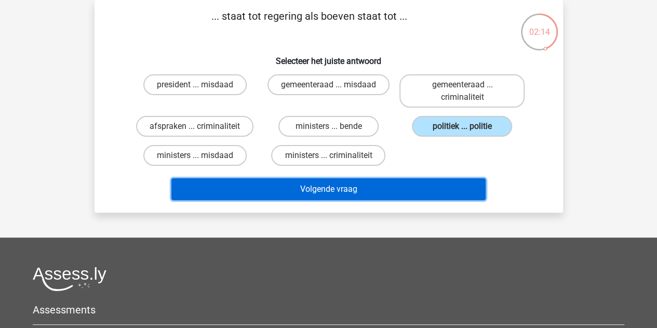
click at [371, 187] on button "Volgende vraag" at bounding box center [328, 189] width 314 height 22
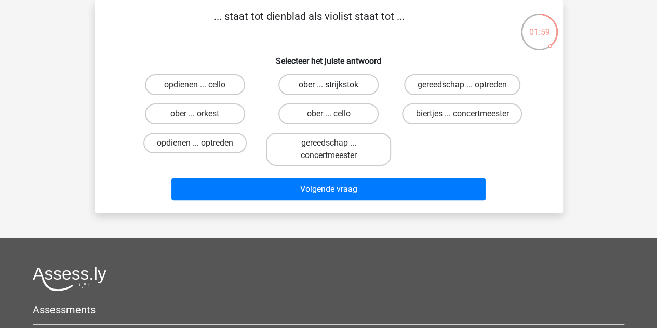
click at [315, 90] on label "ober ... strijkstok" at bounding box center [328, 84] width 100 height 21
click at [328, 90] on input "ober ... strijkstok" at bounding box center [331, 88] width 7 height 7
radio input "true"
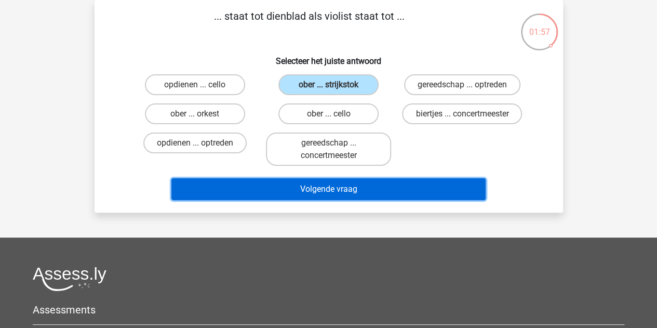
click at [314, 191] on button "Volgende vraag" at bounding box center [328, 189] width 314 height 22
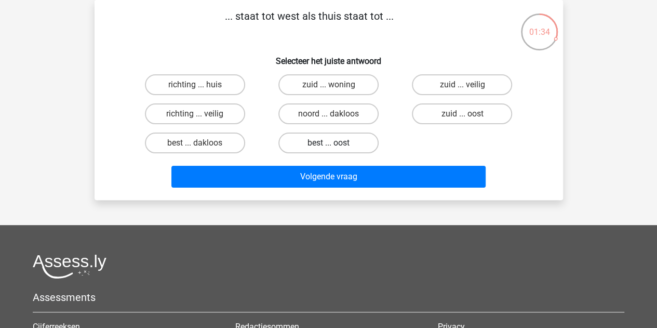
click at [324, 142] on label "best ... oost" at bounding box center [328, 142] width 100 height 21
click at [328, 143] on input "best ... oost" at bounding box center [331, 146] width 7 height 7
radio input "true"
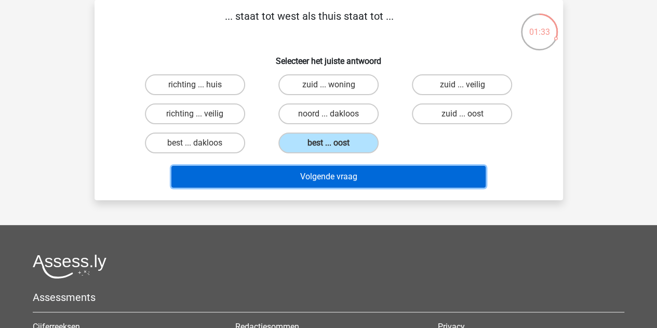
click at [338, 174] on button "Volgende vraag" at bounding box center [328, 177] width 314 height 22
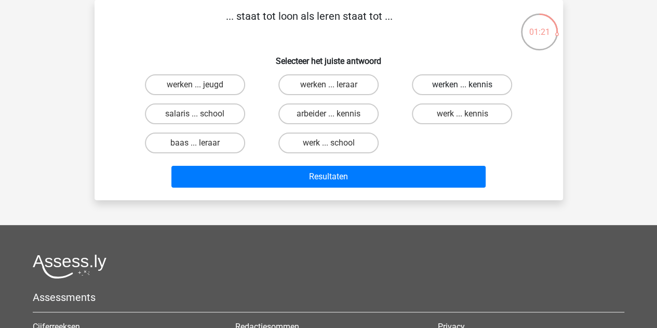
click at [451, 89] on label "werken ... kennis" at bounding box center [462, 84] width 100 height 21
click at [462, 89] on input "werken ... kennis" at bounding box center [465, 88] width 7 height 7
radio input "true"
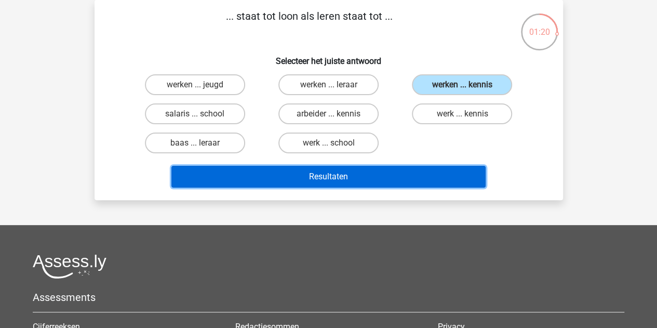
click at [341, 178] on button "Resultaten" at bounding box center [328, 177] width 314 height 22
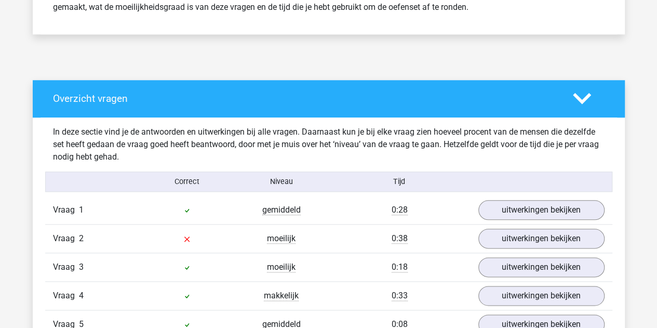
scroll to position [493, 0]
